Goal: Feedback & Contribution: Submit feedback/report problem

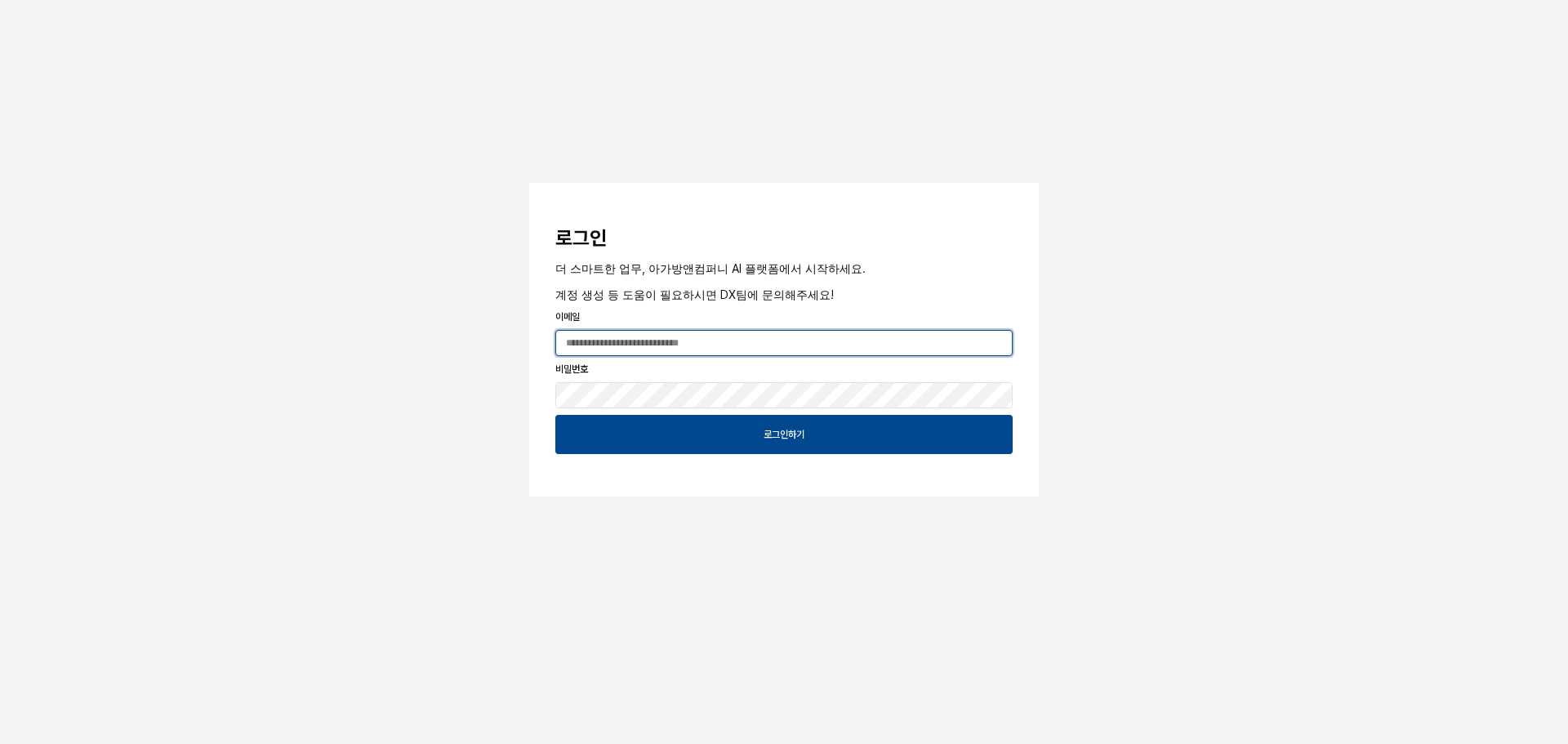
click at [698, 347] on input "App Frame" at bounding box center [784, 343] width 456 height 25
type input "**********"
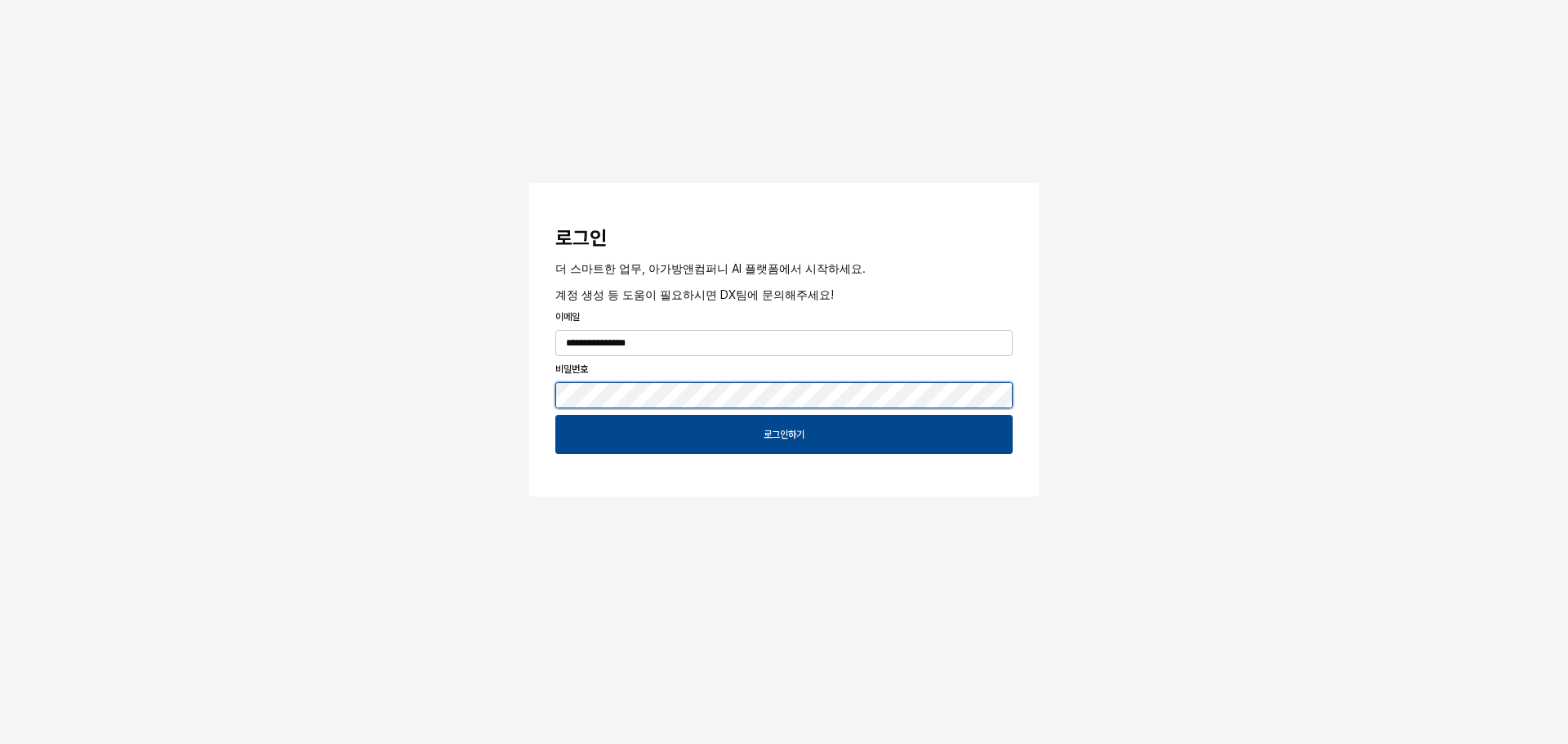
click at [529, 183] on button "App Frame" at bounding box center [535, 186] width 13 height 5
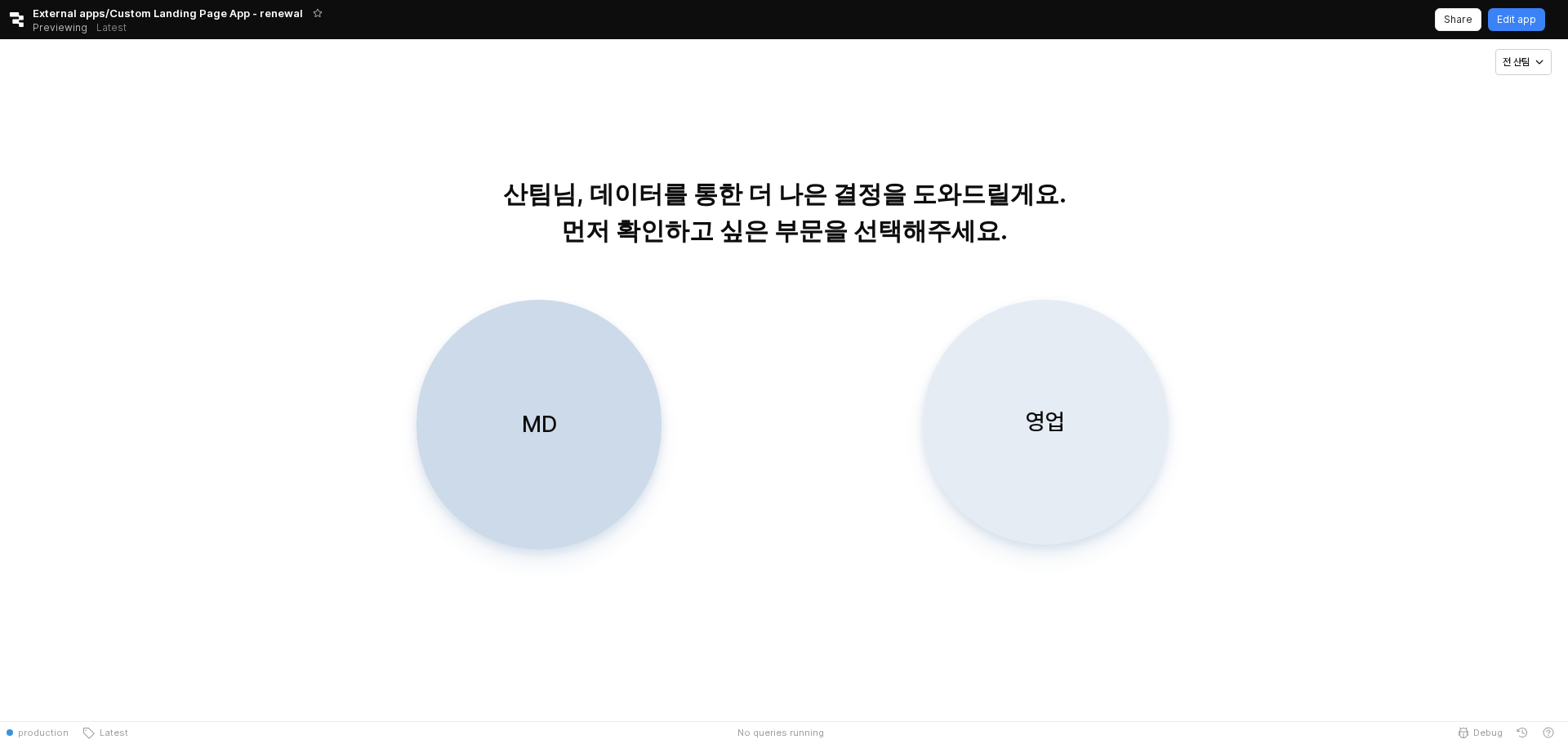
click at [1074, 474] on div "영업" at bounding box center [1044, 422] width 230 height 243
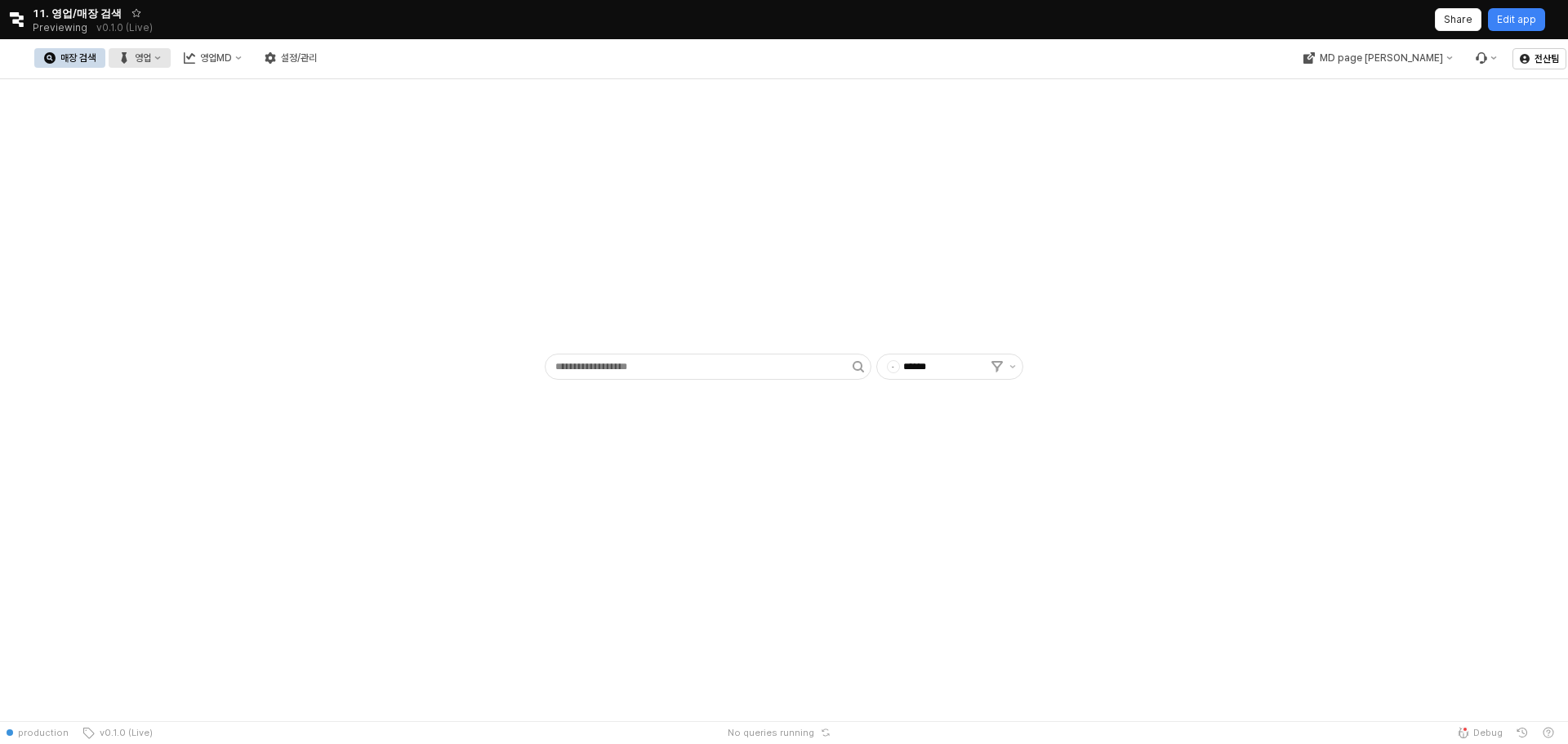
click at [171, 63] on button "영업" at bounding box center [139, 58] width 62 height 19
click at [308, 84] on div "목표매출 달성현황" at bounding box center [322, 88] width 86 height 13
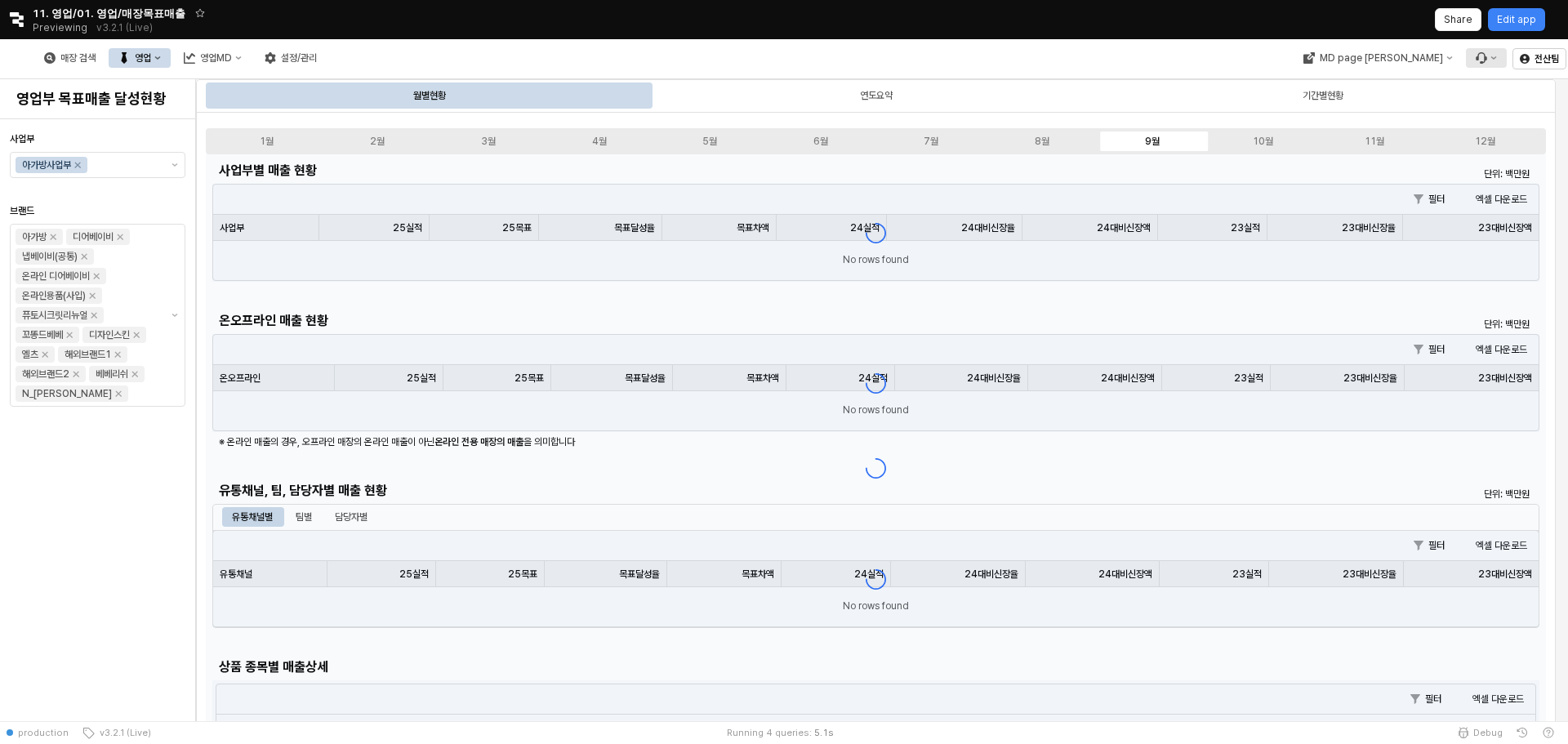
click at [1490, 61] on icon "Menu item 6" at bounding box center [1492, 57] width 6 height 6
click at [1480, 87] on span "버그 제보/개선 요청" at bounding box center [1488, 89] width 73 height 12
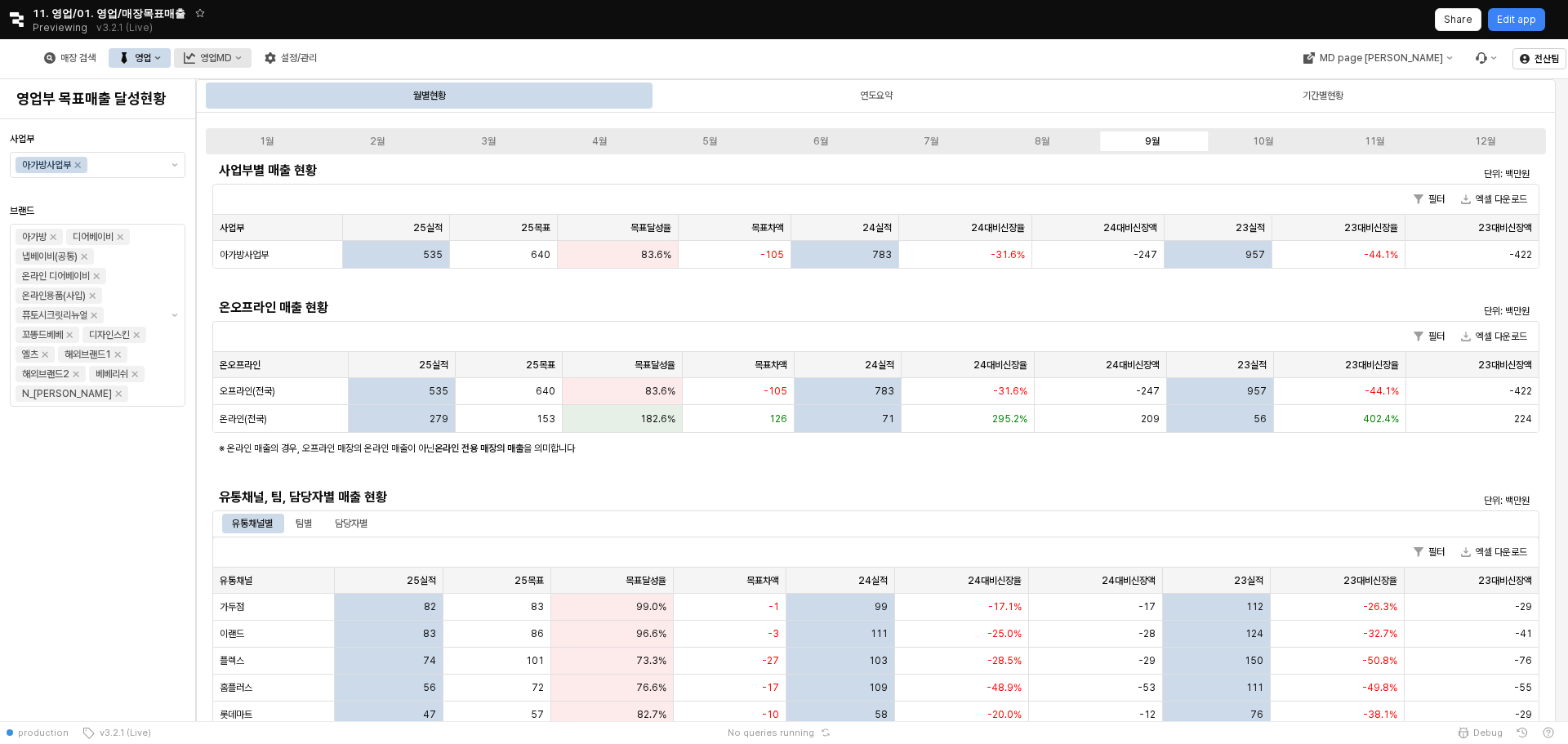
click at [232, 54] on div "영업MD" at bounding box center [216, 57] width 32 height 11
click at [232, 58] on div "영업MD" at bounding box center [216, 57] width 32 height 11
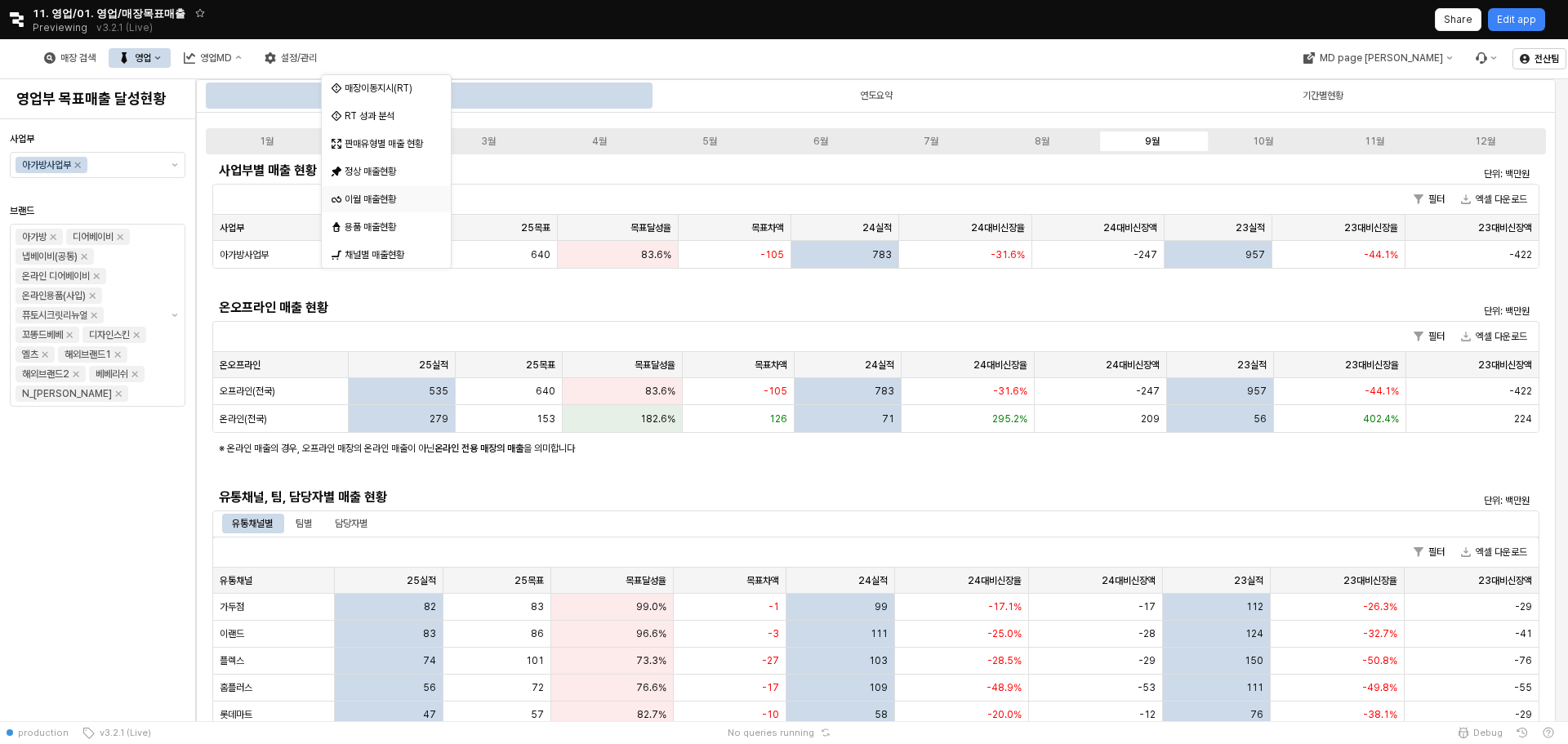
click at [398, 201] on div "이월 매출현황" at bounding box center [388, 199] width 86 height 13
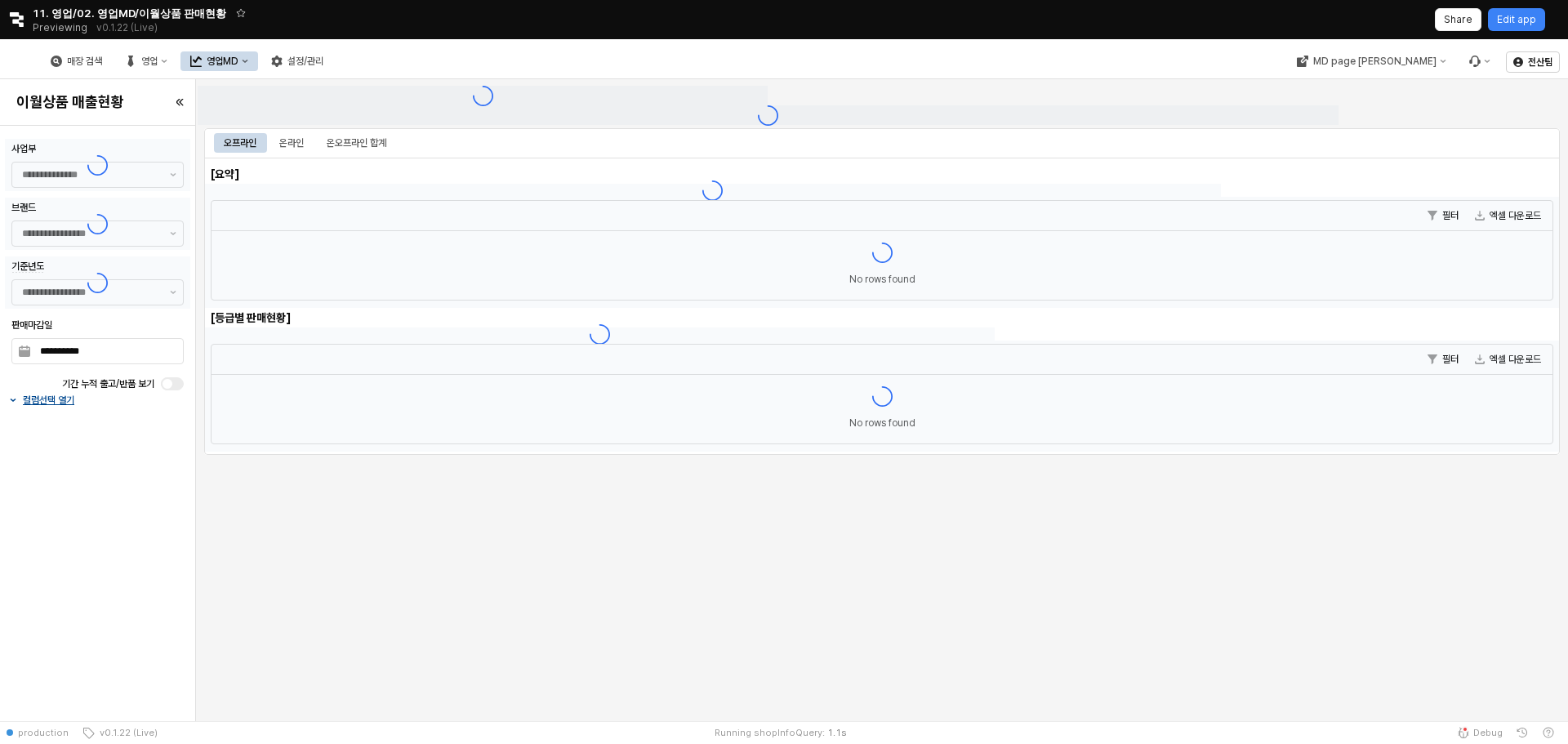
type input "******"
type input "***"
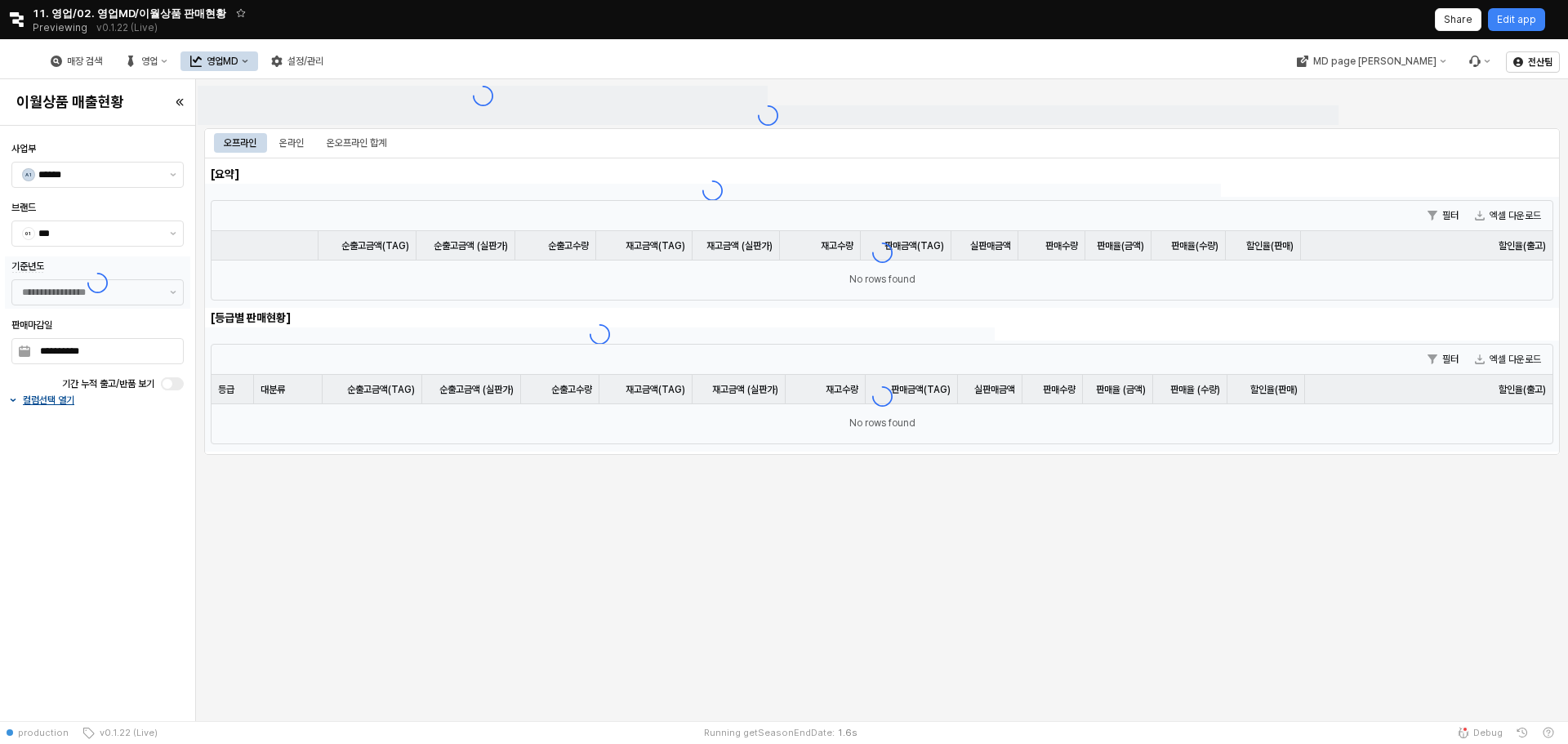
type input "**********"
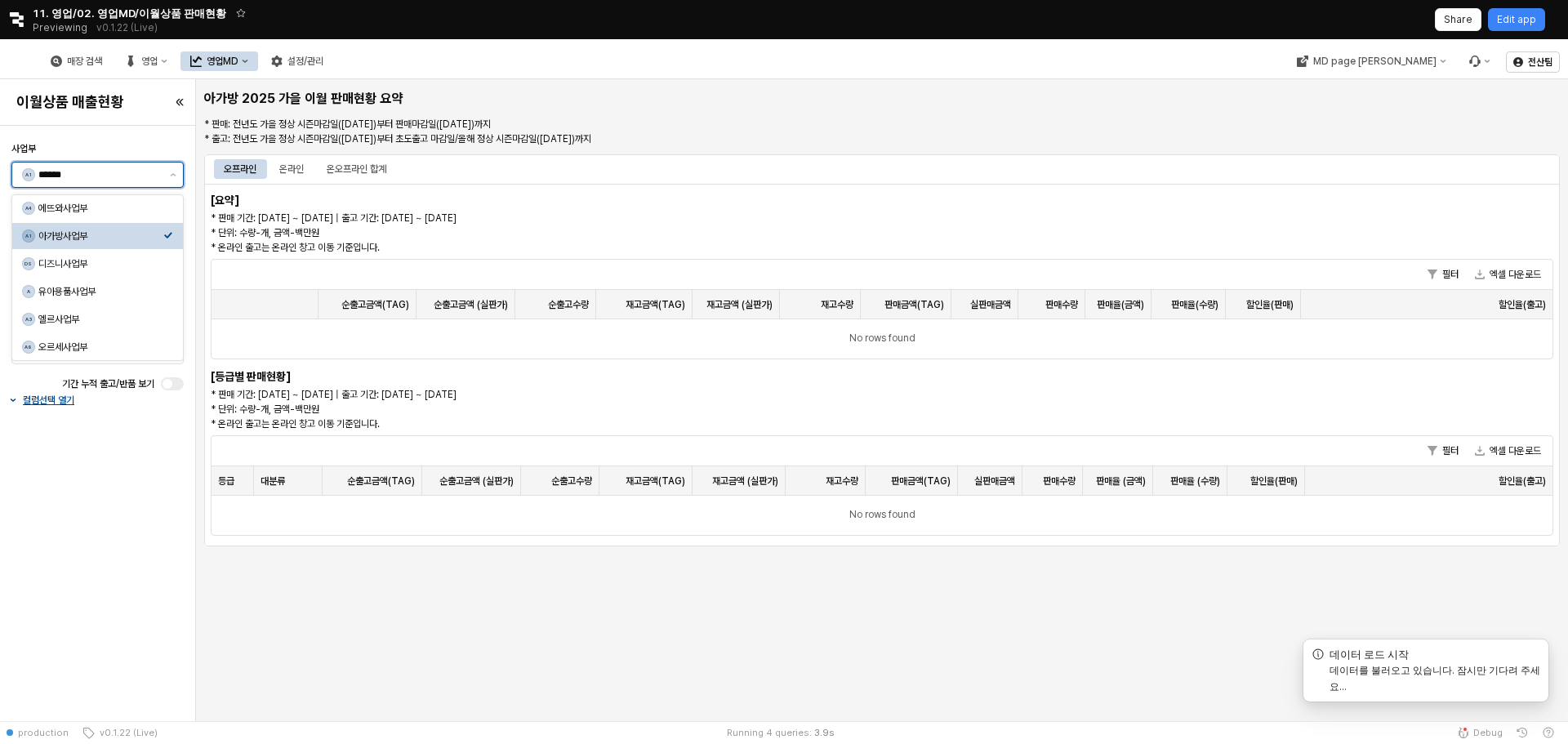
click at [139, 176] on input "******" at bounding box center [100, 175] width 122 height 17
click at [78, 266] on div "디즈니사업부" at bounding box center [101, 264] width 125 height 13
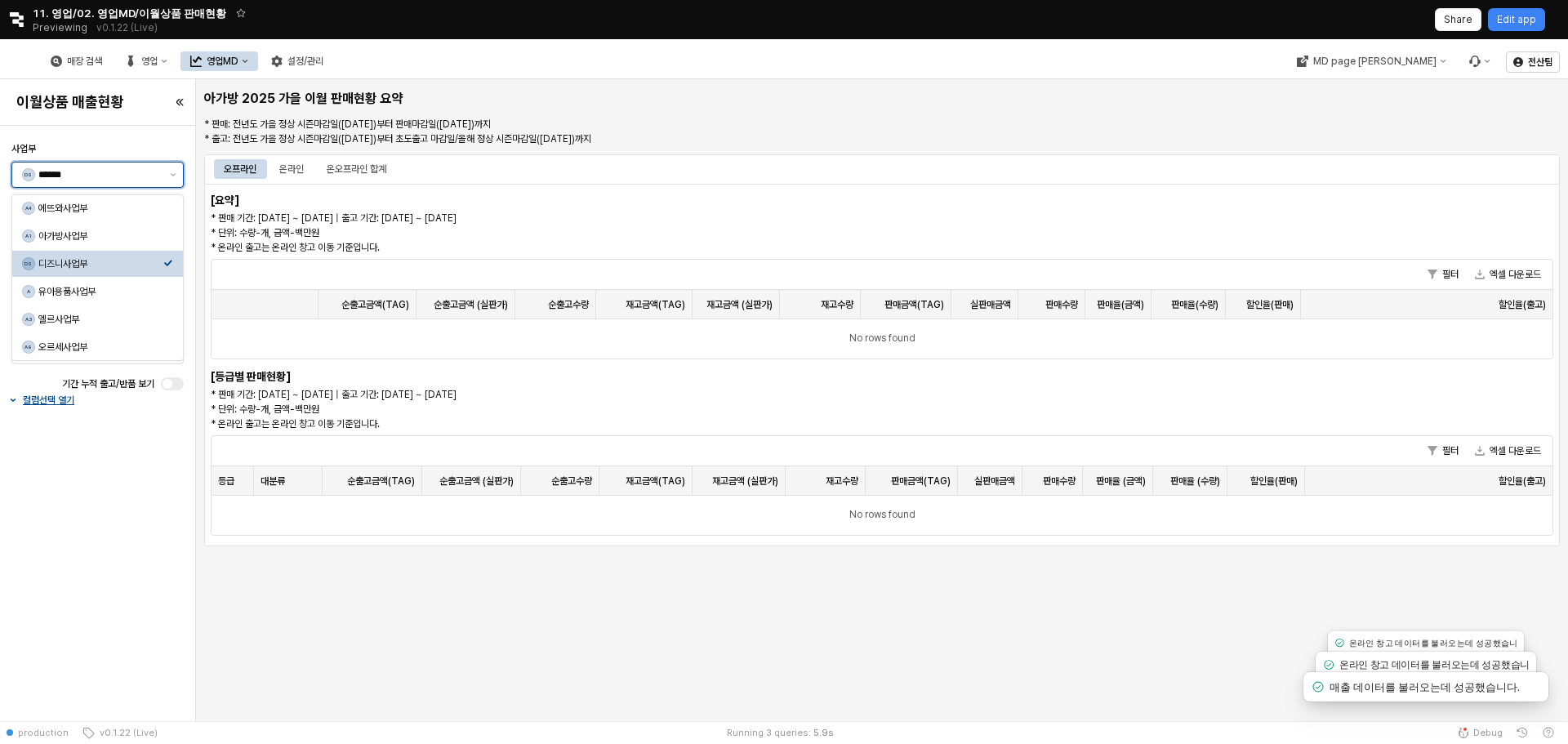
type input "******"
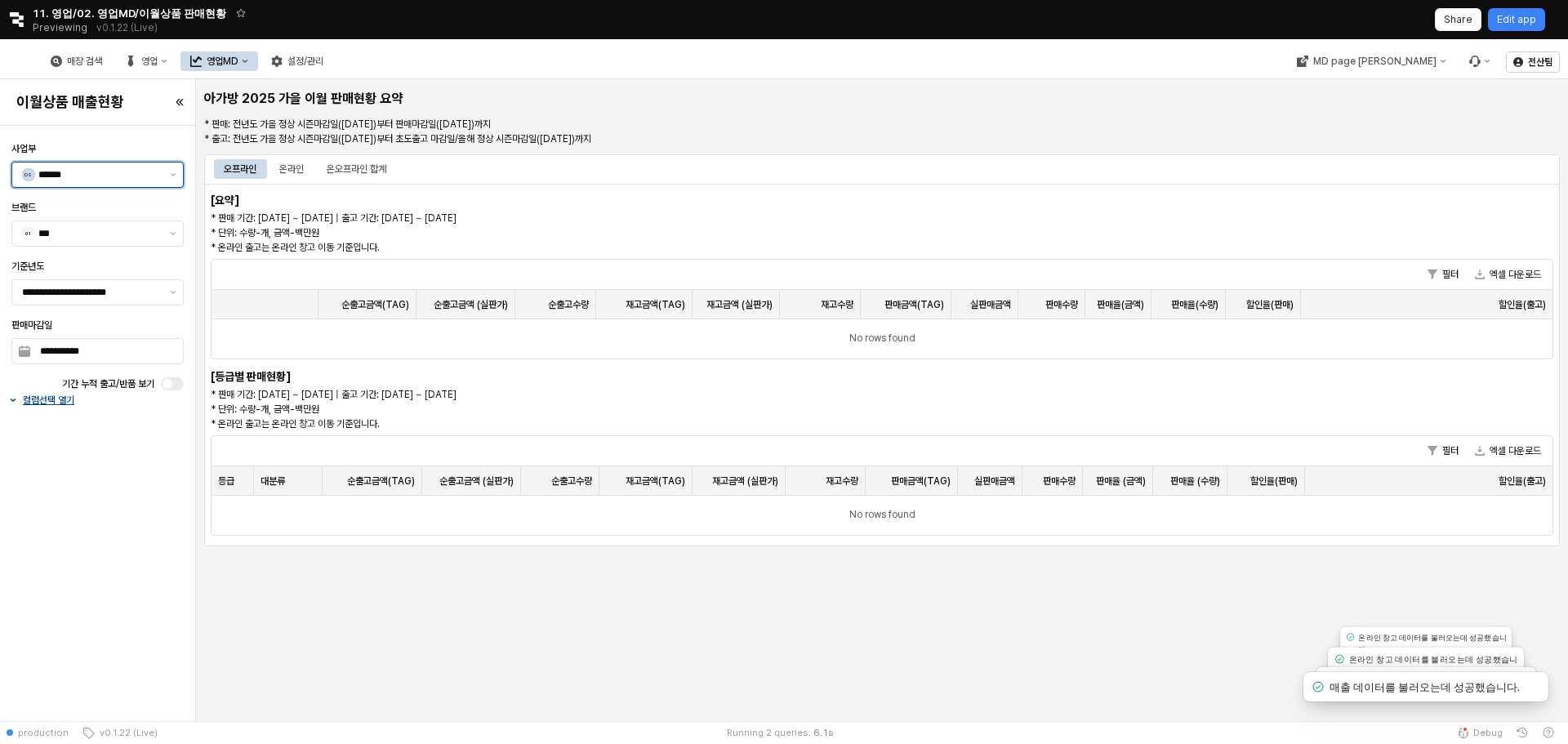
type input "******"
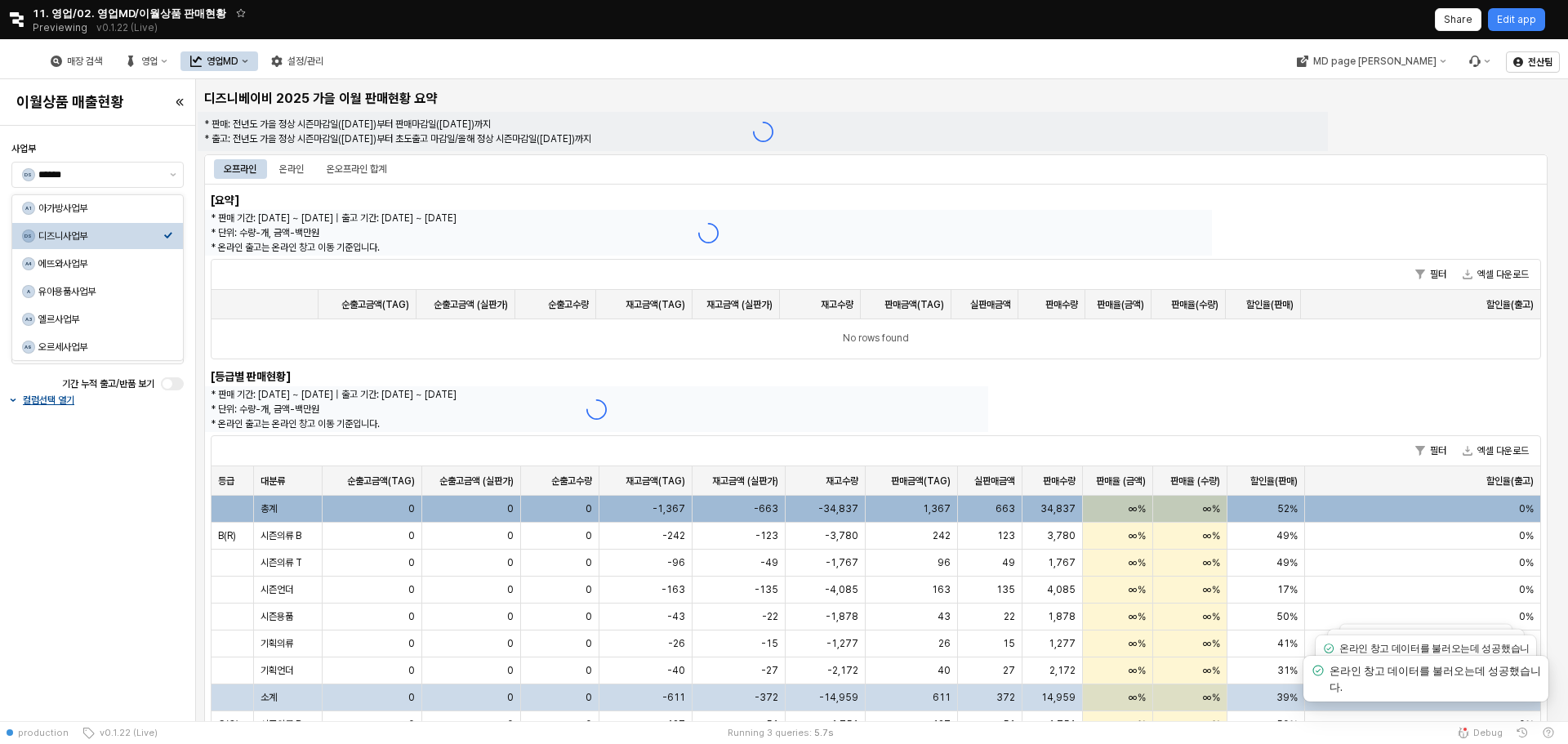
click at [710, 100] on h5 "디즈니베이비 2025 가을 이월 판매현황 요약" at bounding box center [480, 99] width 552 height 17
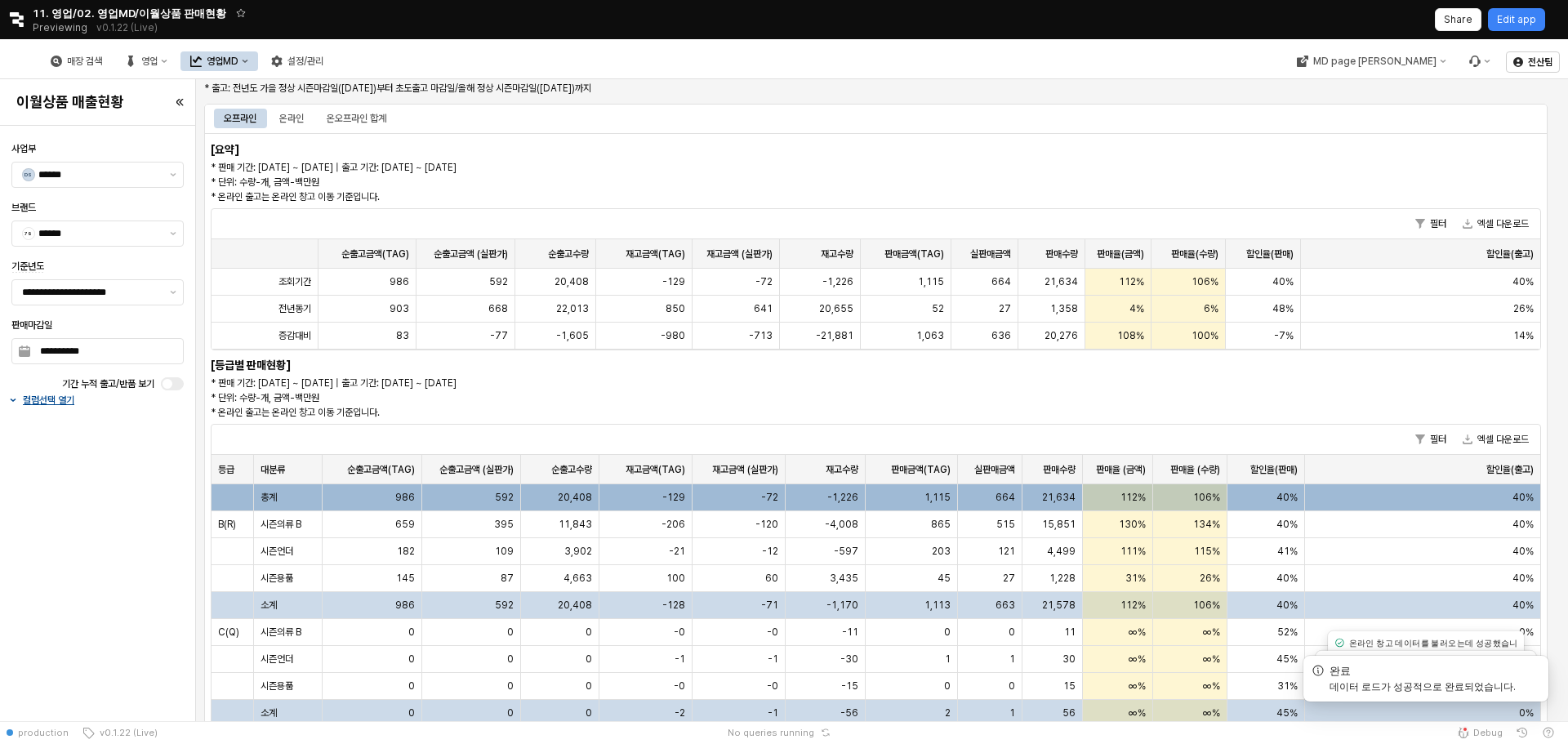
scroll to position [77, 0]
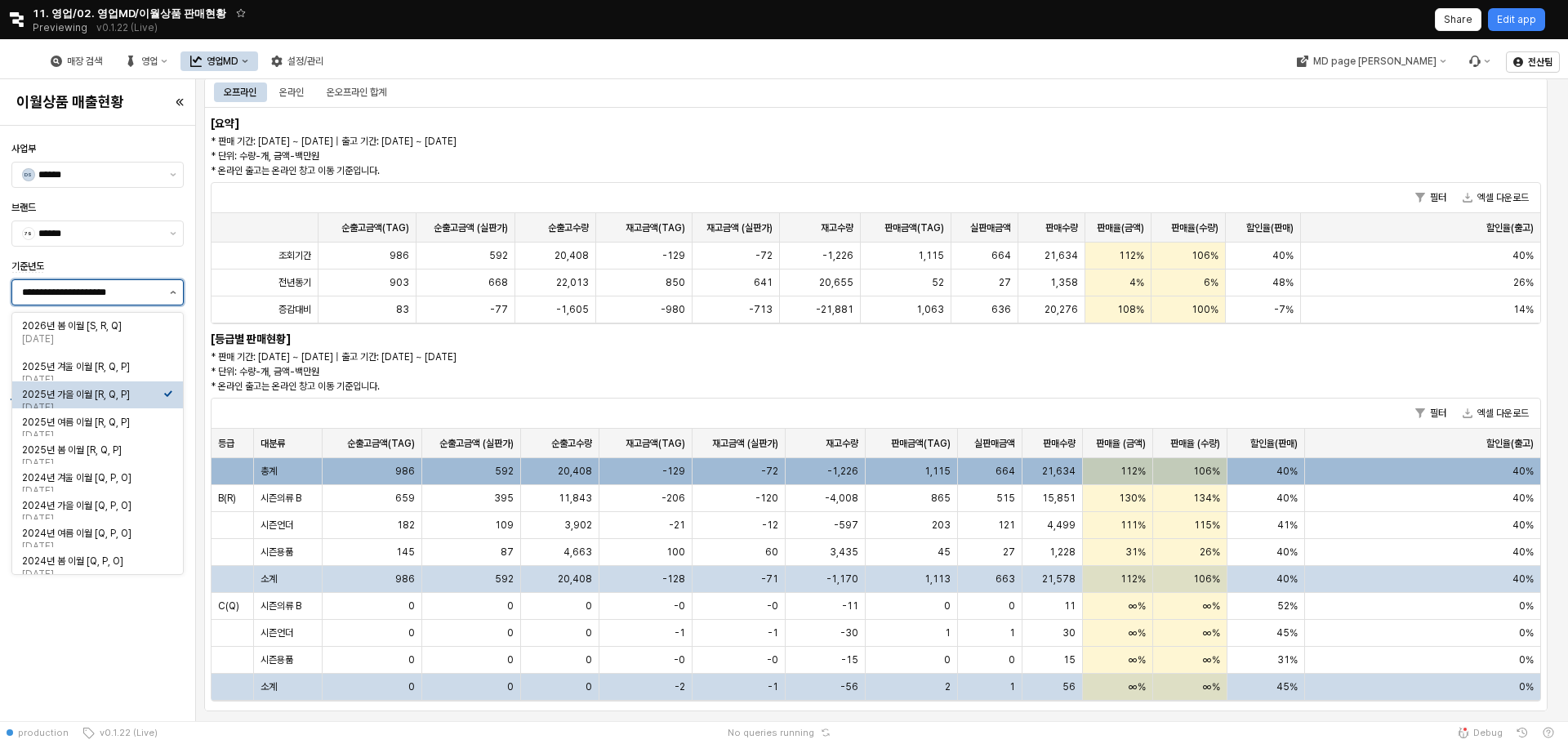
click at [177, 290] on button "제안 사항 표시" at bounding box center [173, 293] width 19 height 25
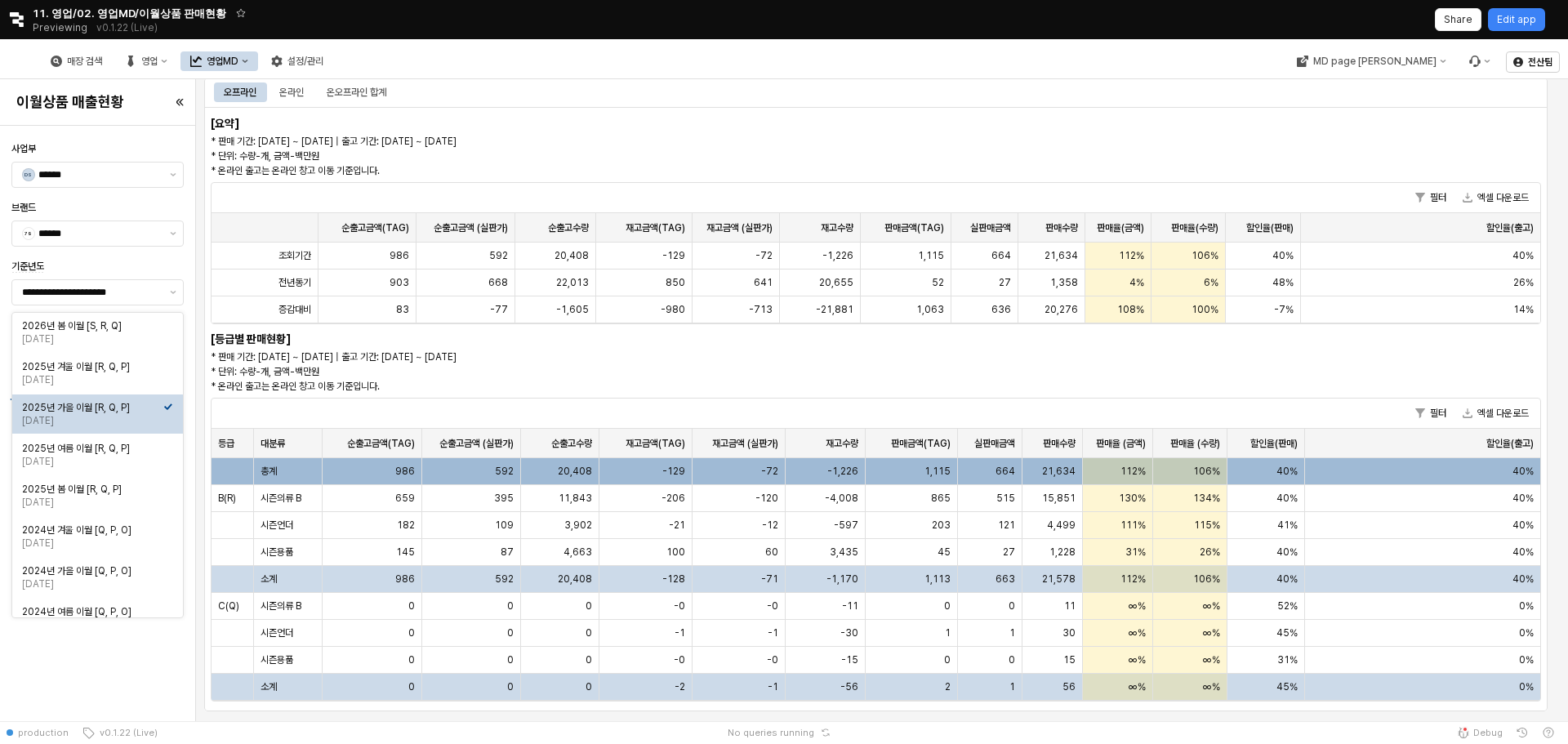
click at [390, 381] on p "* 판매 기간: 2025-02-15 ~ 2025-09-03 | 출고 기간: 2025-02-15 ~ 2025-09-03 * 단위: 수량-개, 금…" at bounding box center [596, 372] width 771 height 44
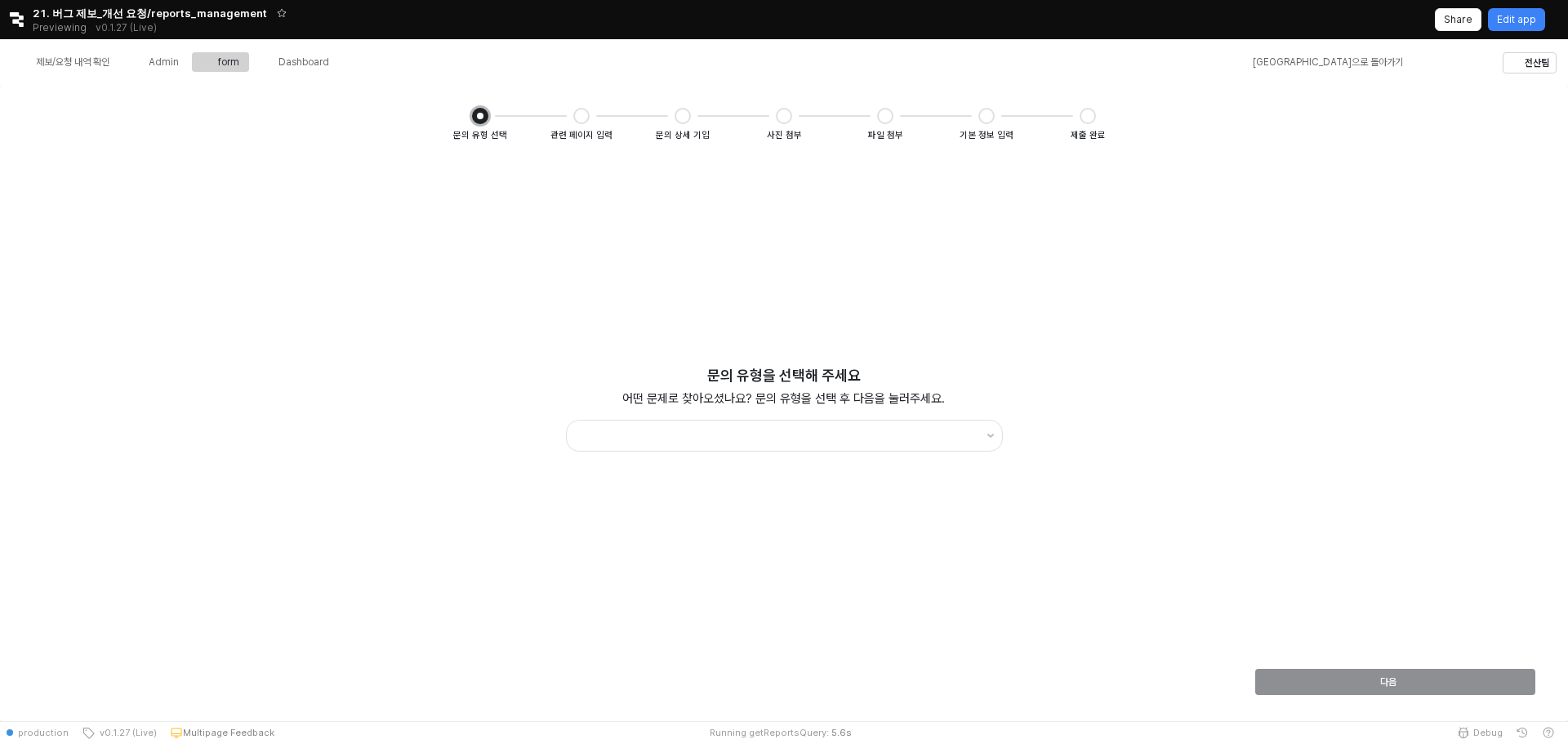
click at [1332, 106] on div "문의 유형 선택 관련 페이지 입력 문의 상세 기입 사진 첨부 파일 첨부 기본 정보 입력 제출 완료" at bounding box center [784, 124] width 1535 height 38
click at [78, 58] on div "제보/요청 내역 확인" at bounding box center [72, 62] width 73 height 11
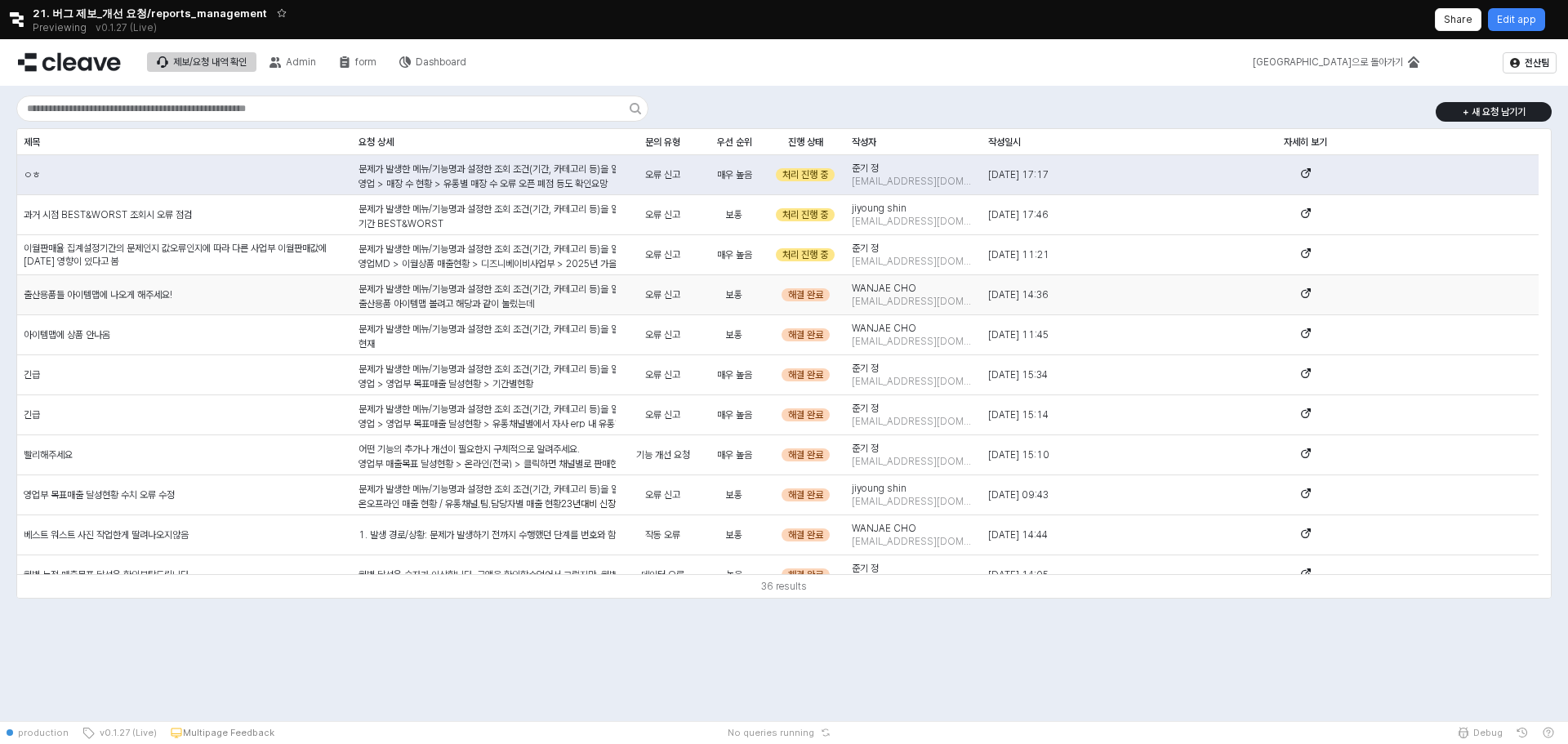
click at [1024, 291] on span "[DATE] 14:36" at bounding box center [1018, 294] width 61 height 13
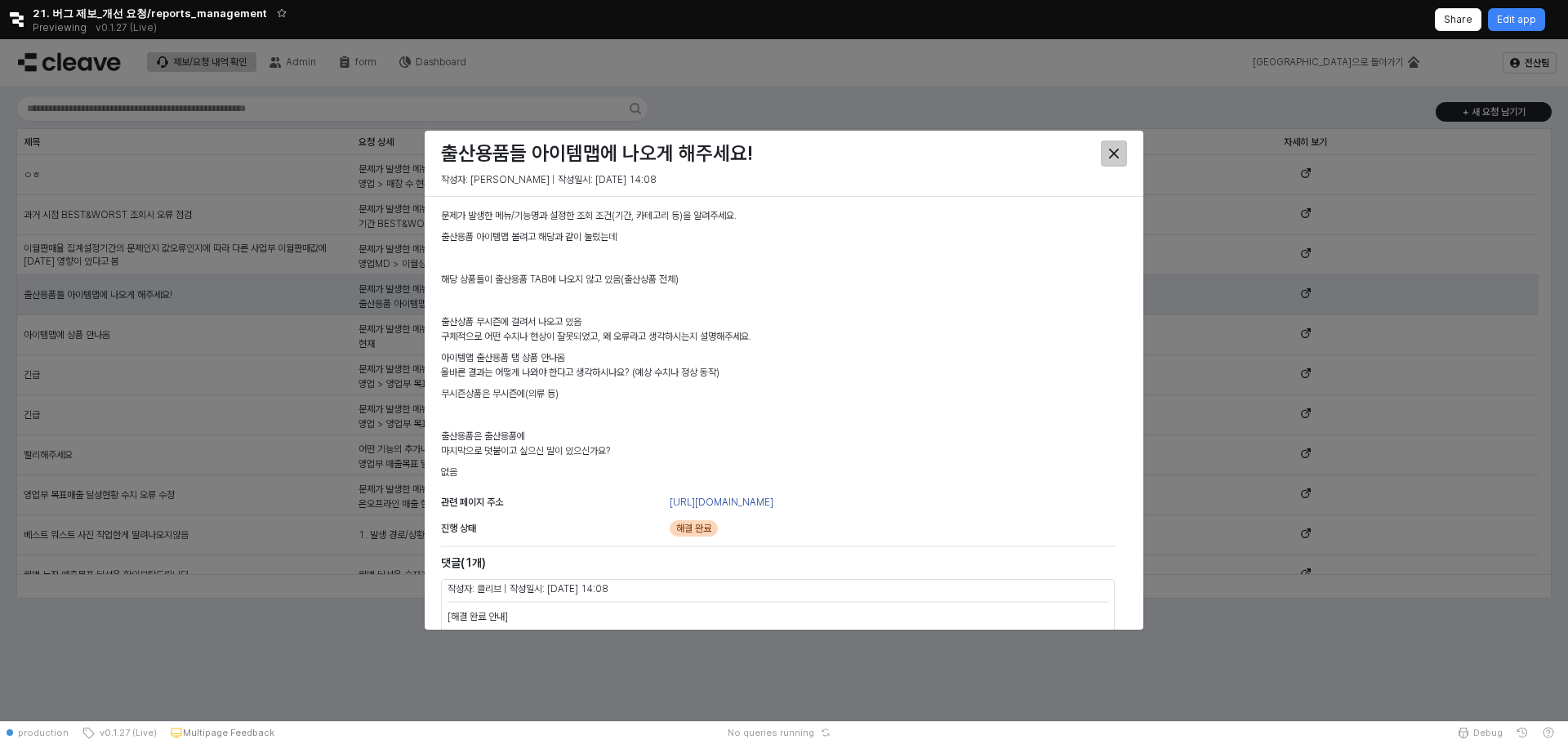
click at [1114, 153] on icon "Close" at bounding box center [1113, 153] width 10 height 10
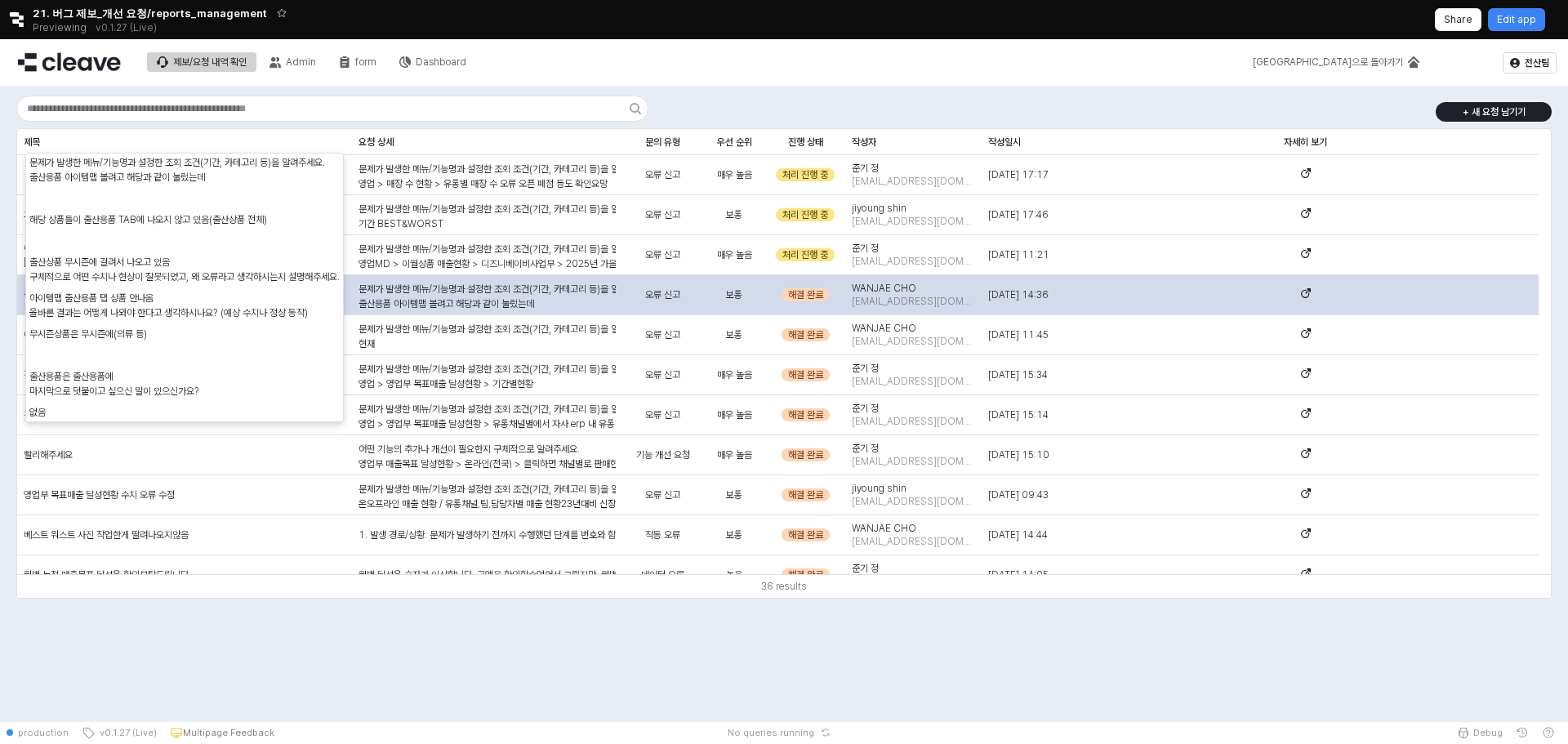
click at [509, 296] on p "출산용품 아이템맵 볼려고 해당과 같이 눌렀는데" at bounding box center [487, 303] width 257 height 15
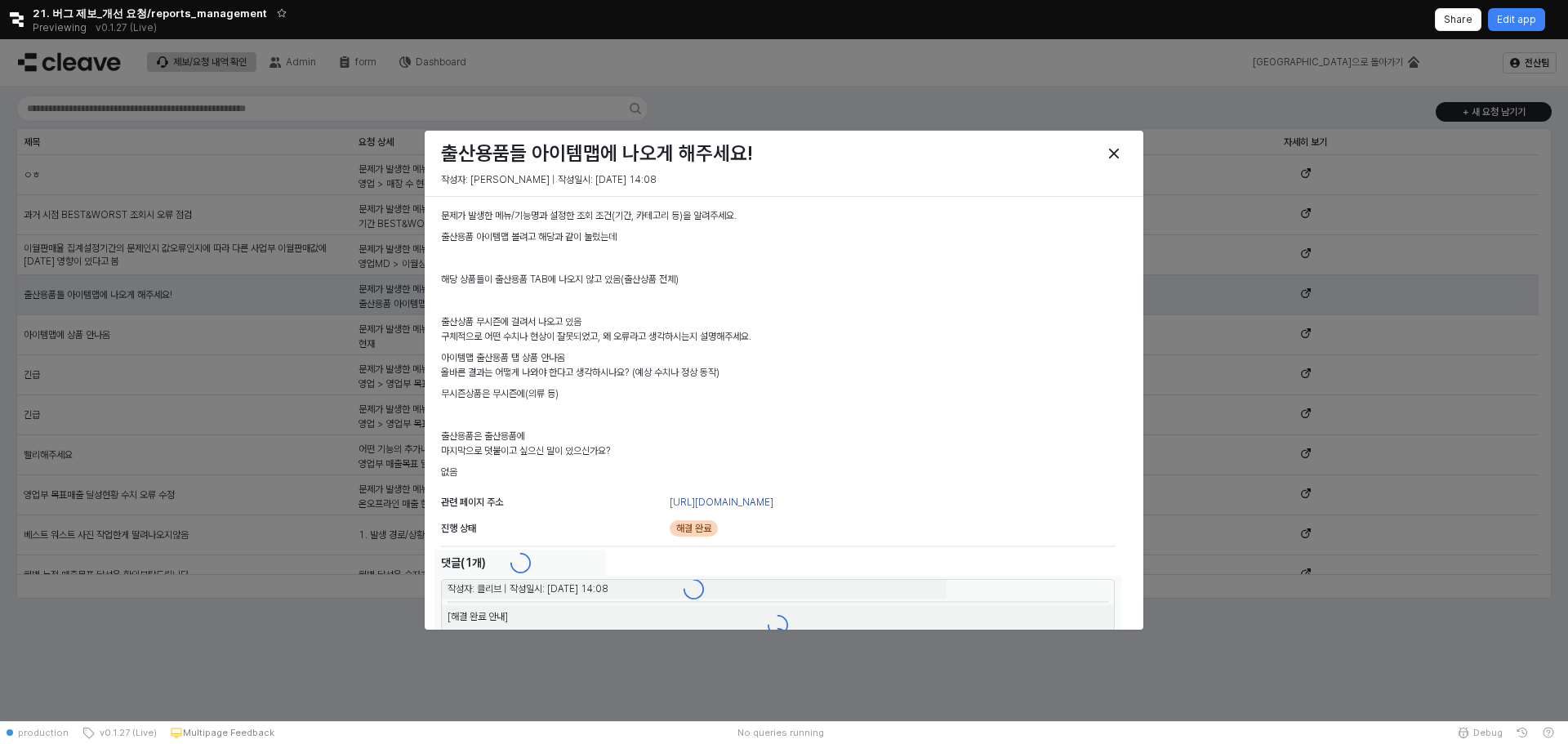
click at [509, 296] on p at bounding box center [777, 301] width 673 height 15
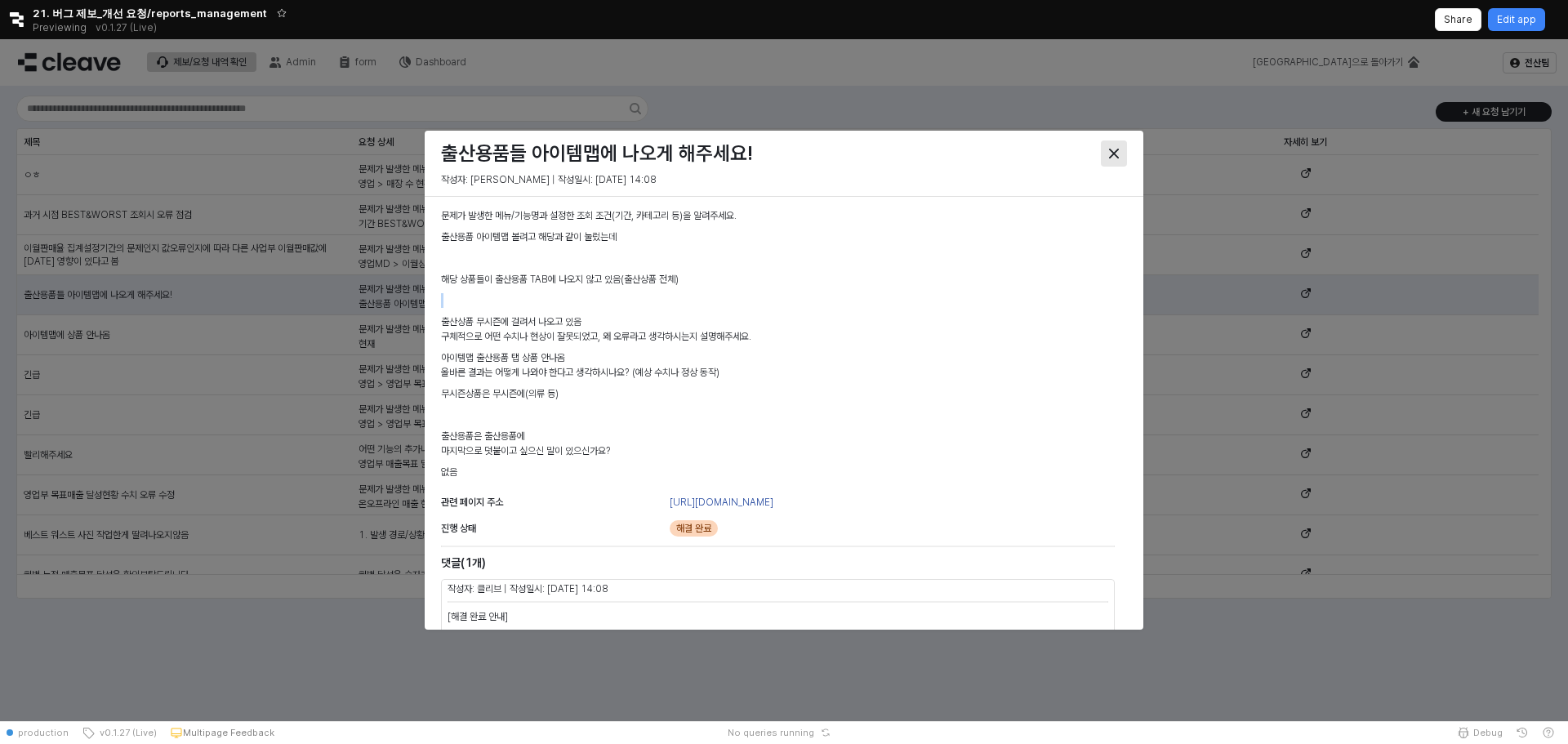
click at [1111, 157] on icon "Close" at bounding box center [1113, 153] width 10 height 10
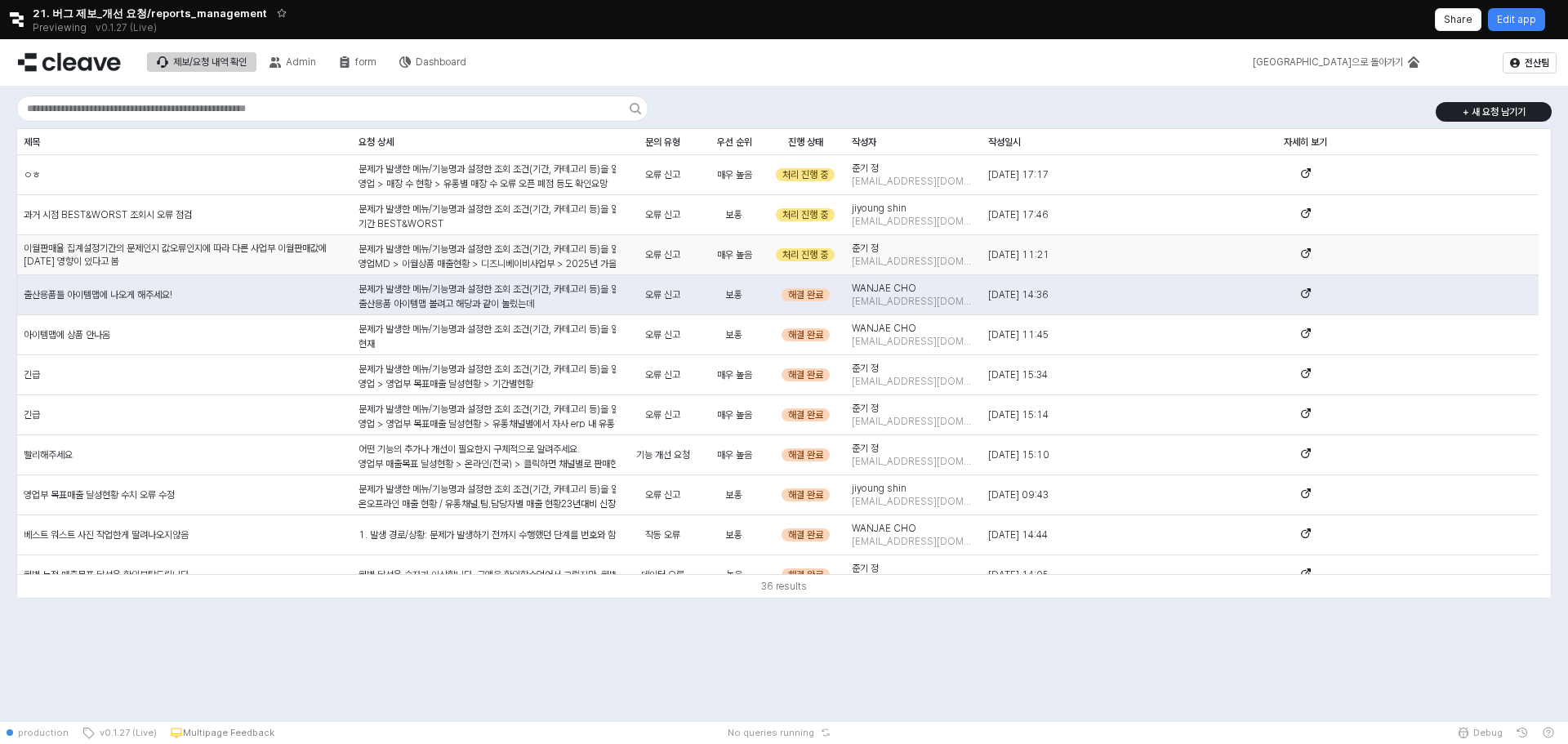
click at [711, 254] on div "매우 높음" at bounding box center [734, 255] width 62 height 40
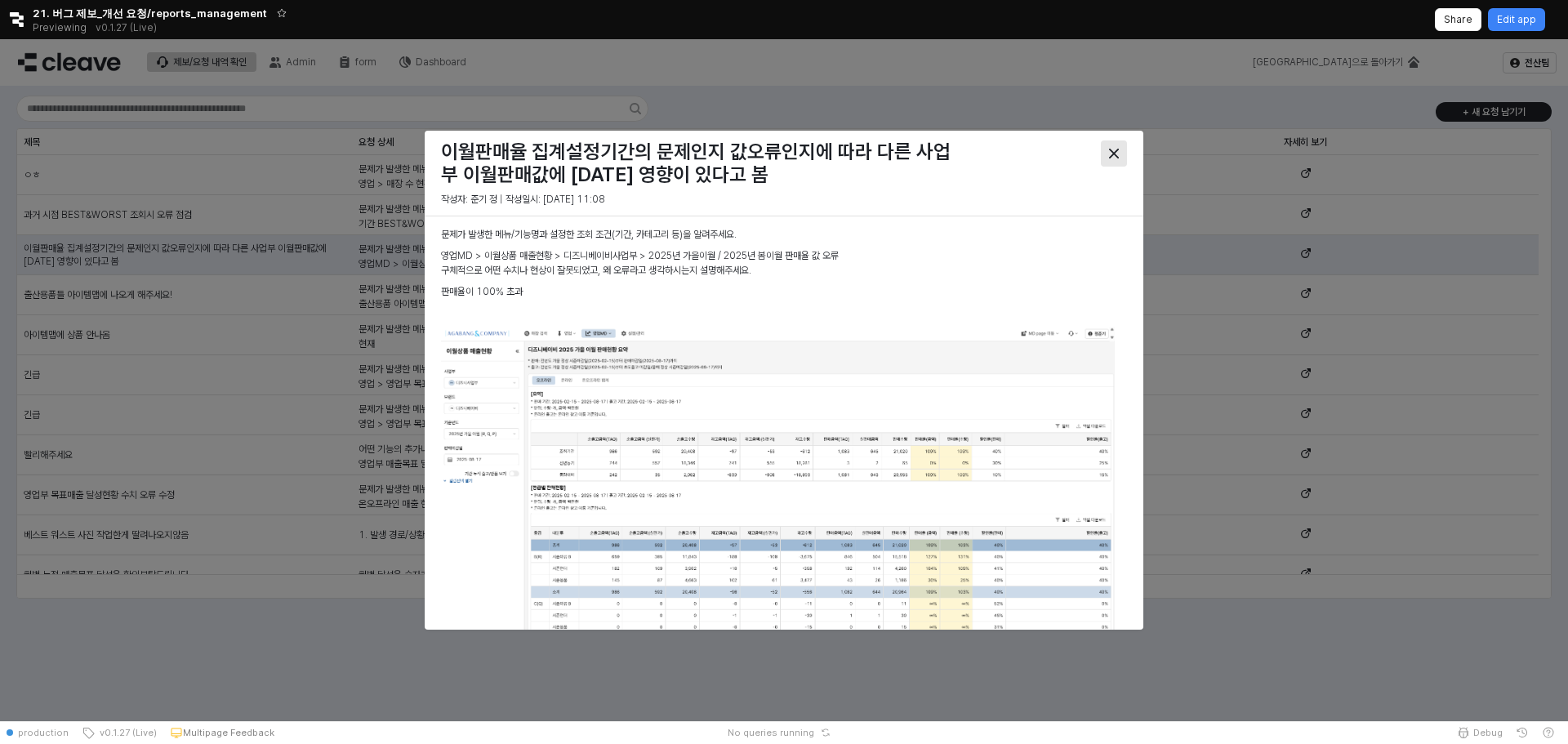
click at [1118, 151] on icon "Close" at bounding box center [1113, 153] width 10 height 10
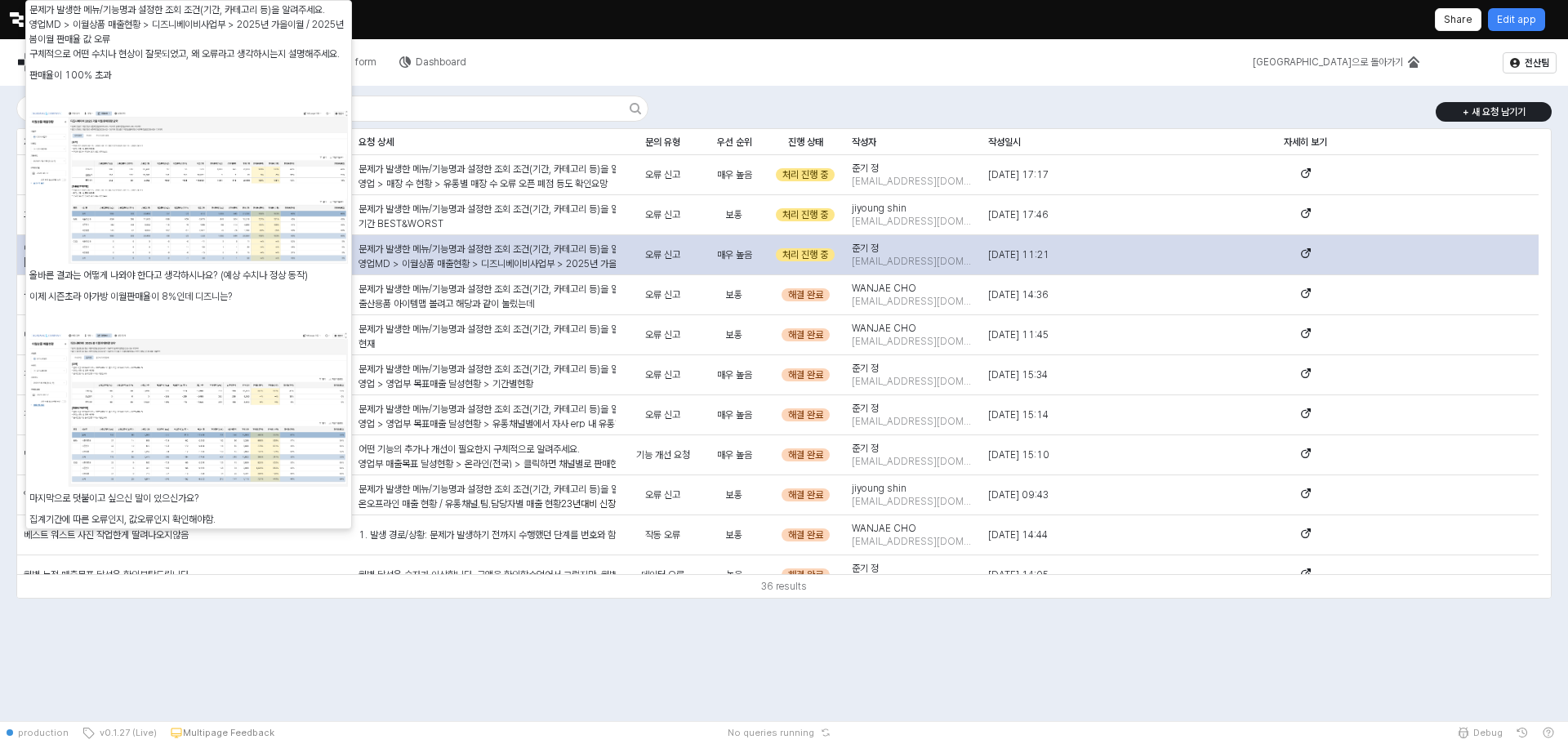
click at [459, 249] on div "문제가 발생한 메뉴/기능명과 설정한 조회 조건(기간, 카테고리 등)을 알려주세요. 영업MD > 이월상품 매출현황 > 디즈니베이비사업부 > 20…" at bounding box center [487, 466] width 257 height 450
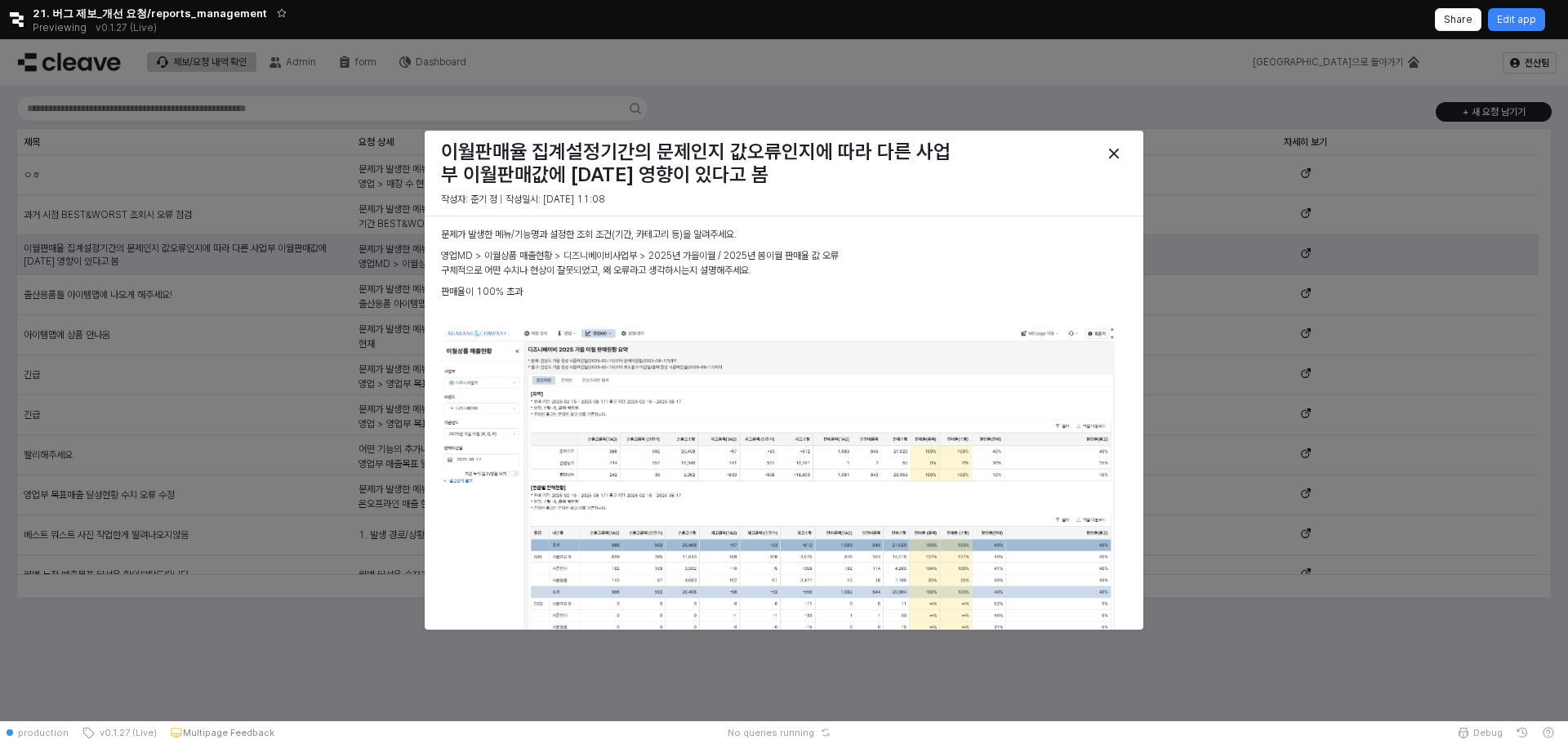
click at [806, 257] on p "영업MD > 이월상품 매출현황 > 디즈니베이비사업부 > 2025년 가을이월 / 2025년 봄이월 판매율 값 오류" at bounding box center [777, 257] width 673 height 15
click at [784, 270] on div "문제가 발생한 메뉴/기능명과 설정한 조회 조건(기간, 카테고리 등)을 알려주세요. 영업MD > 이월상품 매출현황 > 디즈니베이비사업부 > 20…" at bounding box center [777, 661] width 673 height 867
click at [247, 279] on div at bounding box center [784, 380] width 1568 height 682
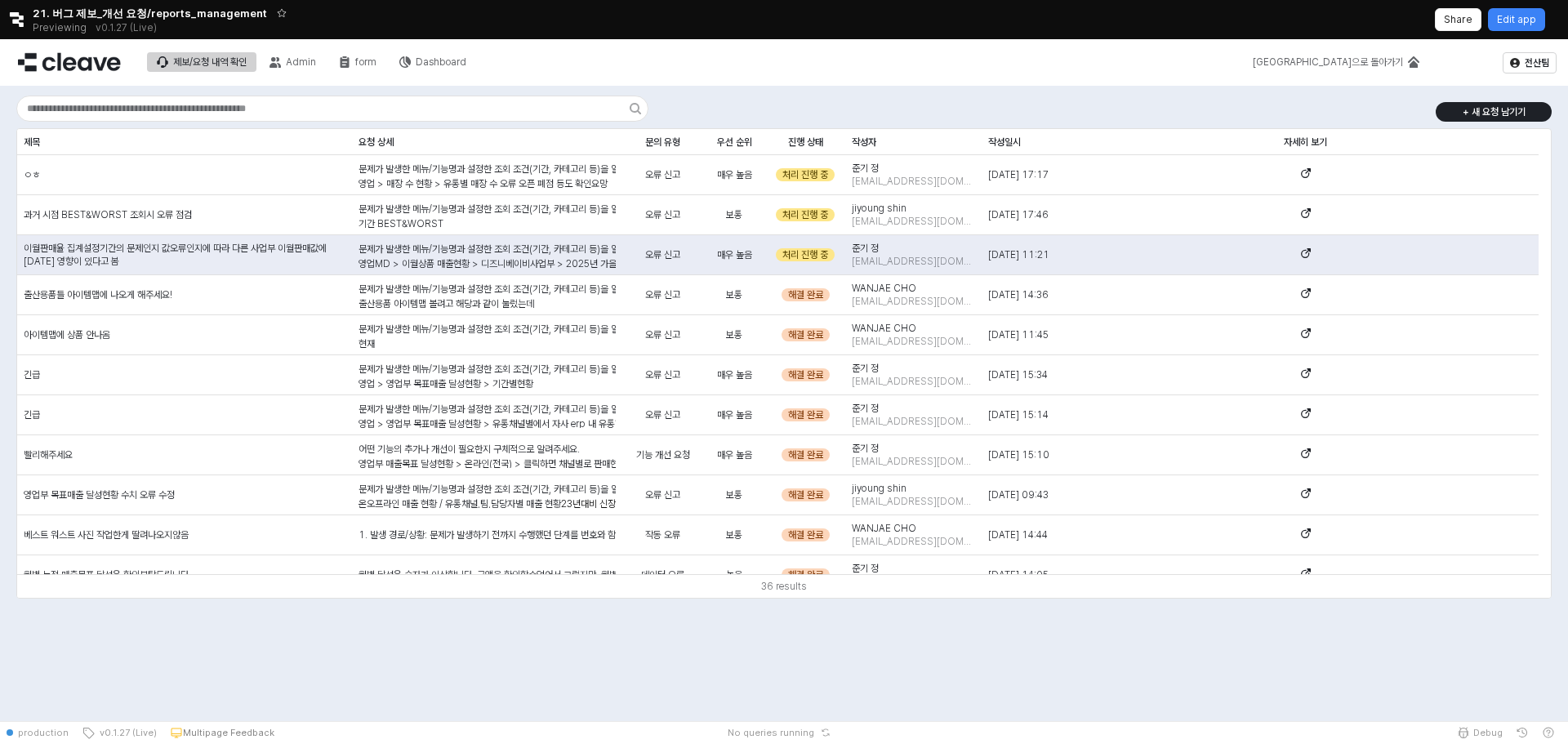
click at [711, 59] on div "제보/요청 내역 확인 Admin form Dashboard" at bounding box center [591, 62] width 1162 height 34
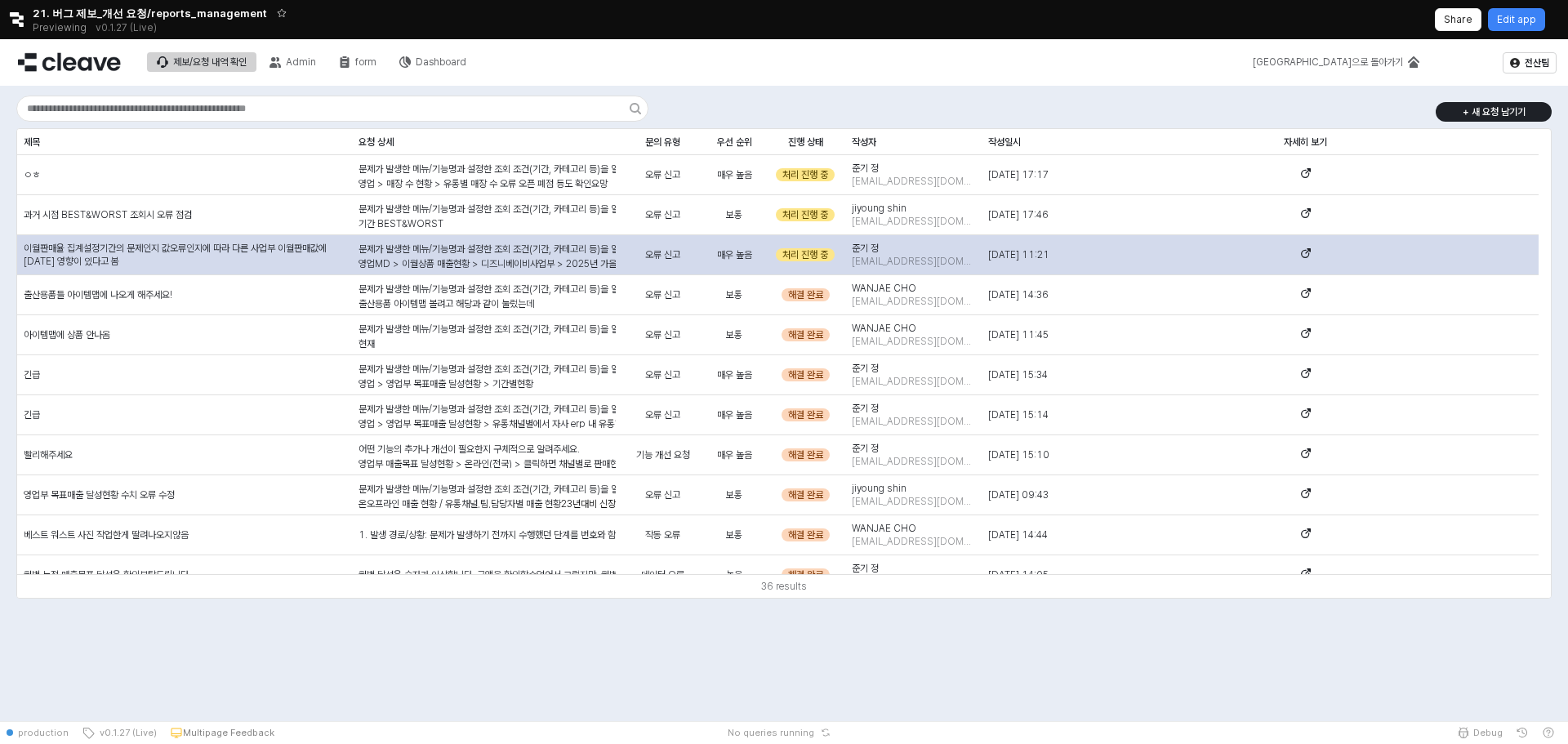
click at [532, 257] on p "영업MD > 이월상품 매출현황 > 디즈니베이비사업부 > 2025년 가을이월 / 2025년 봄이월 판매율 값 오류" at bounding box center [487, 264] width 257 height 15
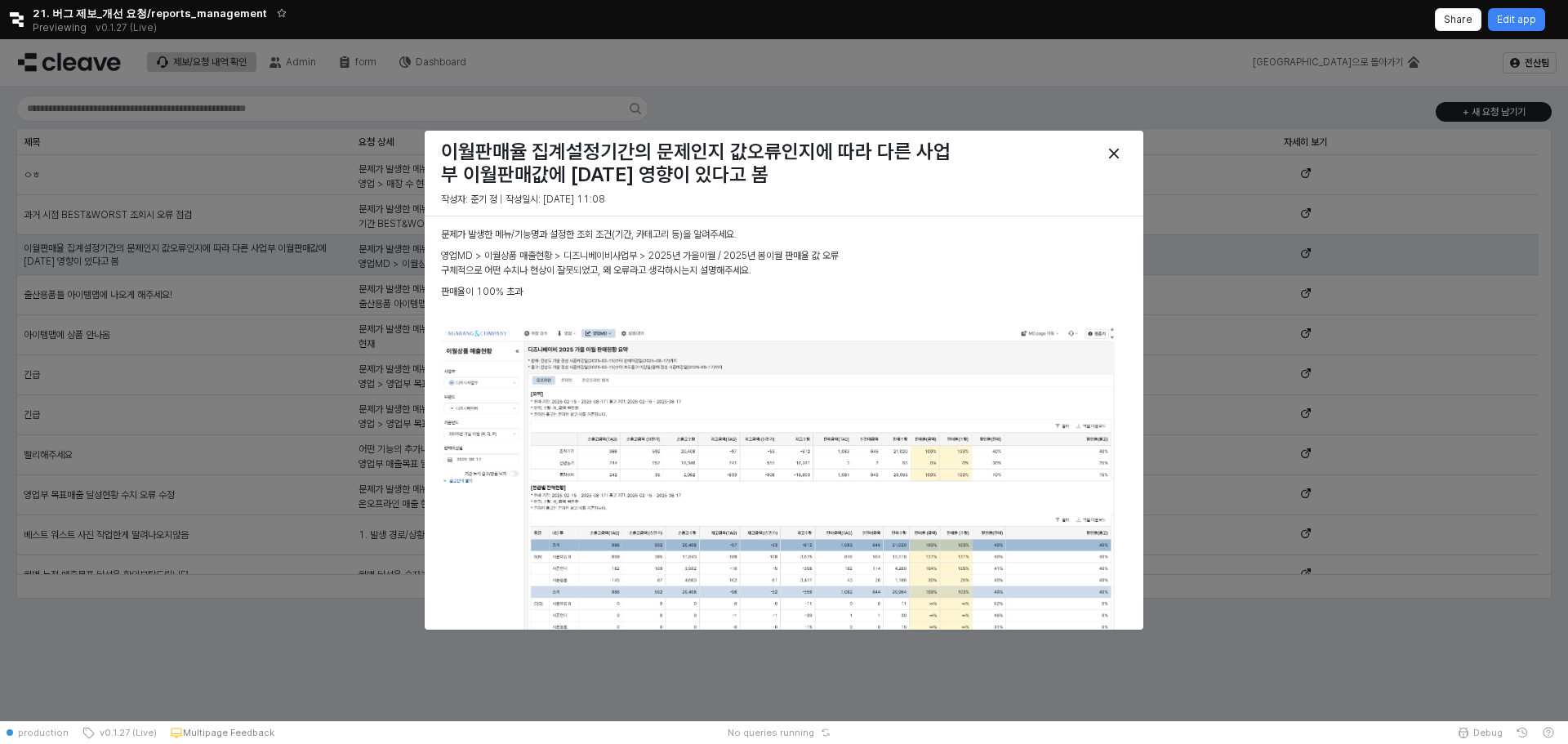
click at [509, 257] on p "영업MD > 이월상품 매출현황 > 디즈니베이비사업부 > 2025년 가을이월 / 2025년 봄이월 판매율 값 오류" at bounding box center [777, 257] width 673 height 15
click at [598, 257] on p "영업MD > 이월상품 매출현황 > 디즈니베이비사업부 > 2025년 가을이월 / 2025년 봄이월 판매율 값 오류" at bounding box center [777, 257] width 673 height 15
drag, startPoint x: 725, startPoint y: 256, endPoint x: 845, endPoint y: 258, distance: 120.0
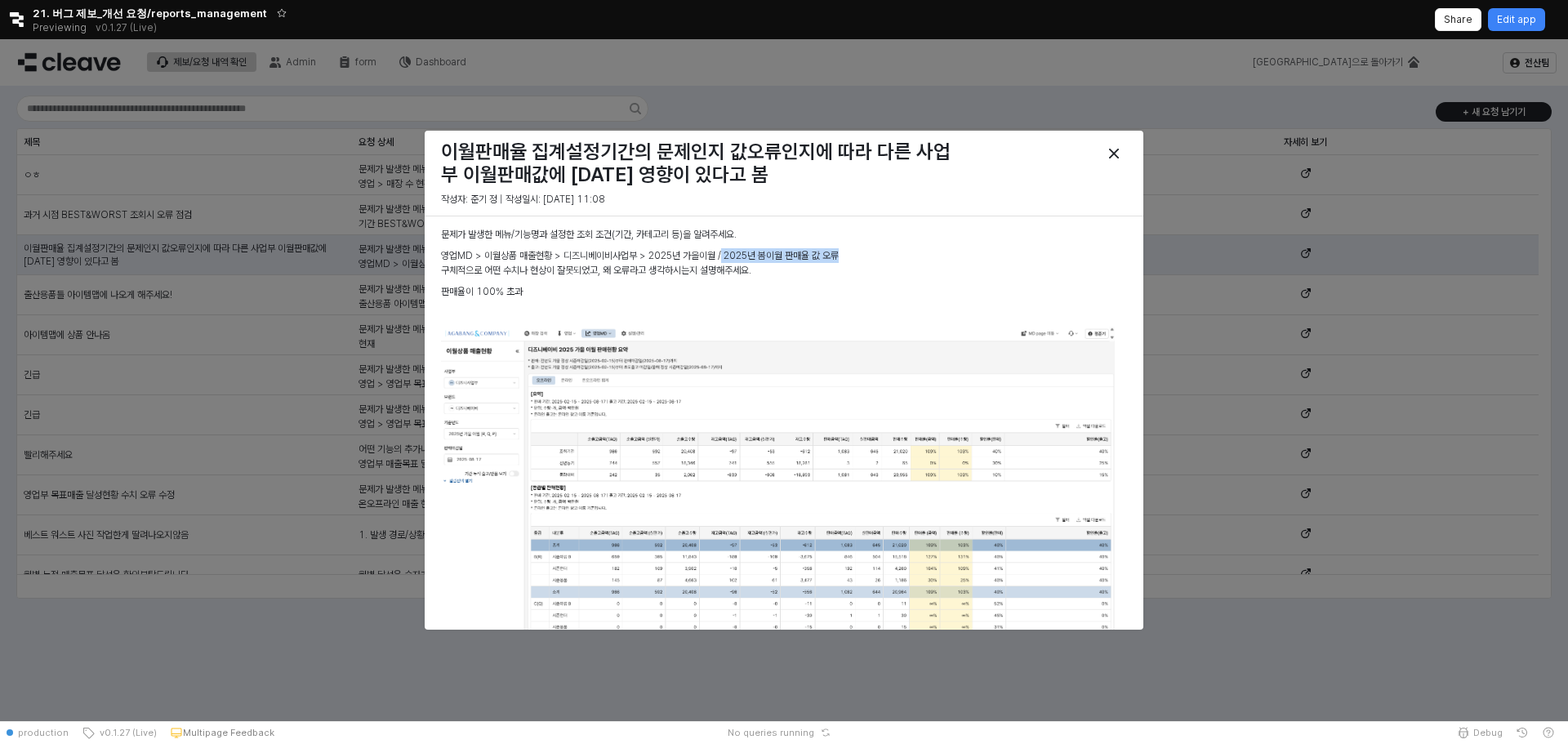
click at [845, 258] on p "영업MD > 이월상품 매출현황 > 디즈니베이비사업부 > 2025년 가을이월 / 2025년 봄이월 판매율 값 오류" at bounding box center [777, 257] width 673 height 15
click at [574, 272] on div "문제가 발생한 메뉴/기능명과 설정한 조회 조건(기간, 카테고리 등)을 알려주세요. 영업MD > 이월상품 매출현황 > 디즈니베이비사업부 > 20…" at bounding box center [777, 661] width 673 height 867
click at [804, 256] on p "영업MD > 이월상품 매출현황 > 디즈니베이비사업부 > 2025년 가을이월 / 2025년 봄이월 판매율 값 오류" at bounding box center [777, 257] width 673 height 15
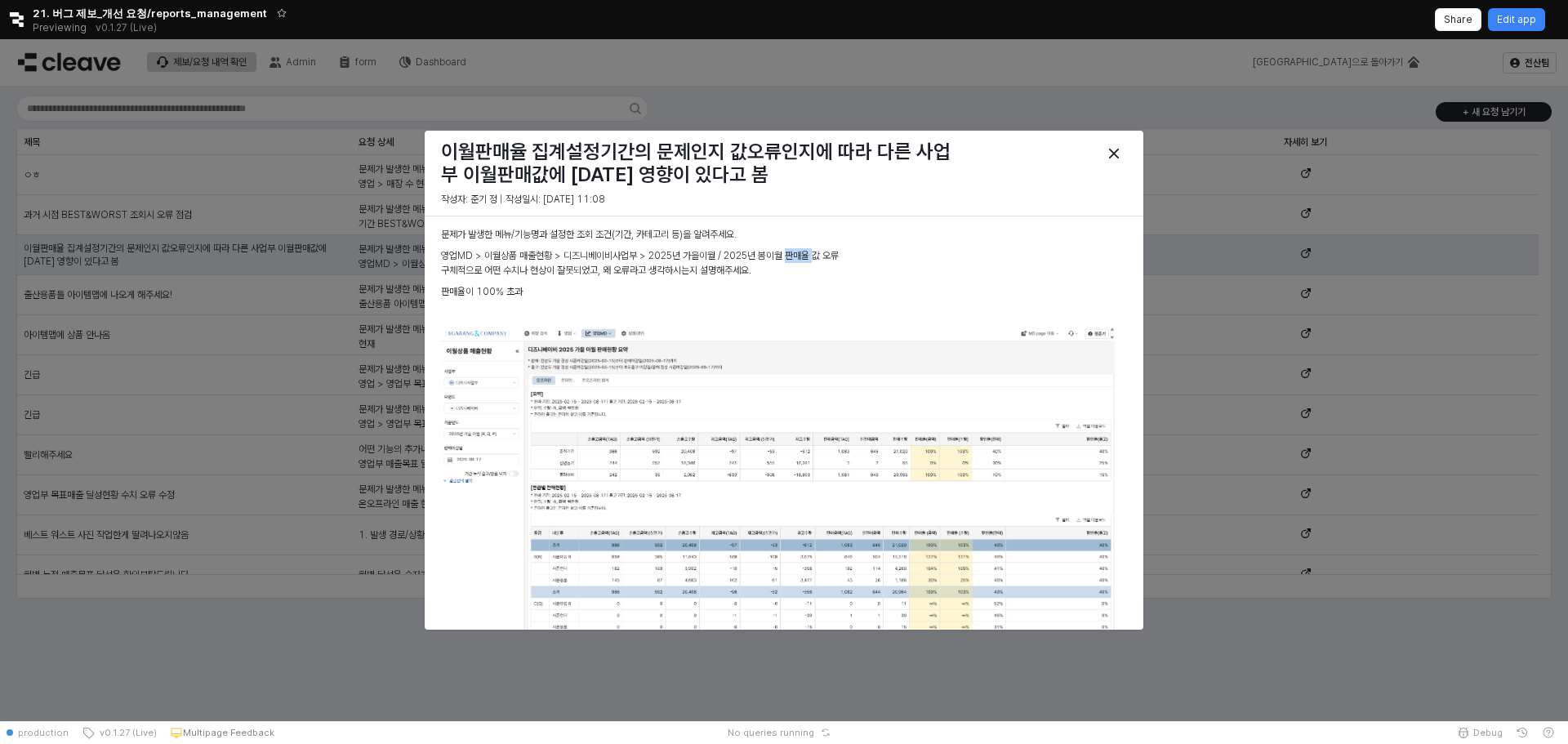
click at [804, 256] on p "영업MD > 이월상품 매출현황 > 디즈니베이비사업부 > 2025년 가을이월 / 2025년 봄이월 판매율 값 오류" at bounding box center [777, 257] width 673 height 15
click at [1120, 150] on div "Close" at bounding box center [1114, 153] width 25 height 25
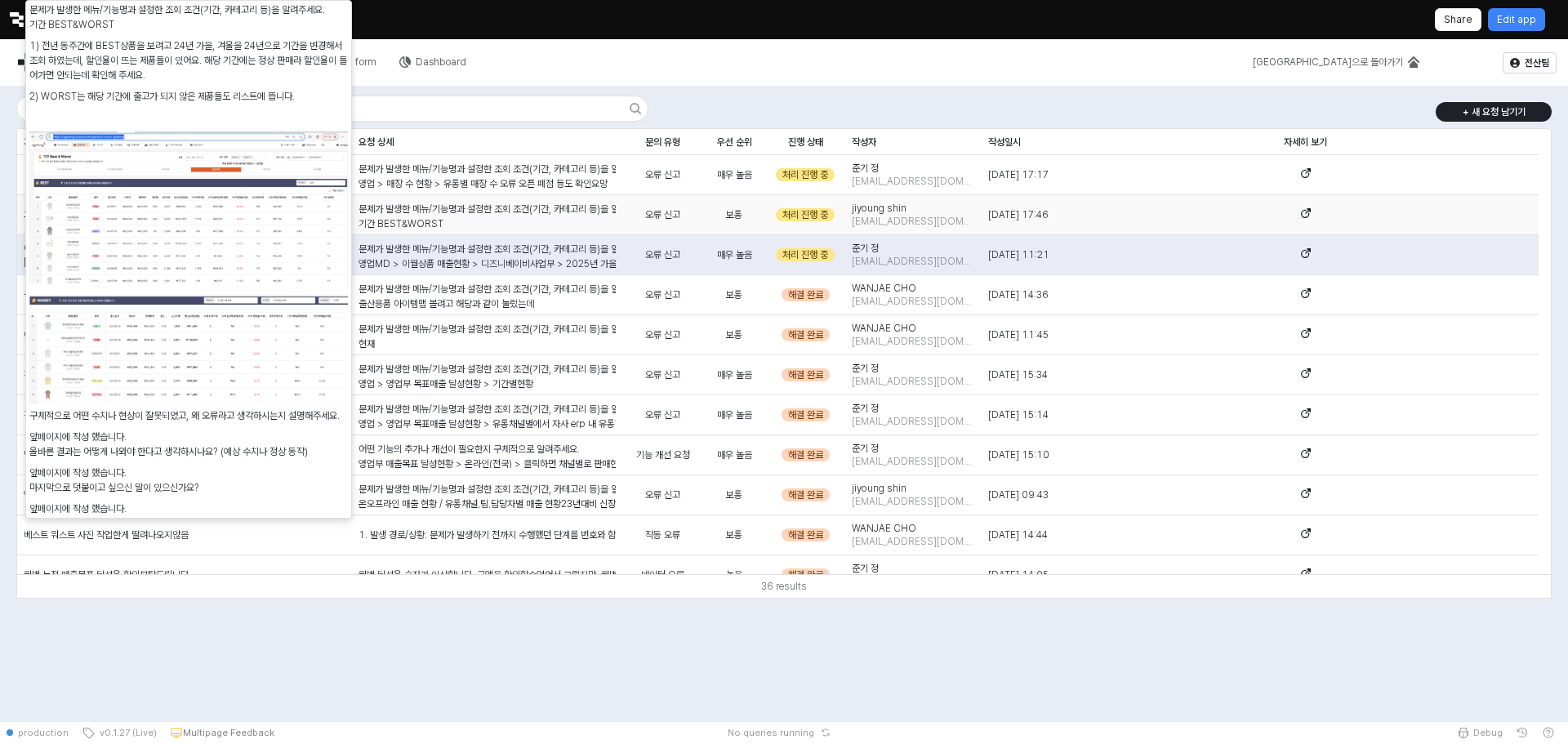
click at [539, 214] on div "문제가 발생한 메뉴/기능명과 설정한 조회 조건(기간, 카테고리 등)을 알려주세요. 기간 BEST&WORST 1) 전년 동주간에 BEST상품을 …" at bounding box center [487, 419] width 257 height 434
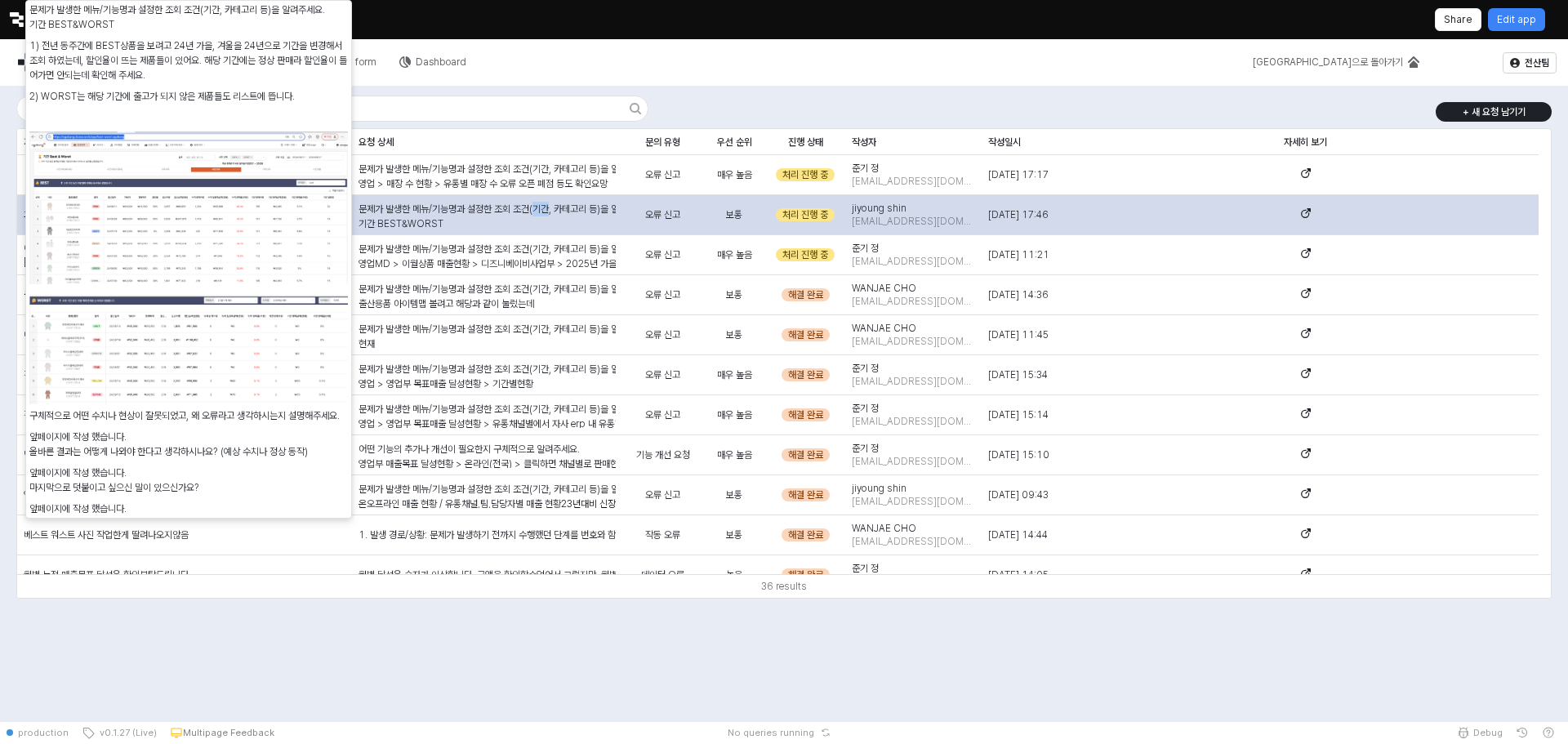
click at [539, 214] on div "문제가 발생한 메뉴/기능명과 설정한 조회 조건(기간, 카테고리 등)을 알려주세요. 기간 BEST&WORST 1) 전년 동주간에 BEST상품을 …" at bounding box center [487, 419] width 257 height 434
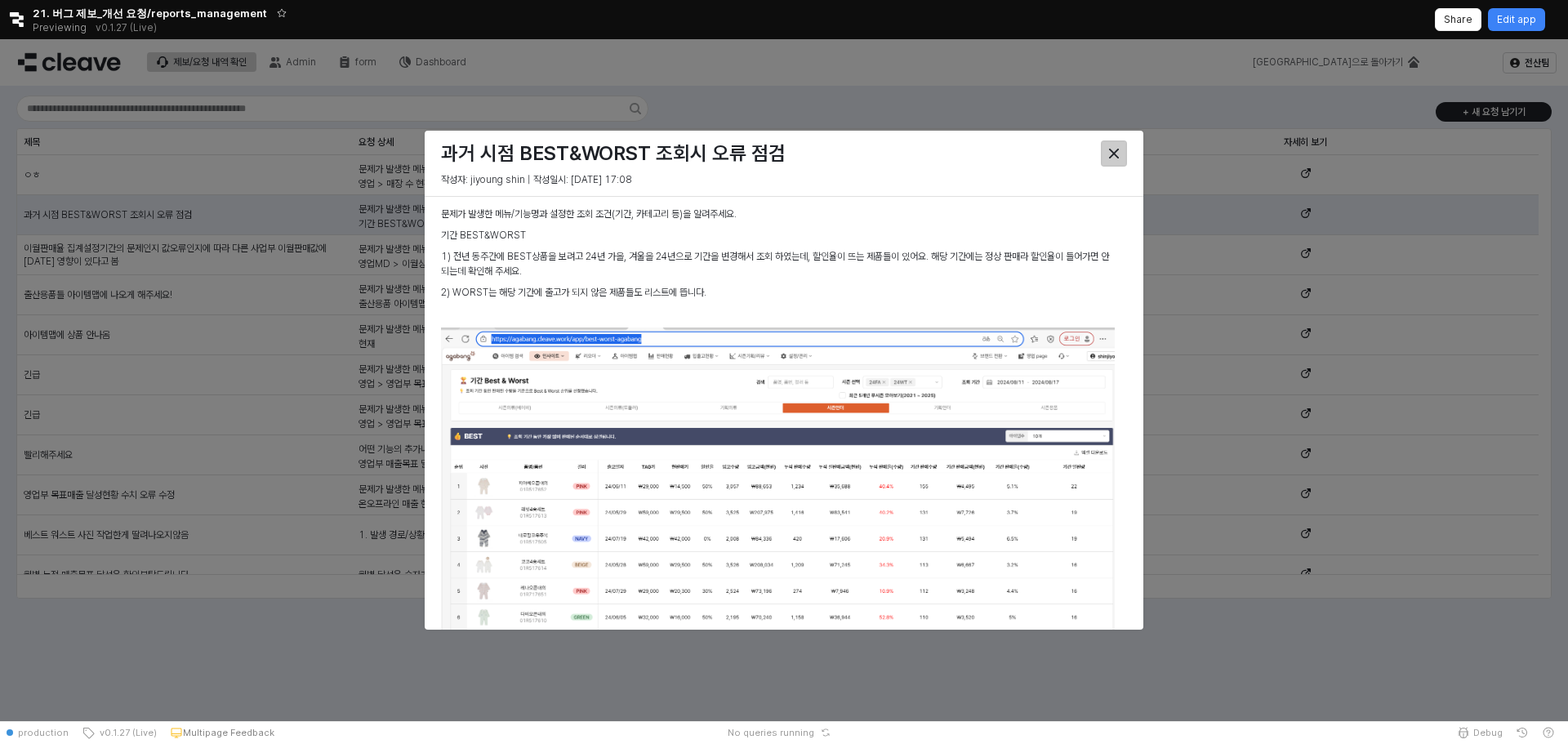
click at [1116, 156] on icon "Close" at bounding box center [1113, 153] width 10 height 10
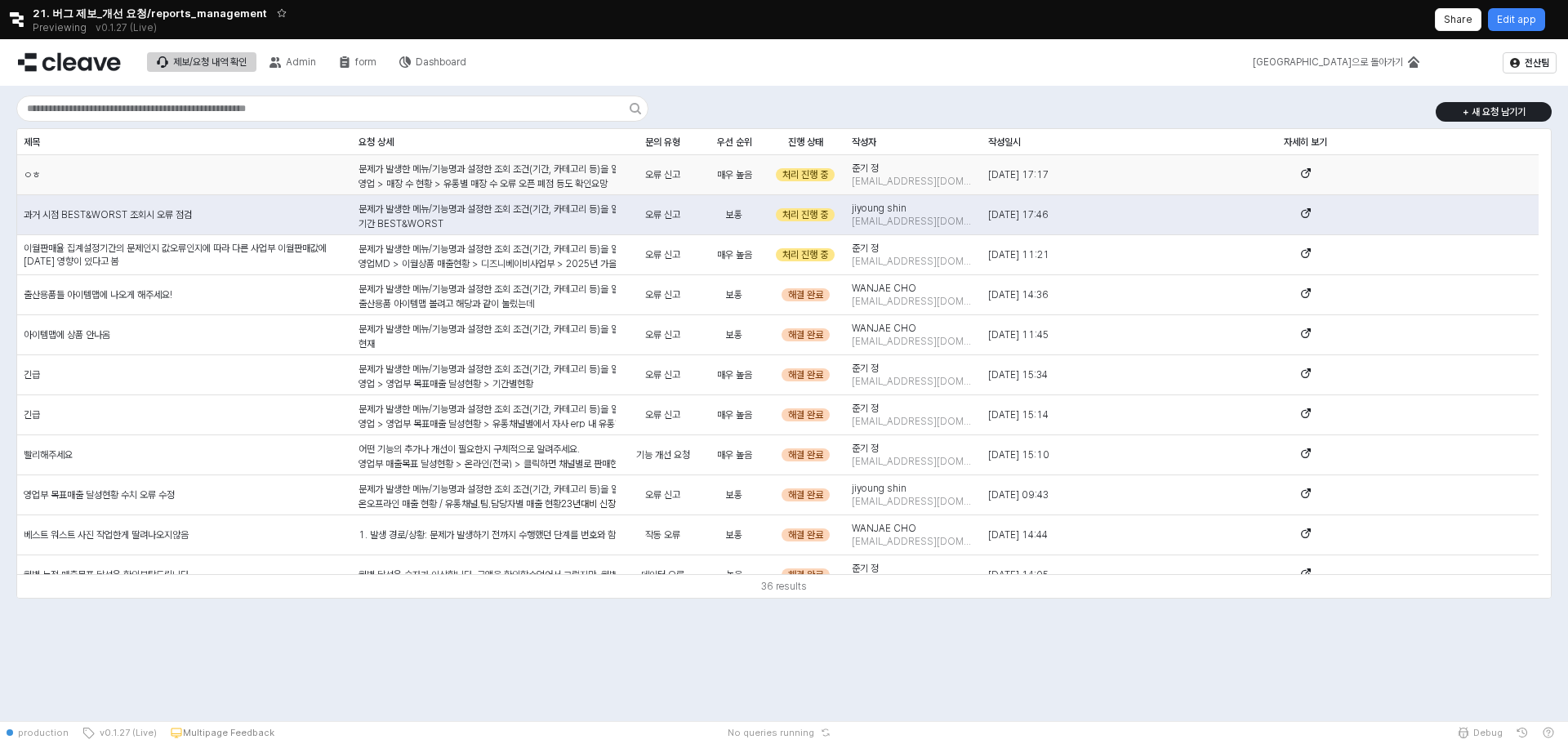
click at [546, 182] on p "영업 > 매장 수 현황 > 유통별 매장 수 오류 오픈 폐점 등도 확인요망" at bounding box center [487, 183] width 257 height 15
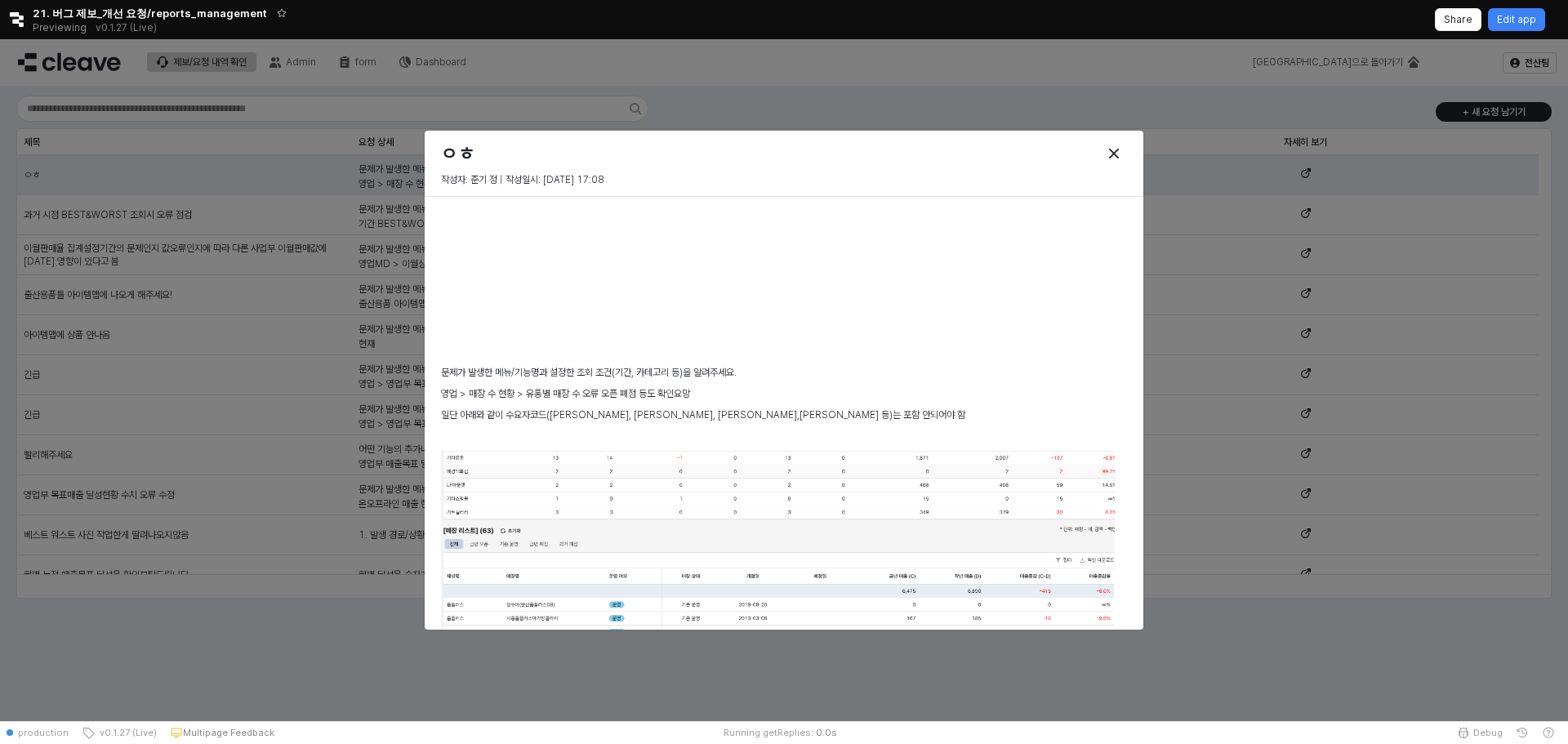
click at [546, 182] on p "작성자: 준기 정 | 작성일시: 2025-08-27 17:08" at bounding box center [609, 180] width 337 height 15
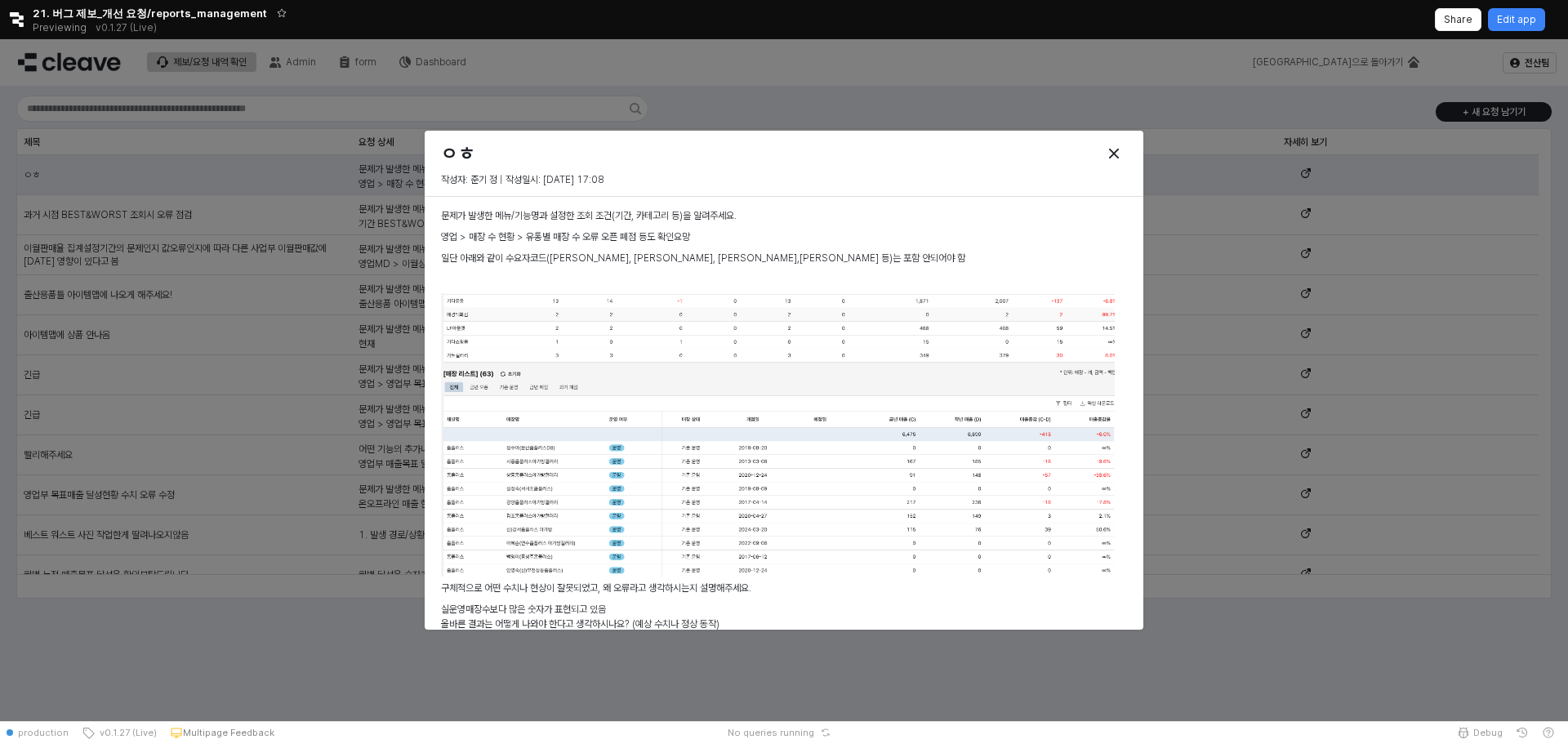
click at [868, 253] on p "일단 아래와 같이 수요자코드([PERSON_NAME], [PERSON_NAME], [PERSON_NAME],[PERSON_NAME] 등)는 포…" at bounding box center [777, 257] width 673 height 15
click at [1114, 153] on icon "Close" at bounding box center [1113, 153] width 10 height 10
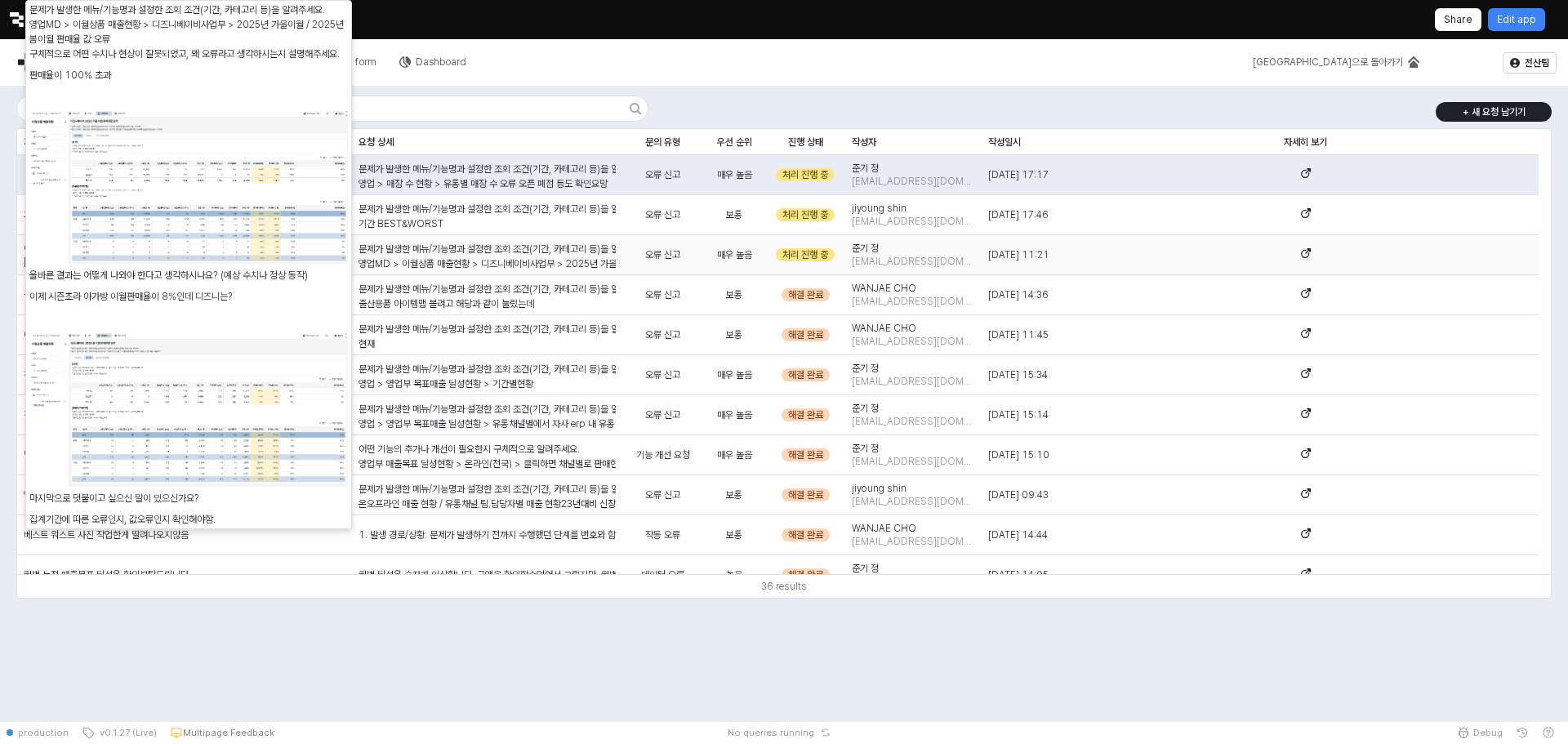
click at [551, 267] on p "영업MD > 이월상품 매출현황 > 디즈니베이비사업부 > 2025년 가을이월 / 2025년 봄이월 판매율 값 오류" at bounding box center [487, 264] width 257 height 15
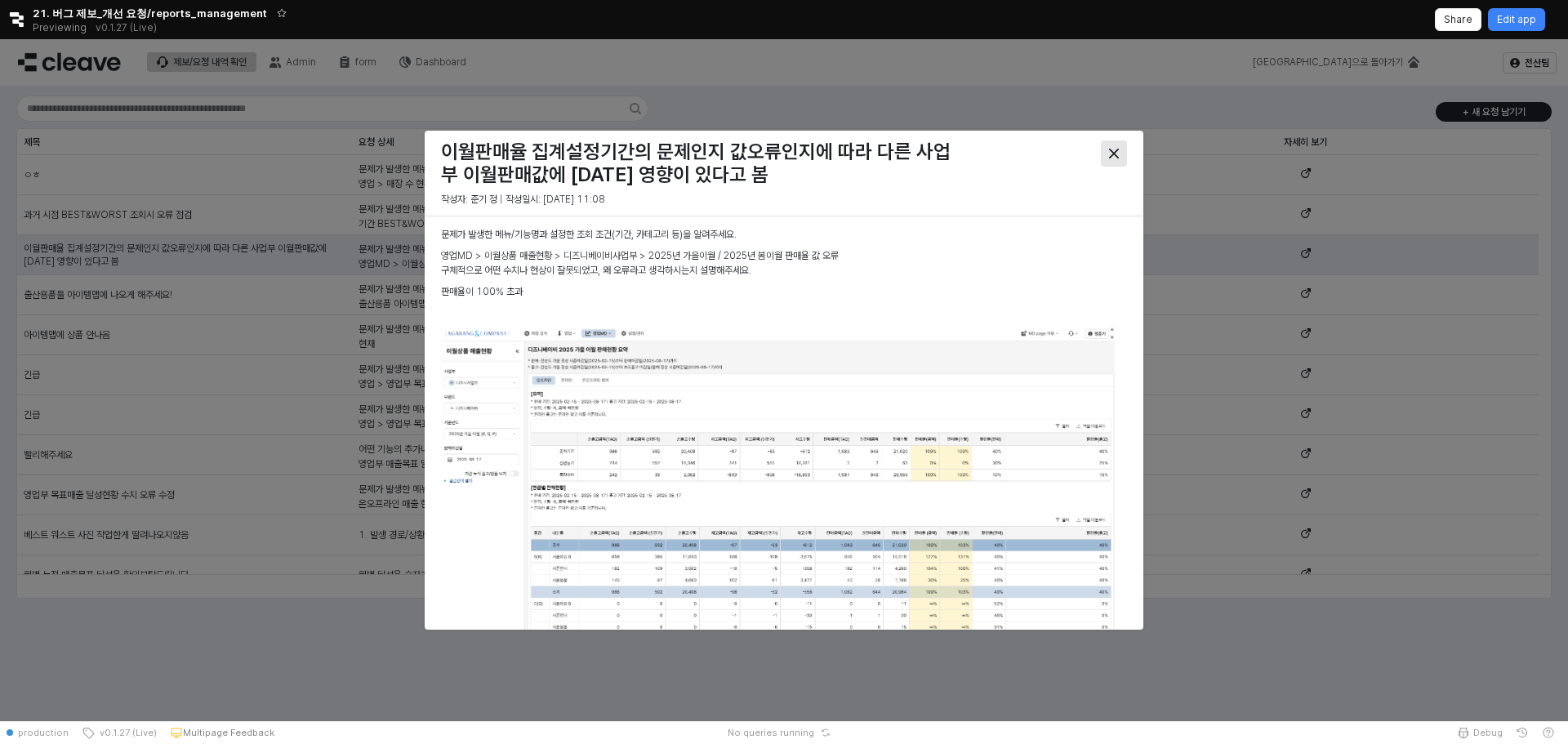
click at [1110, 150] on icon "Close" at bounding box center [1113, 153] width 10 height 10
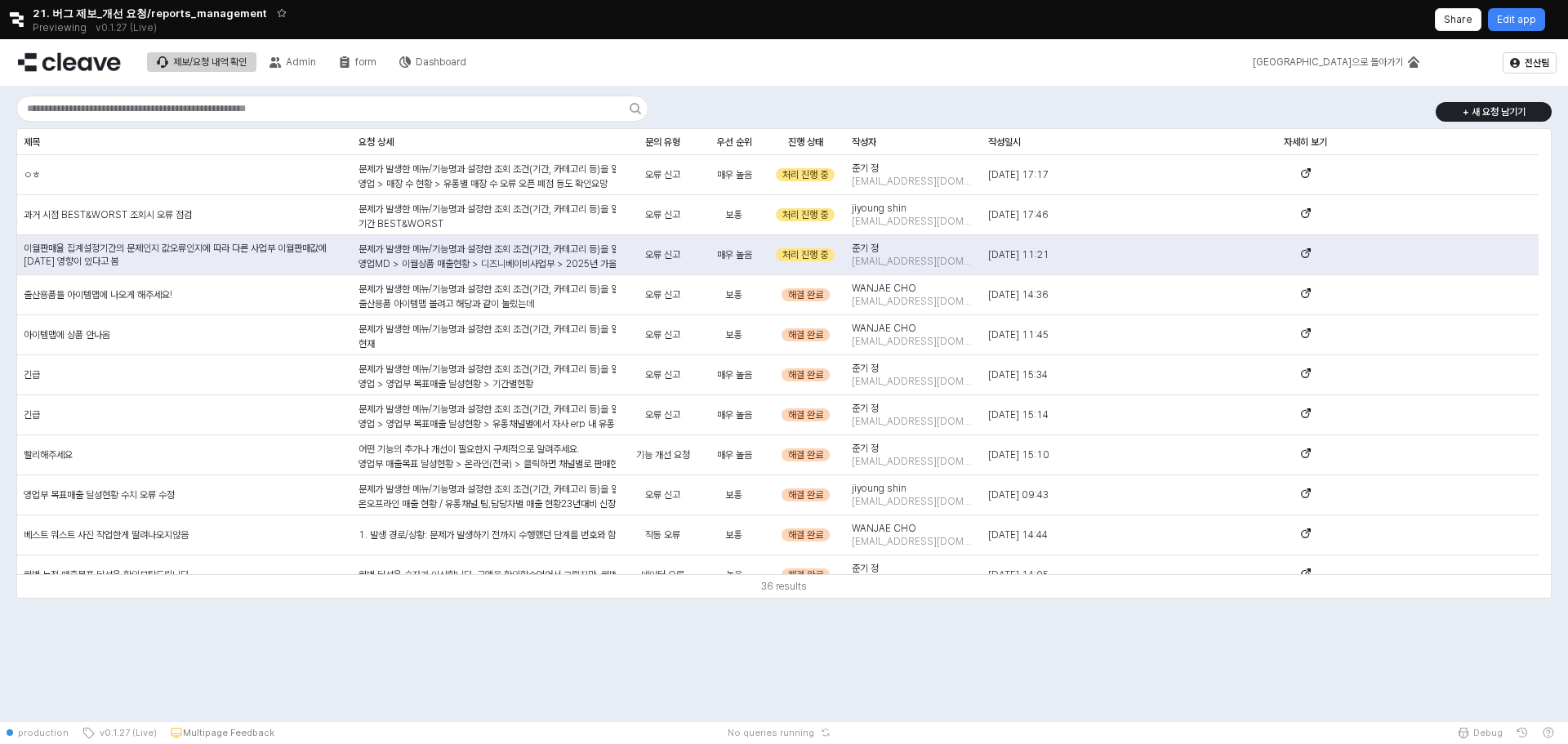
click at [799, 54] on div "제보/요청 내역 확인 Admin form Dashboard" at bounding box center [591, 62] width 1162 height 34
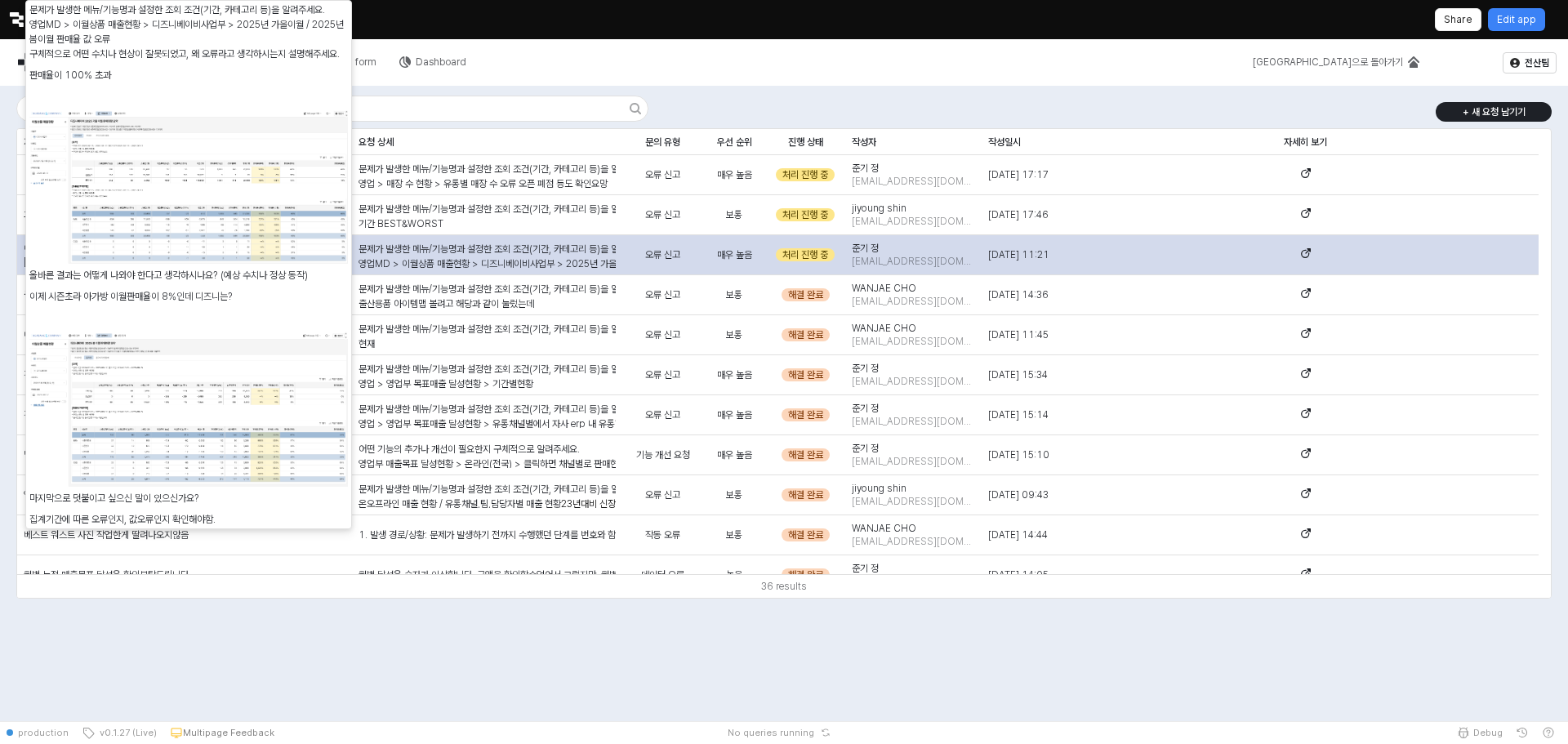
click at [512, 268] on div "문제가 발생한 메뉴/기능명과 설정한 조회 조건(기간, 카테고리 등)을 알려주세요. 영업MD > 이월상품 매출현황 > 디즈니베이비사업부 > 20…" at bounding box center [487, 255] width 271 height 40
click at [512, 268] on div "제보/요청 내역 확인 Admin form Dashboard 메인으로 돌아가기 전산팀 + 새 요청 남기기 제목 제목 요청 상세 요청 상세 문의 …" at bounding box center [784, 380] width 1568 height 682
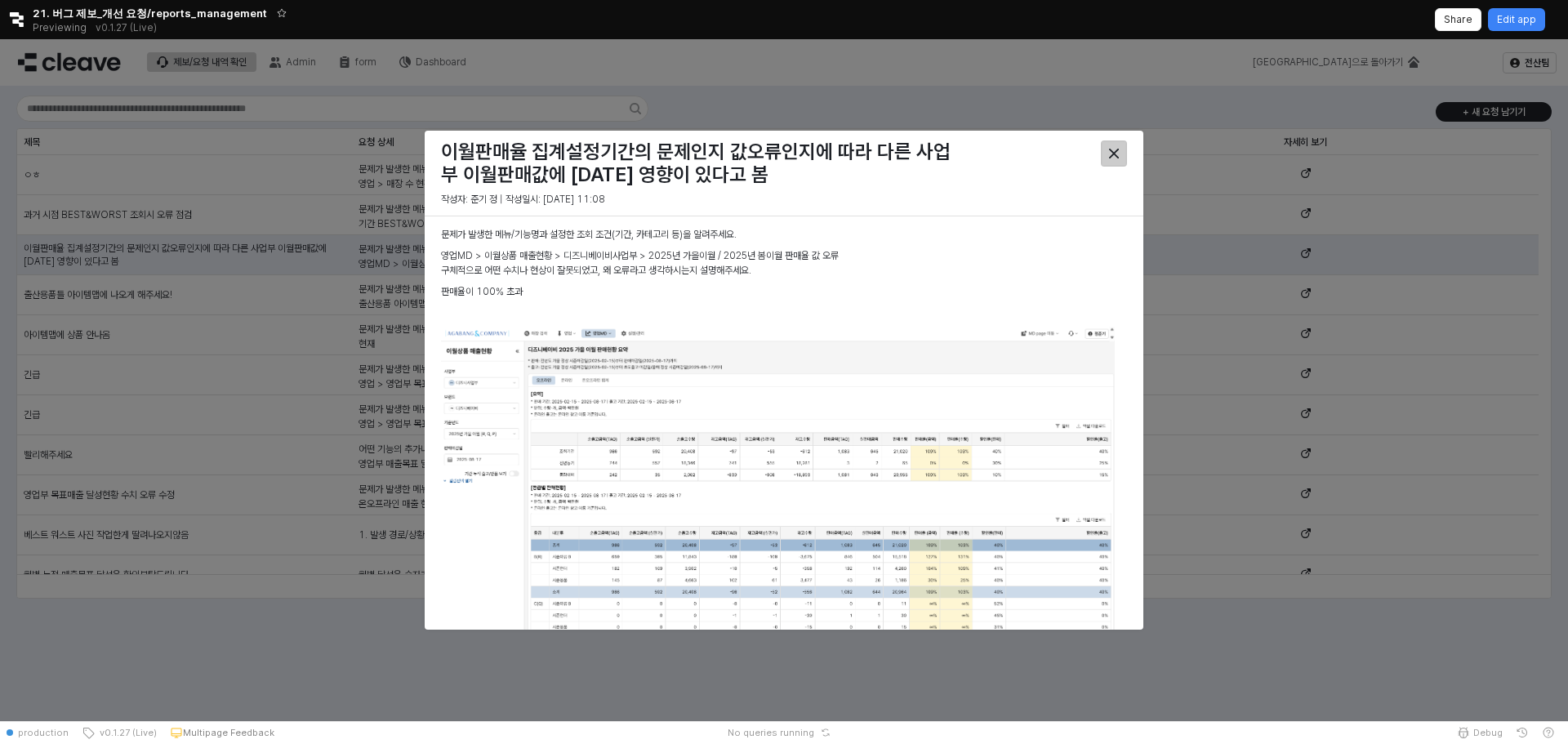
click at [1112, 159] on div "Close" at bounding box center [1114, 153] width 25 height 25
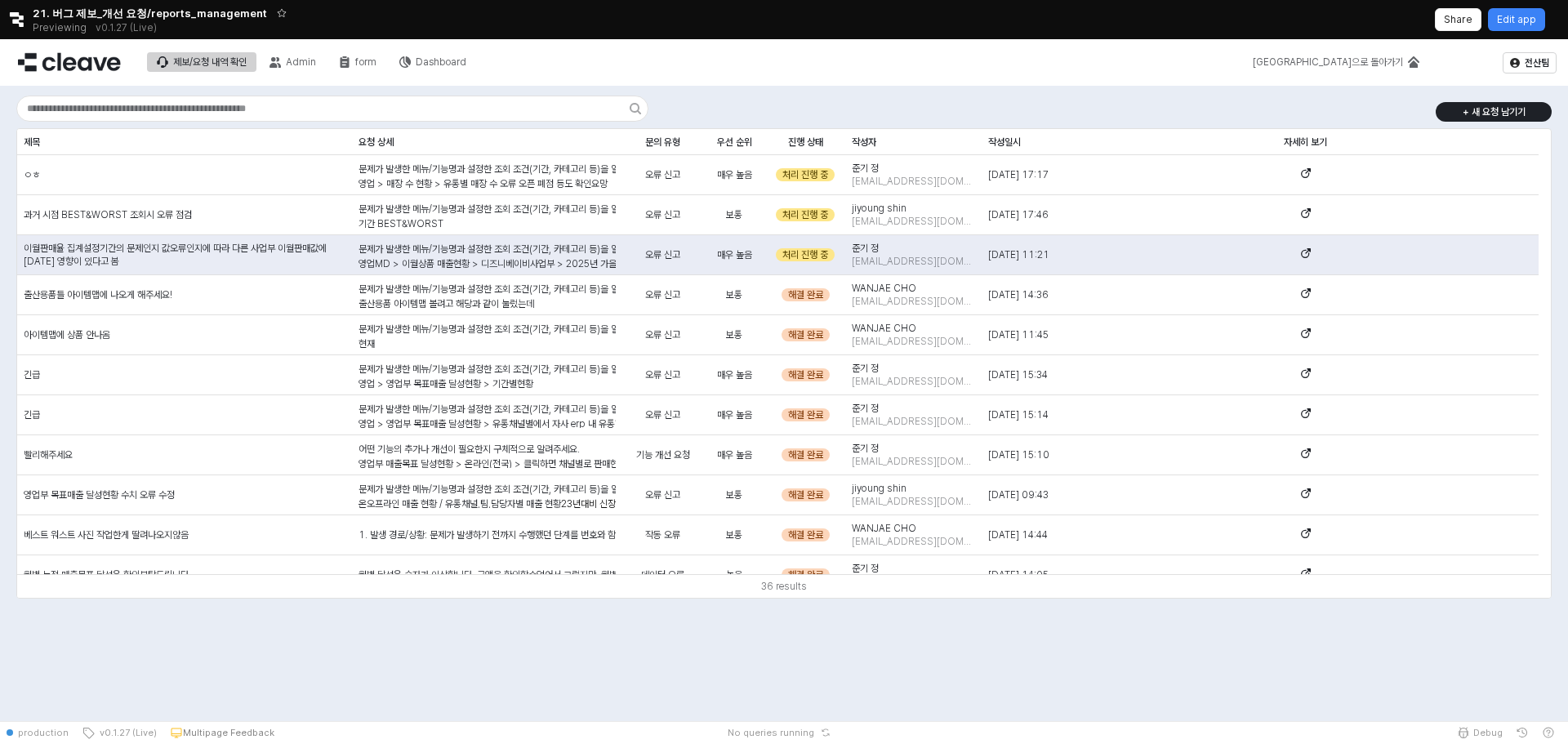
click at [1183, 64] on div "[GEOGRAPHIC_DATA]으로 돌아가기" at bounding box center [1300, 62] width 258 height 34
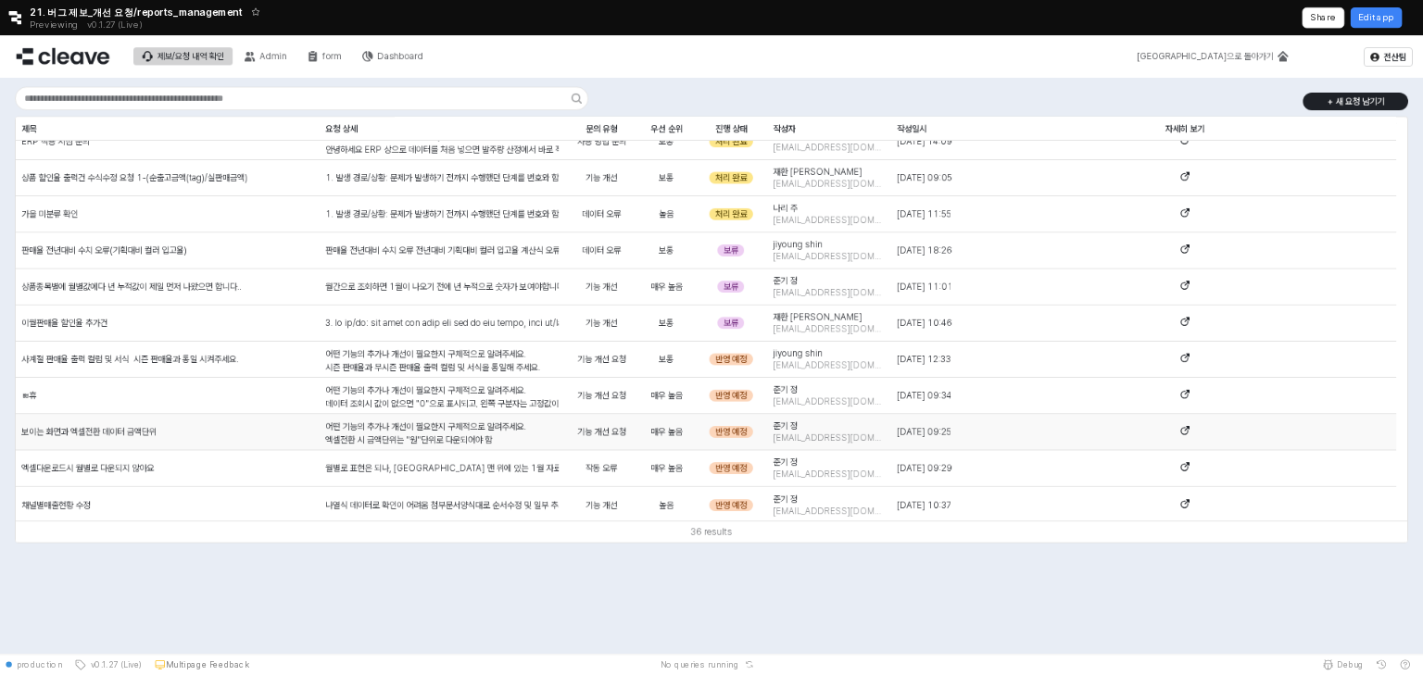
scroll to position [1159, 0]
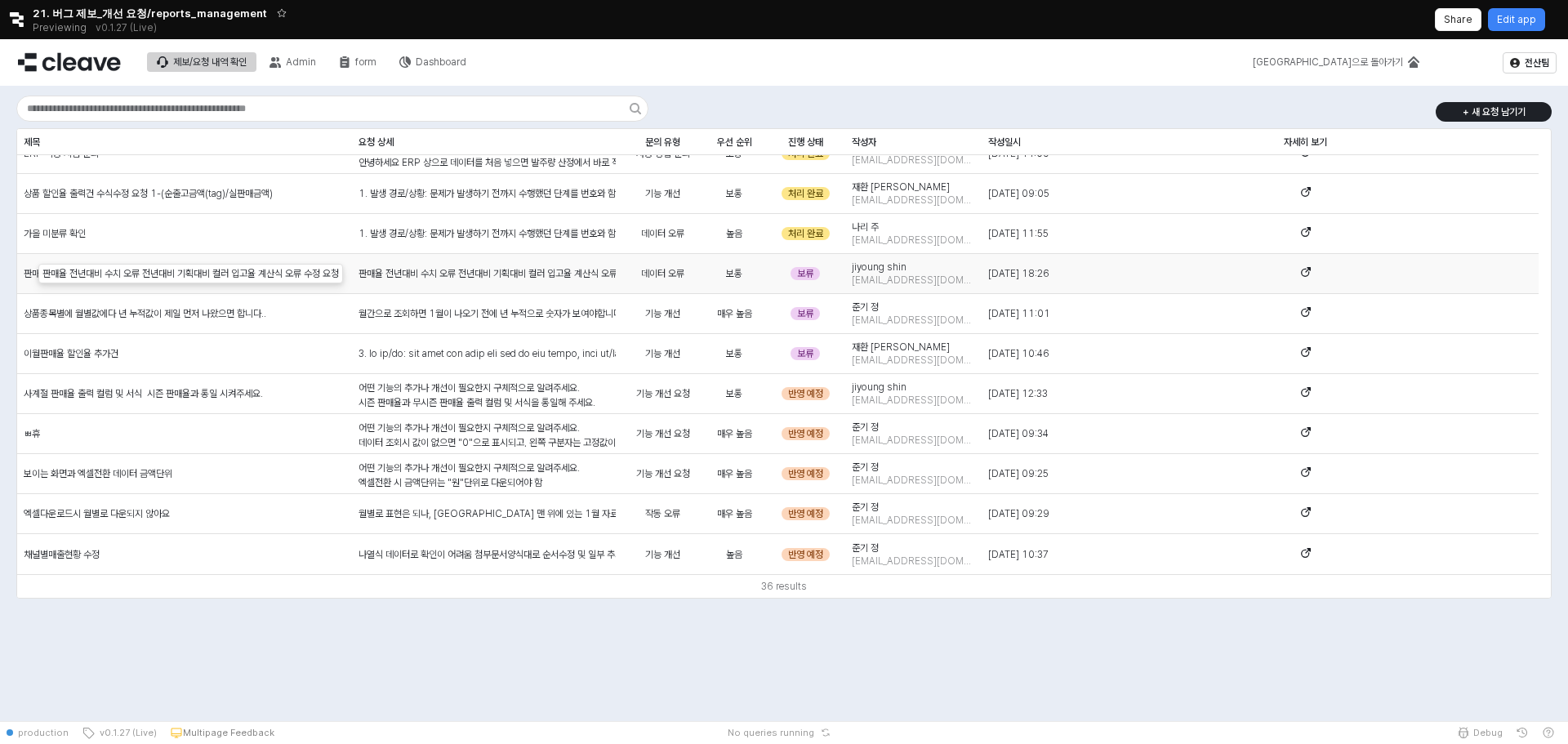
click at [550, 276] on div "판매율 전년대비 수치 오류 전년대비 기획대비 컬러 입고율 계산식 오류 수정 요청" at bounding box center [487, 273] width 257 height 15
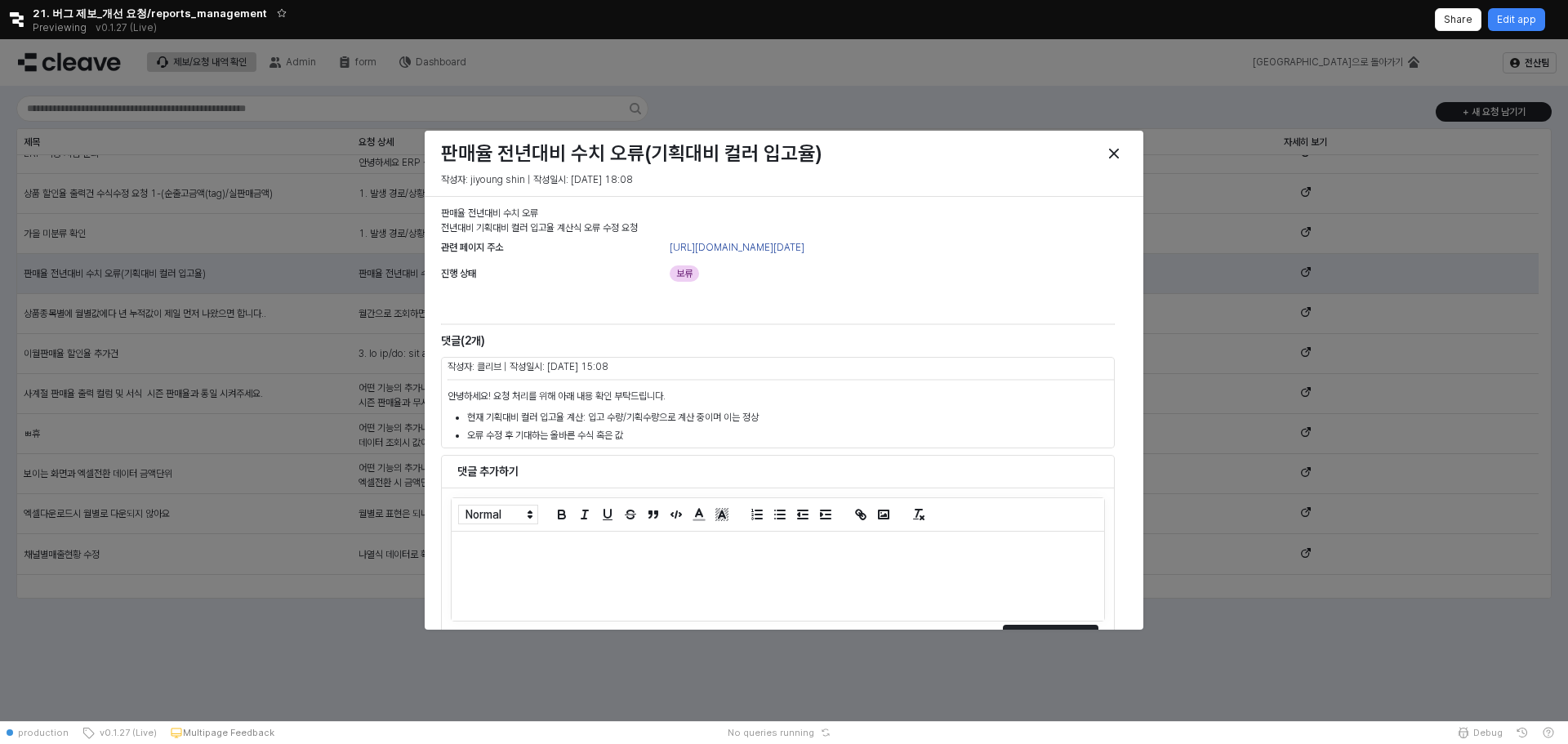
click at [550, 259] on label "관련 페이지 주소" at bounding box center [552, 249] width 222 height 19
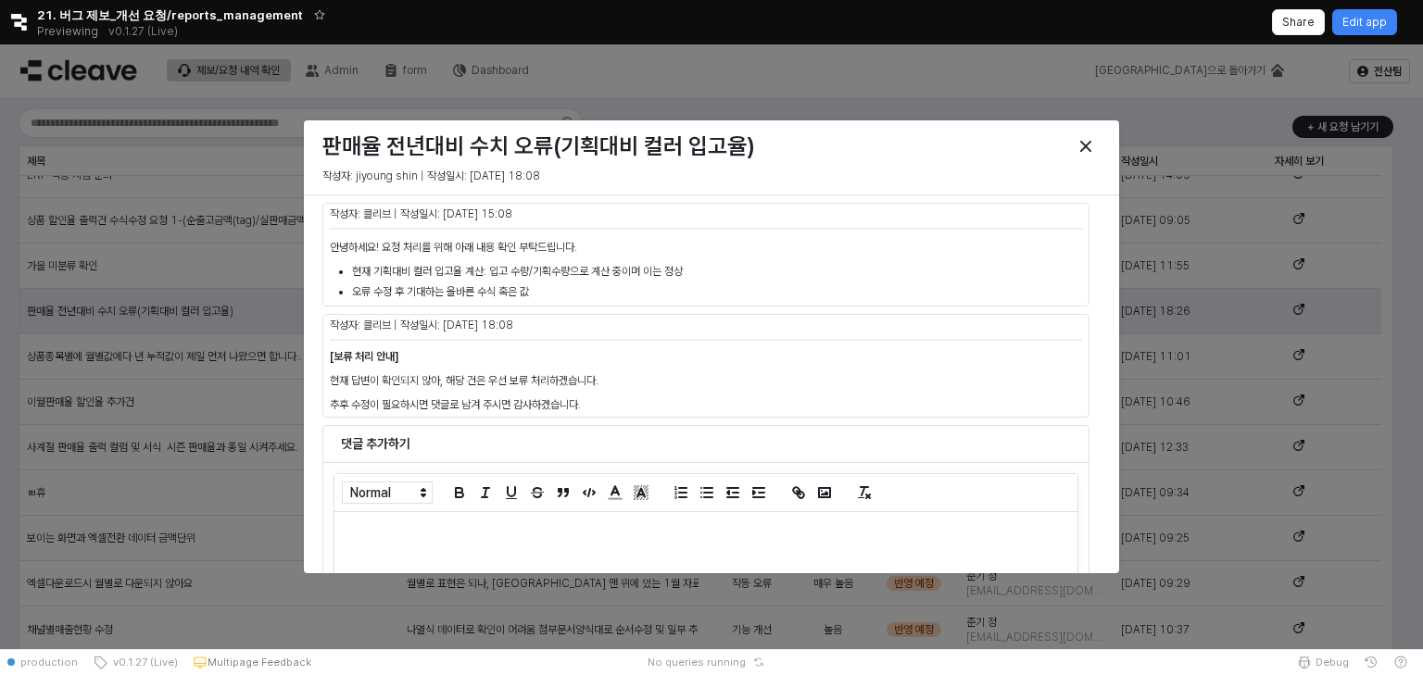
scroll to position [148, 0]
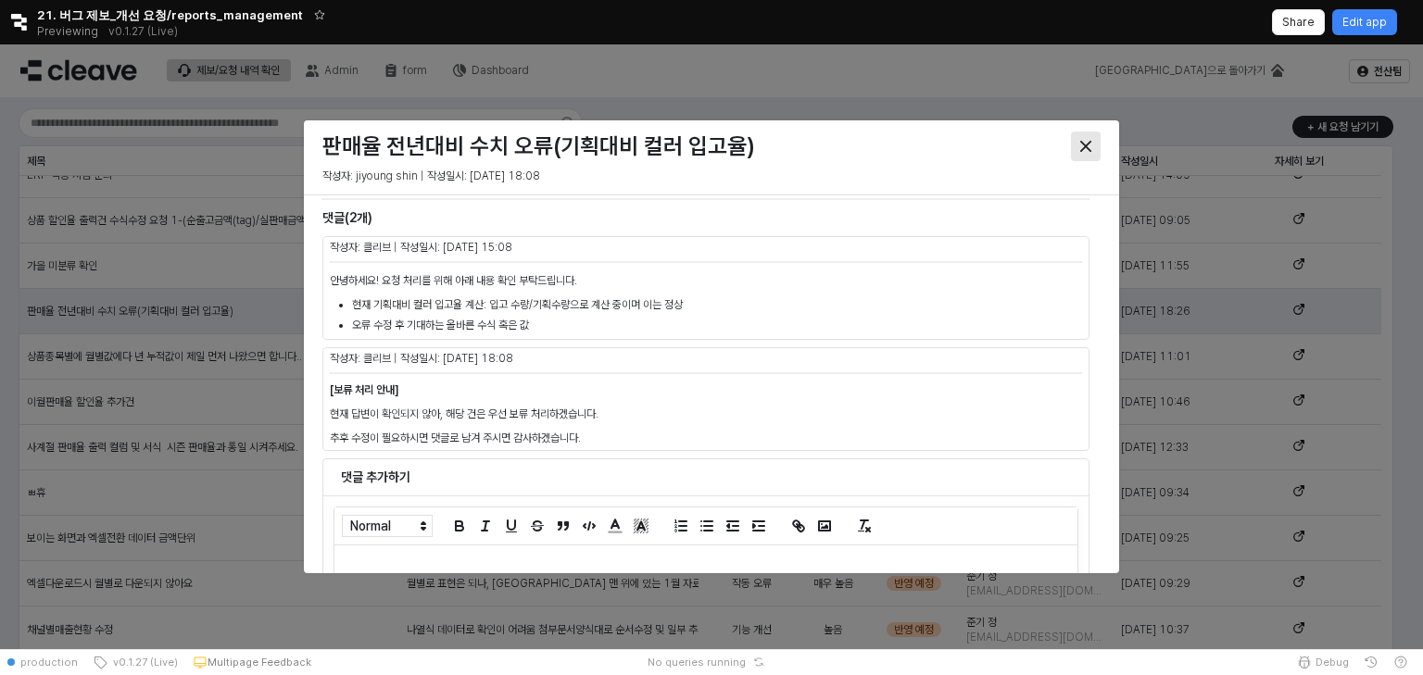
click at [1085, 149] on icon "Close" at bounding box center [1085, 146] width 11 height 11
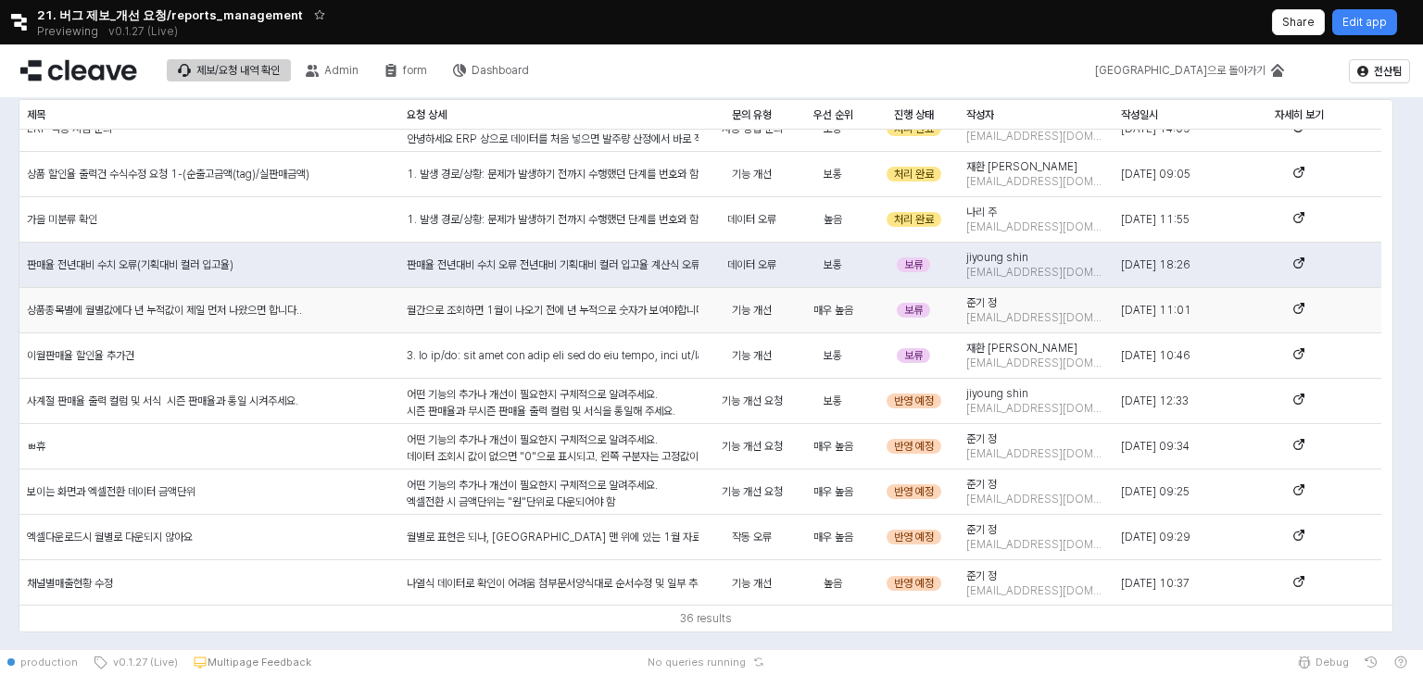
scroll to position [96, 0]
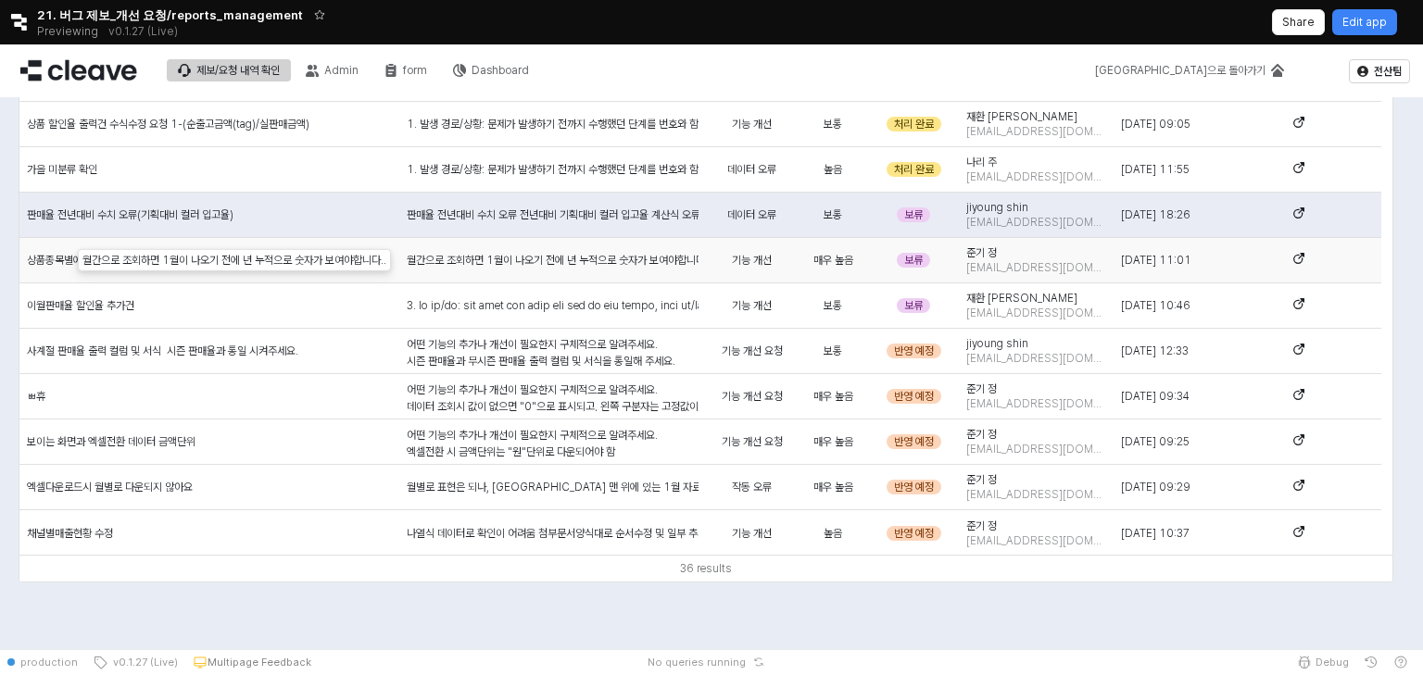
click at [649, 256] on div "월간으로 조회하면 1월이 나오기 전에 년 누적으로 숫자가 보여야합니다.." at bounding box center [553, 260] width 292 height 17
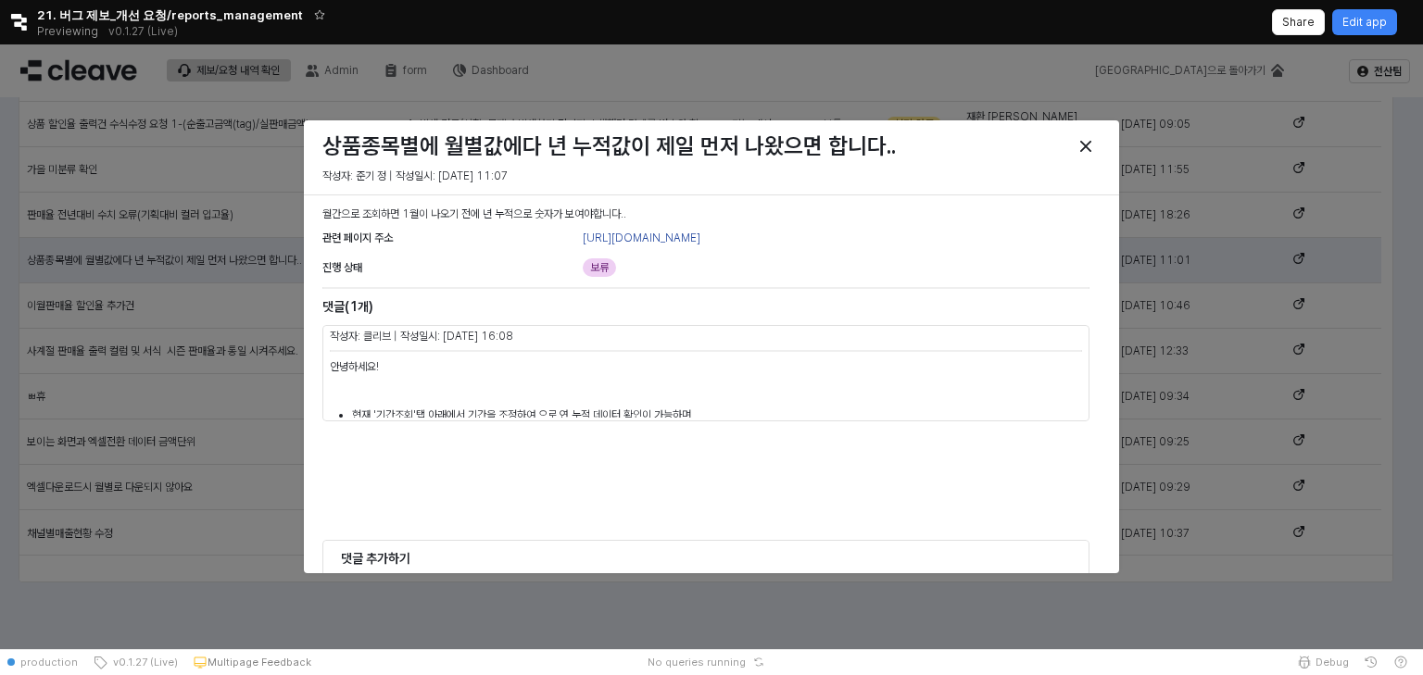
click at [649, 256] on div "관련 페이지 주소 https://agabang.cleave.work/app/sales-sales-by-sales-type 진행 상태 보류" at bounding box center [705, 255] width 767 height 52
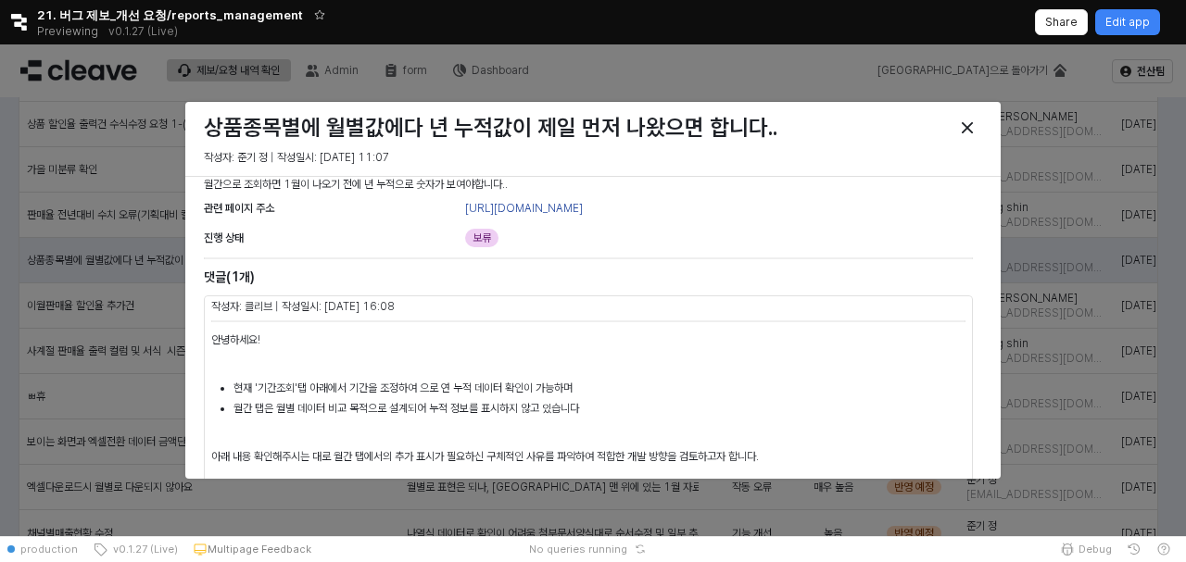
scroll to position [0, 0]
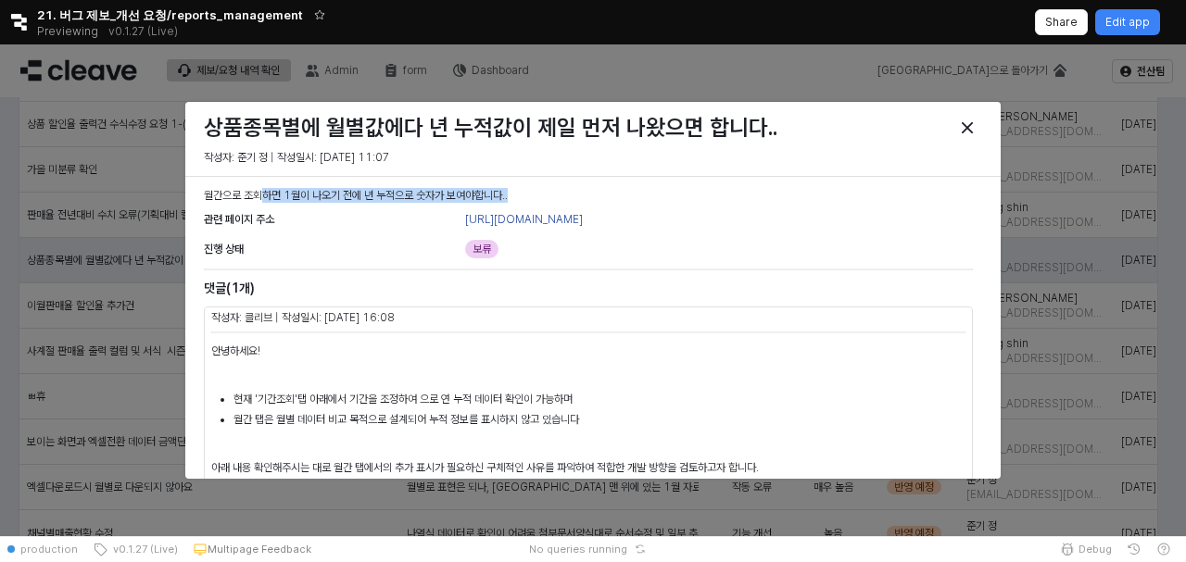
drag, startPoint x: 261, startPoint y: 196, endPoint x: 566, endPoint y: 186, distance: 305.0
click at [566, 186] on div "월간으로 조회하면 1월이 나오기 전에 년 누적으로 숫자가 보여야합니다.." at bounding box center [588, 195] width 784 height 22
click at [595, 187] on p "월간으로 조회하면 1월이 나오기 전에 년 누적으로 숫자가 보여야합니다.." at bounding box center [588, 195] width 769 height 17
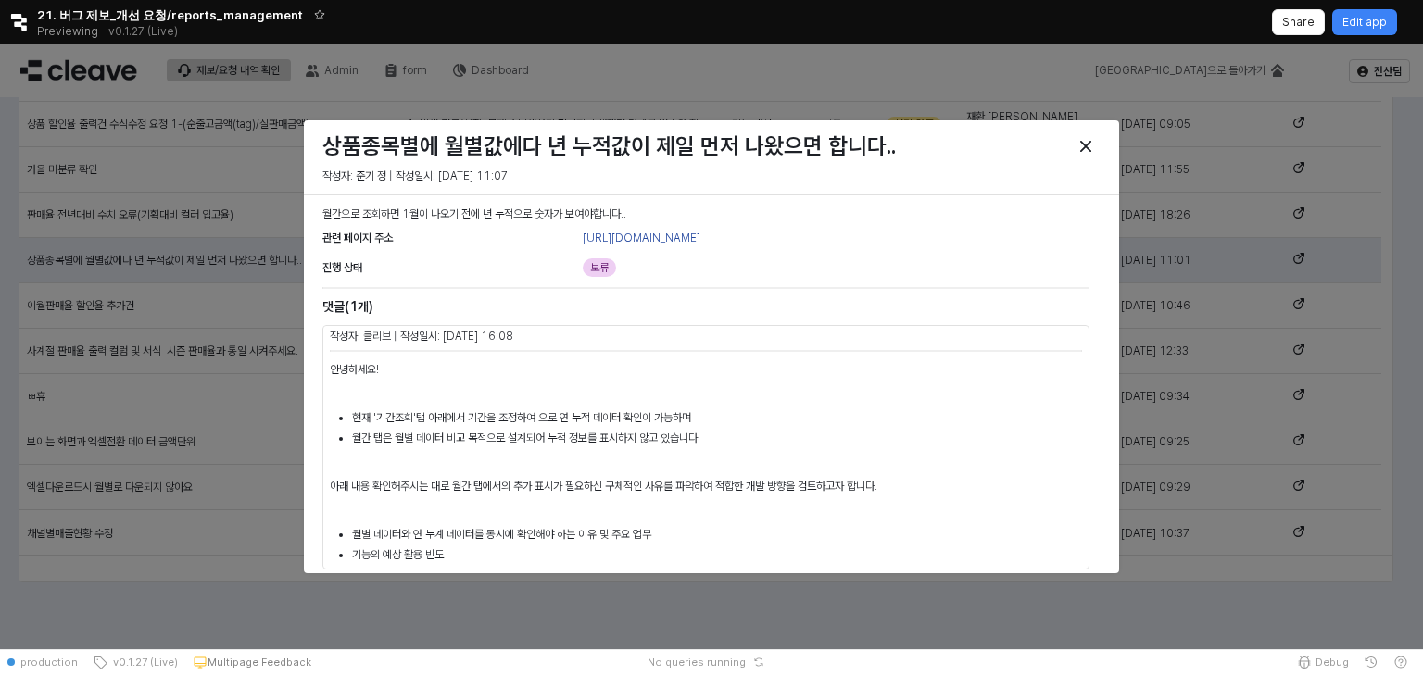
click at [871, 489] on p "아래 내용 확인해주시는 대로 월간 탭에서의 추가 표시가 필요하신 구체적인 사유를 파악하여 적합한 개발 방향을 검토하고자 합니다." at bounding box center [706, 486] width 752 height 17
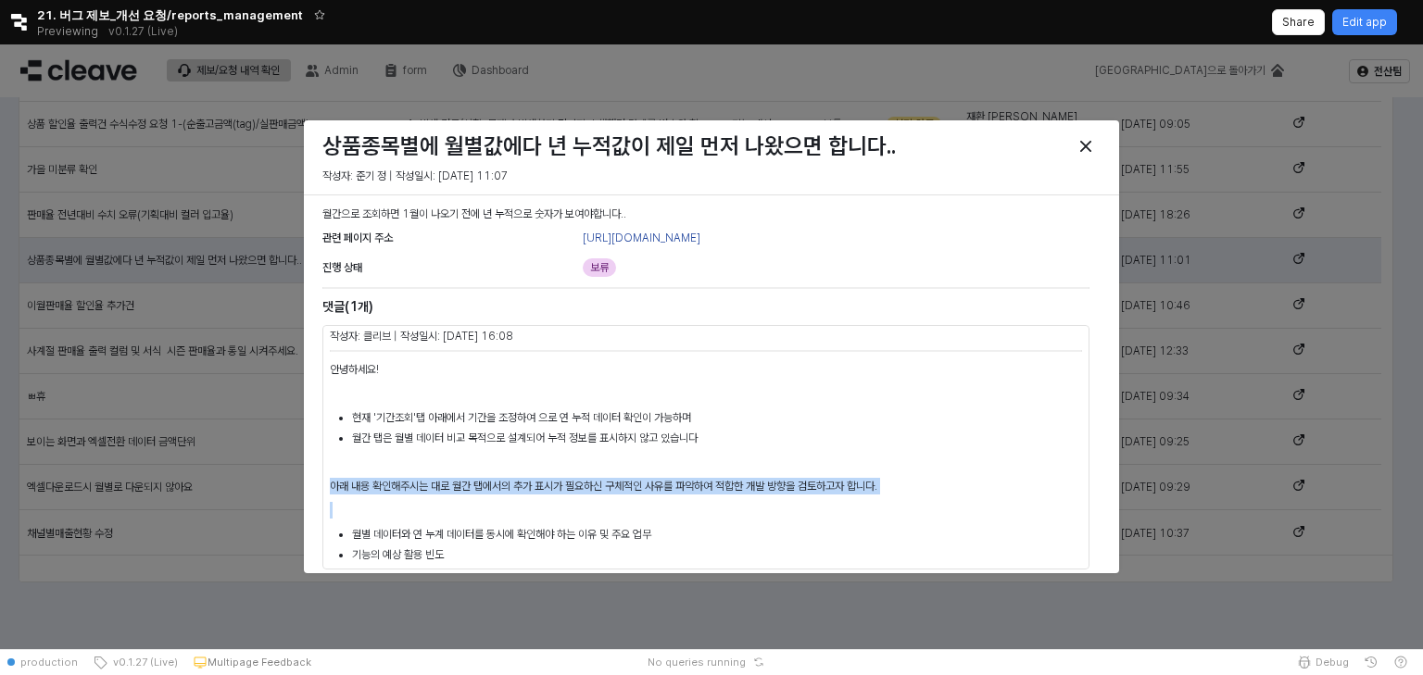
click at [871, 489] on p "아래 내용 확인해주시는 대로 월간 탭에서의 추가 표시가 필요하신 구체적인 사유를 파악하여 적합한 개발 방향을 검토하고자 합니다." at bounding box center [706, 486] width 752 height 17
click at [815, 489] on p "아래 내용 확인해주시는 대로 월간 탭에서의 추가 표시가 필요하신 구체적인 사유를 파악하여 적합한 개발 방향을 검토하고자 합니다." at bounding box center [706, 486] width 752 height 17
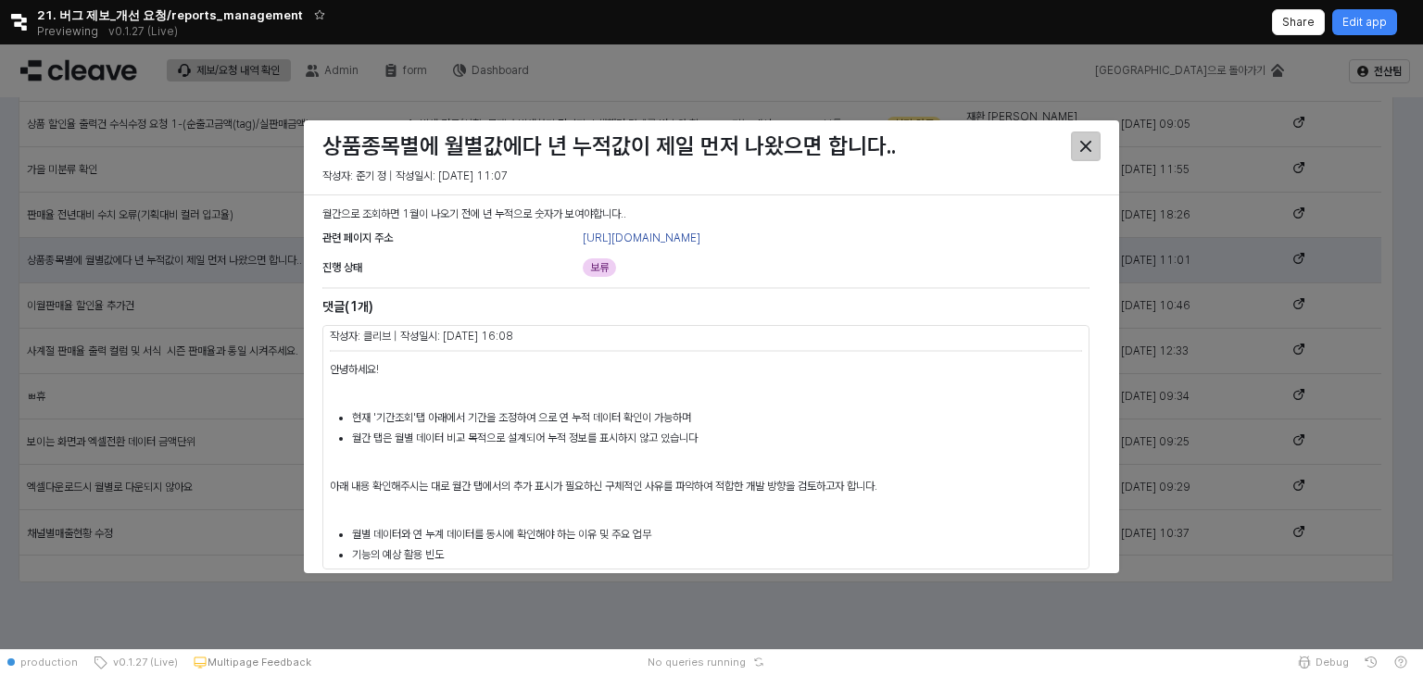
click at [1081, 145] on icon "Close" at bounding box center [1085, 146] width 11 height 11
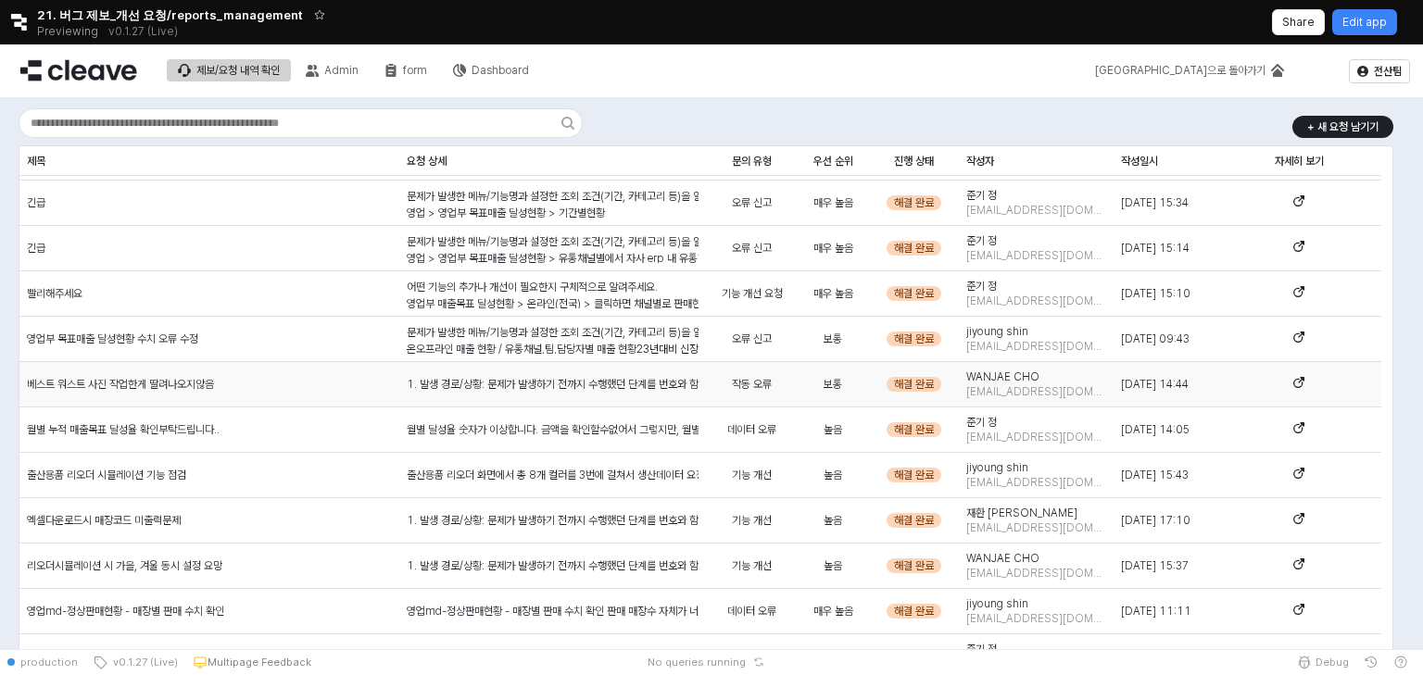
scroll to position [284, 0]
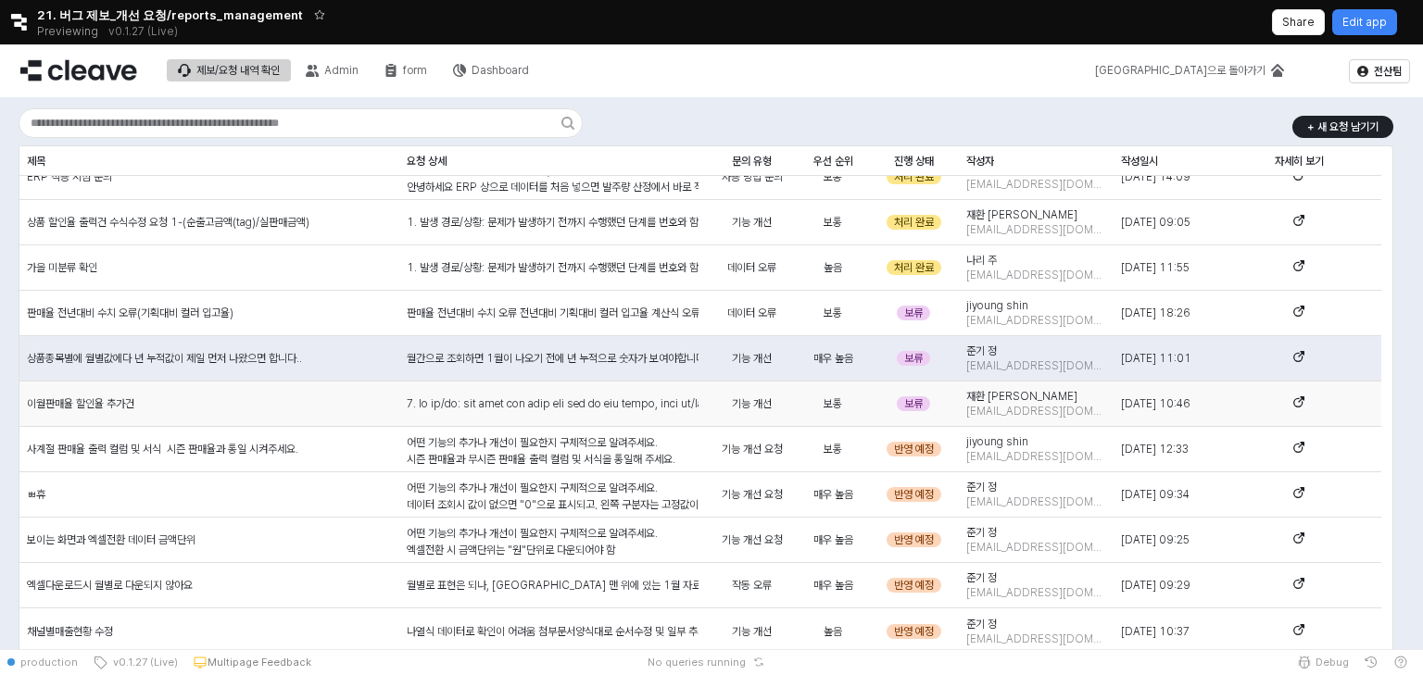
scroll to position [1158, 0]
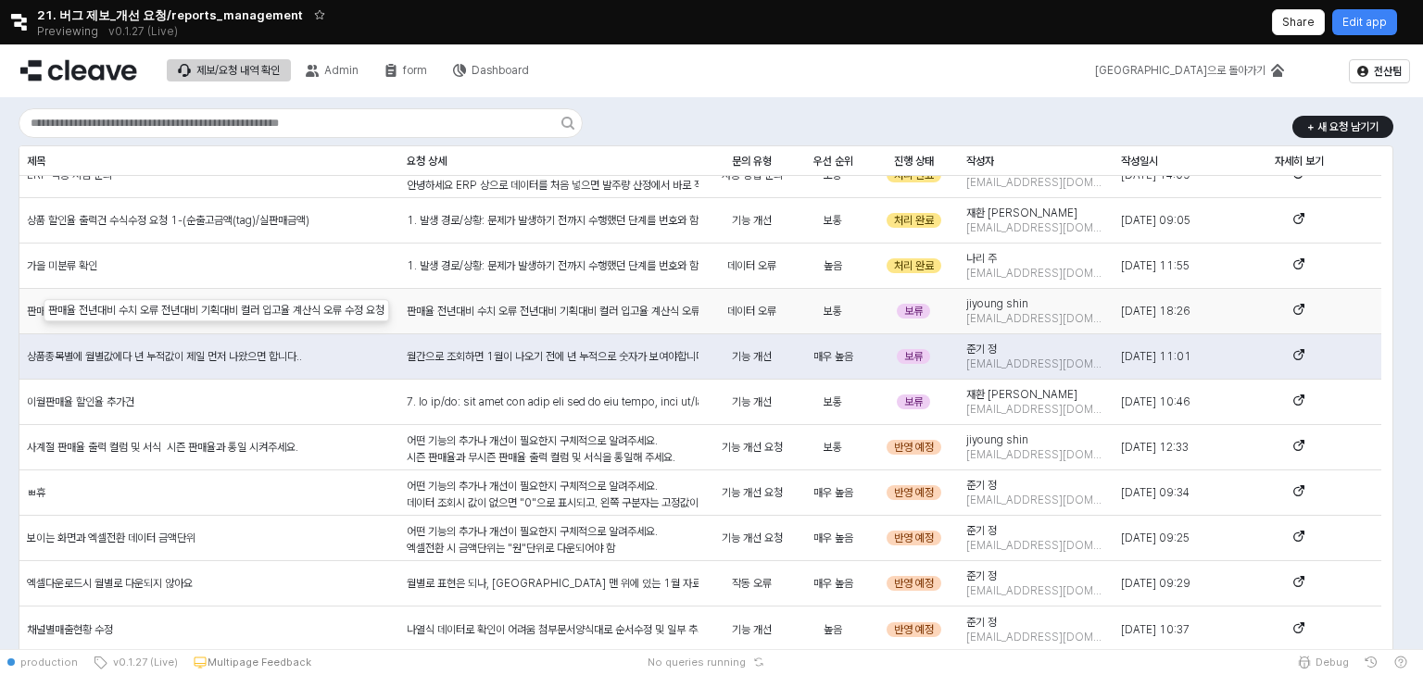
click at [644, 313] on div "판매율 전년대비 수치 오류 전년대비 기획대비 컬러 입고율 계산식 오류 수정 요청" at bounding box center [553, 311] width 292 height 17
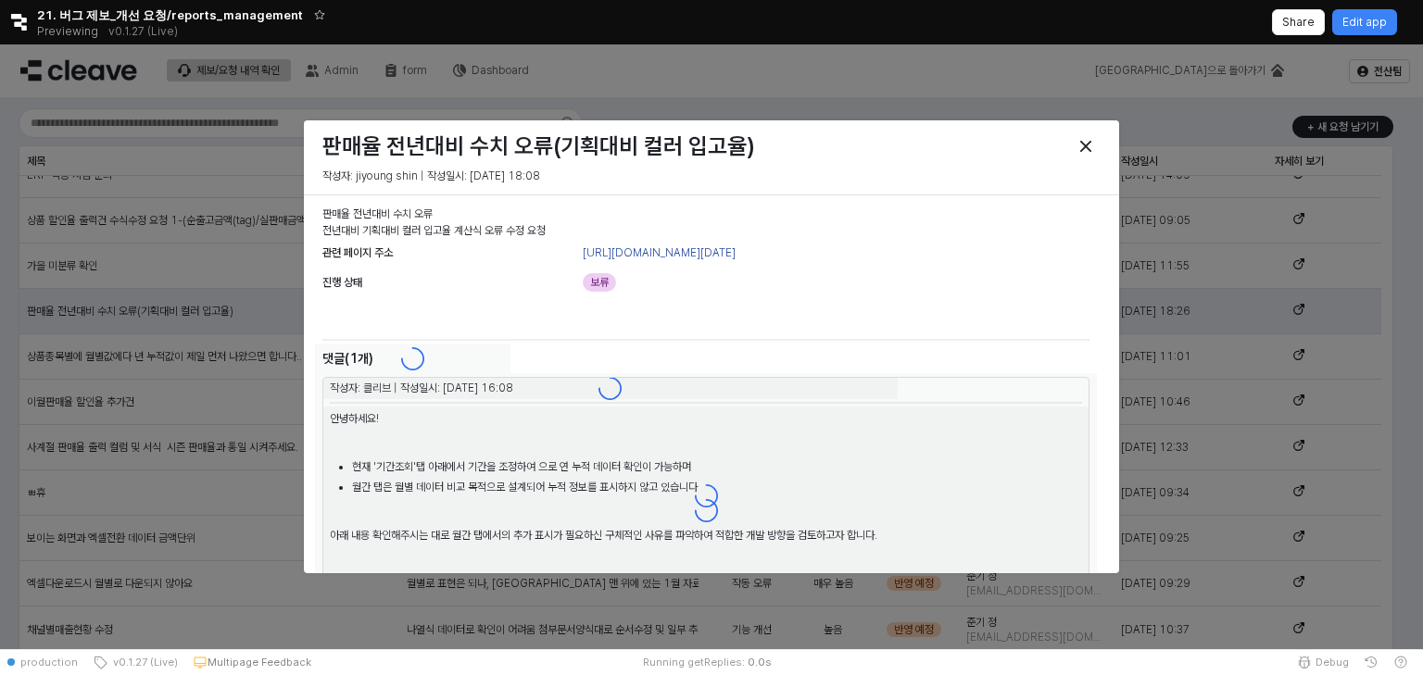
click at [644, 294] on div "보류" at bounding box center [836, 282] width 507 height 22
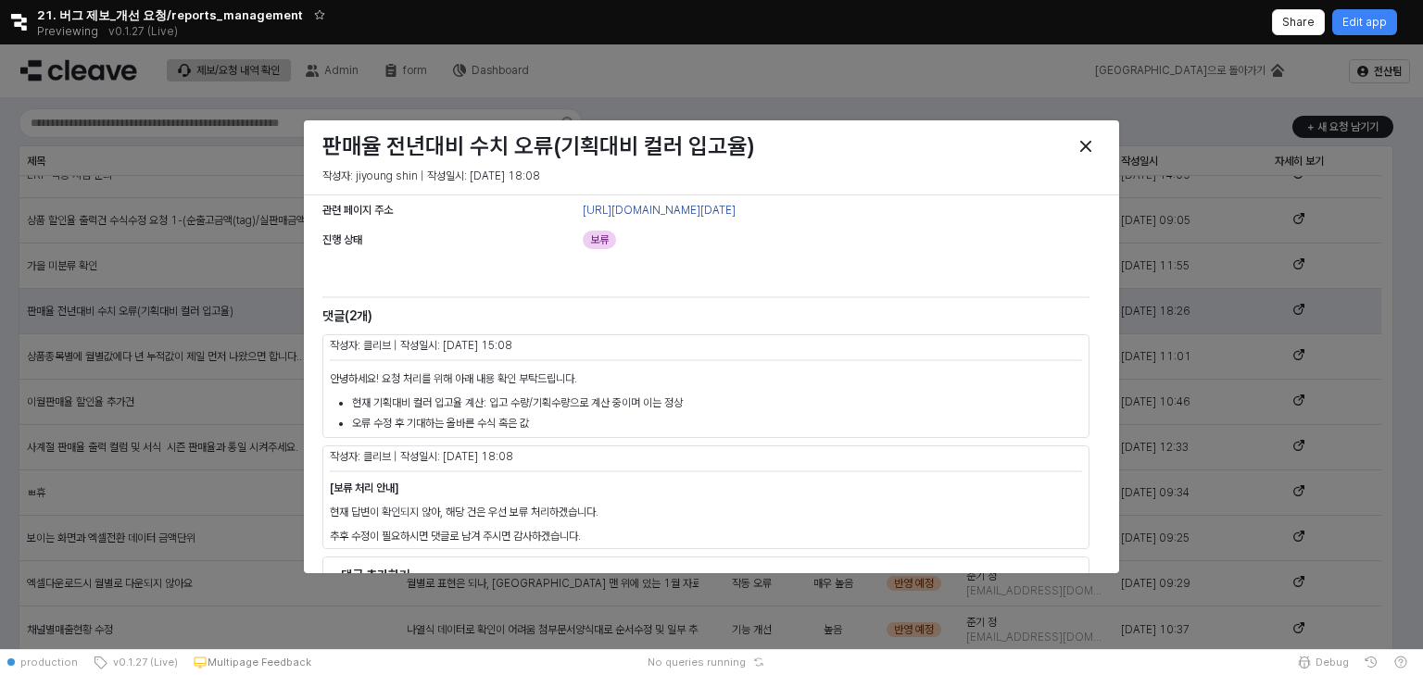
scroll to position [74, 0]
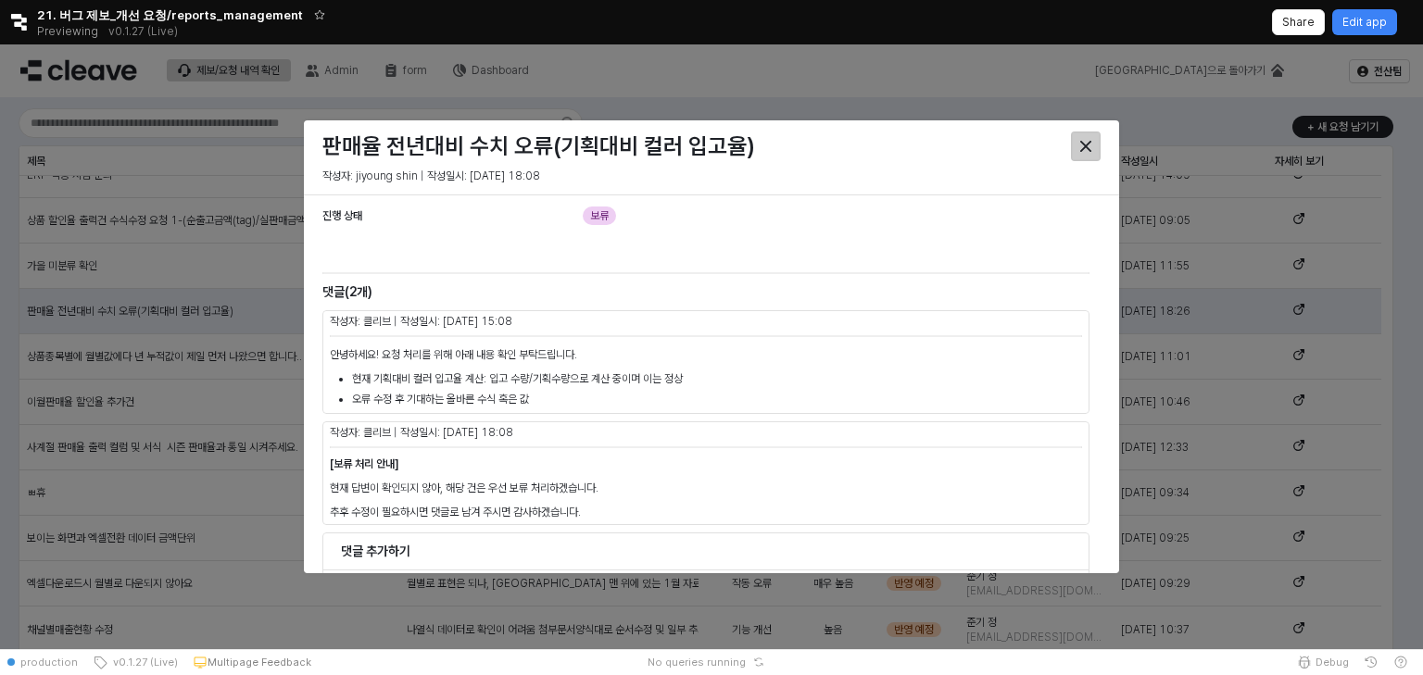
click at [1086, 145] on icon "Close" at bounding box center [1085, 146] width 11 height 11
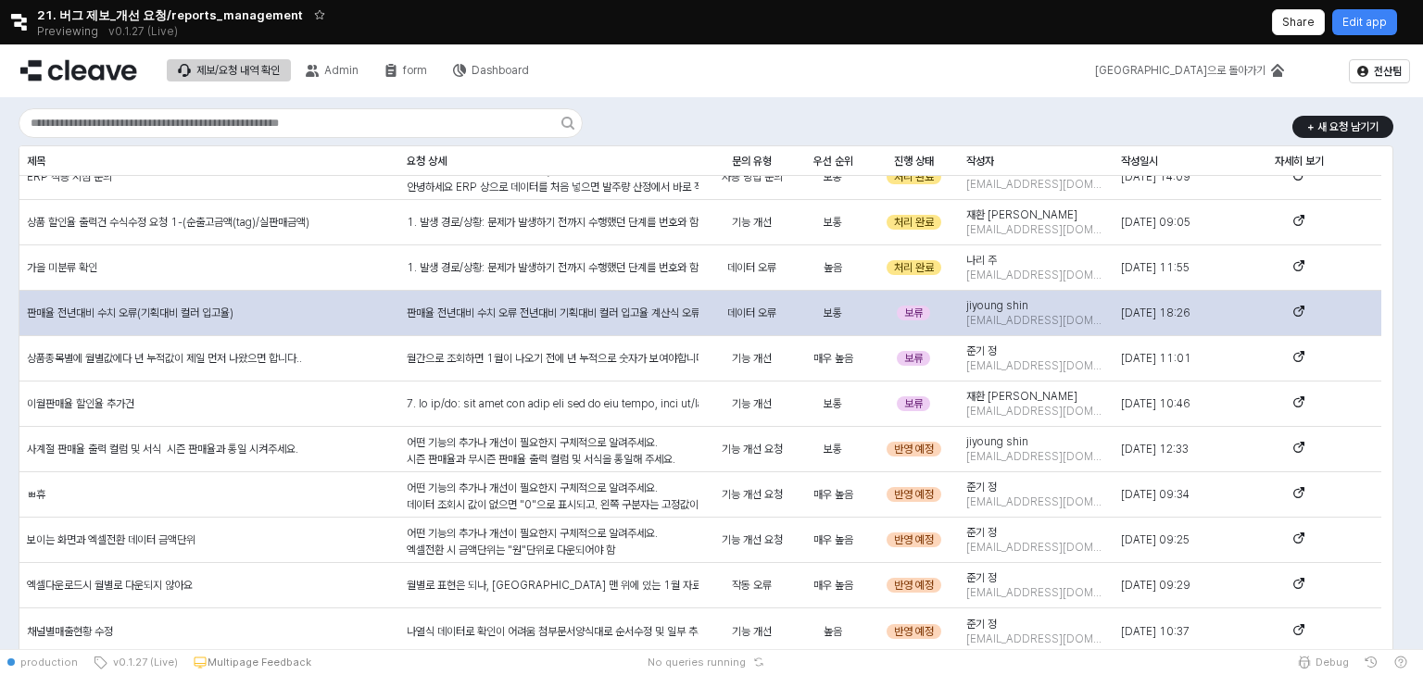
scroll to position [1158, 0]
click at [652, 306] on div "판매율 전년대비 수치 오류 전년대비 기획대비 컬러 입고율 계산식 오류 수정 요청" at bounding box center [553, 311] width 292 height 17
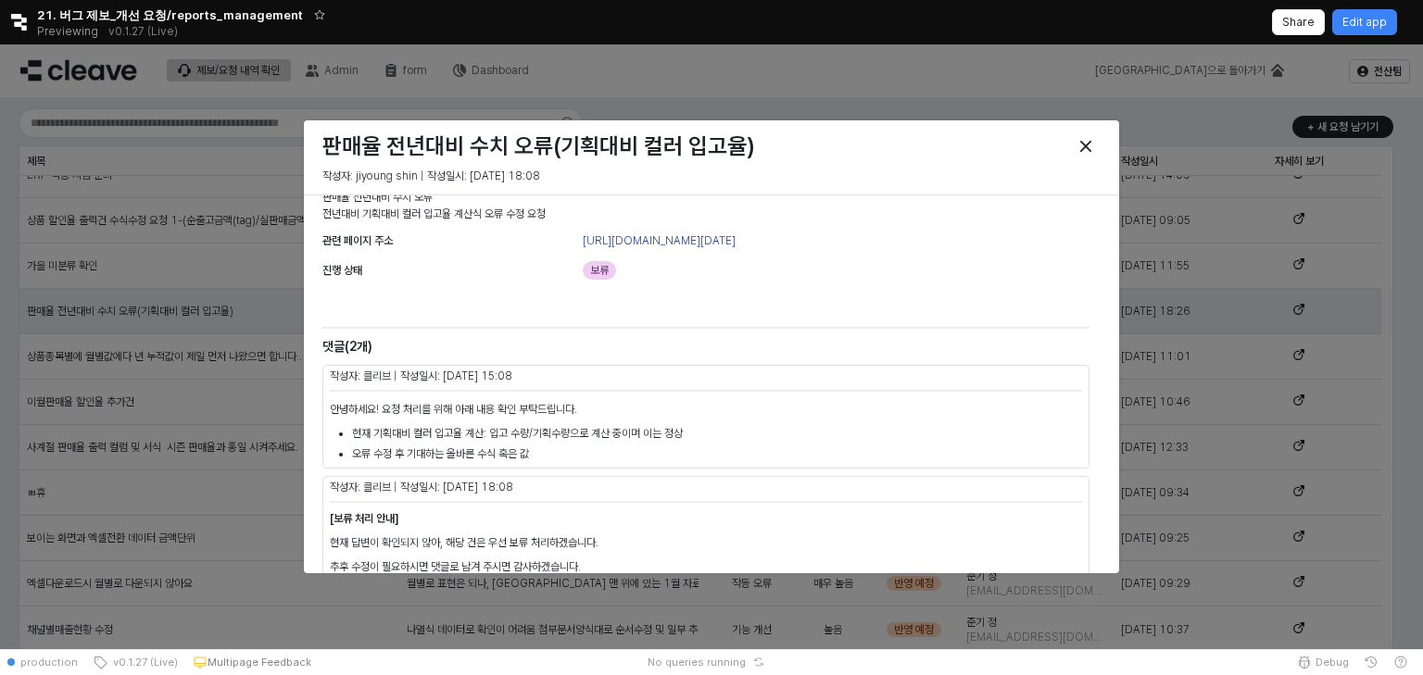
scroll to position [13, 0]
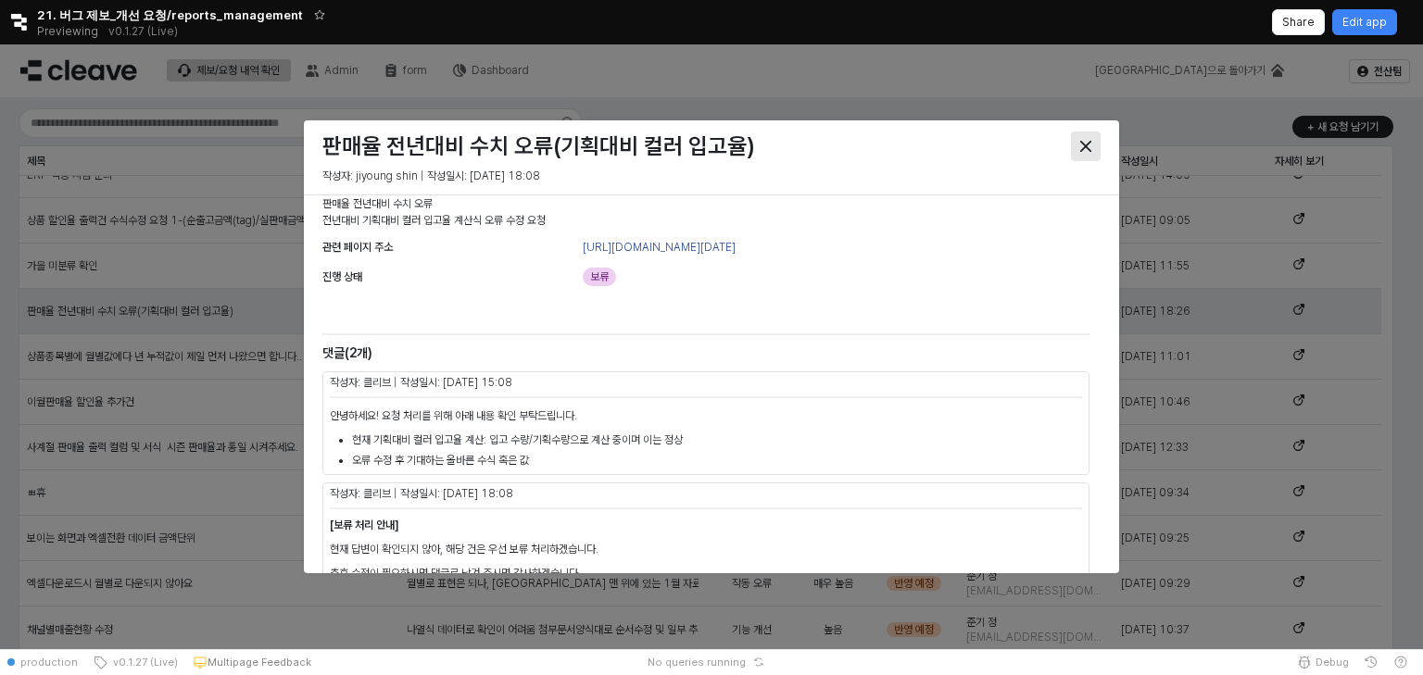
click at [1091, 187] on div "판매율 전년대비 수치 오류(기획대비 컬러 입고율) 작성자: jiyoung shin | 작성일시: [DATE] 18:08" at bounding box center [711, 157] width 815 height 74
